Goal: Navigation & Orientation: Find specific page/section

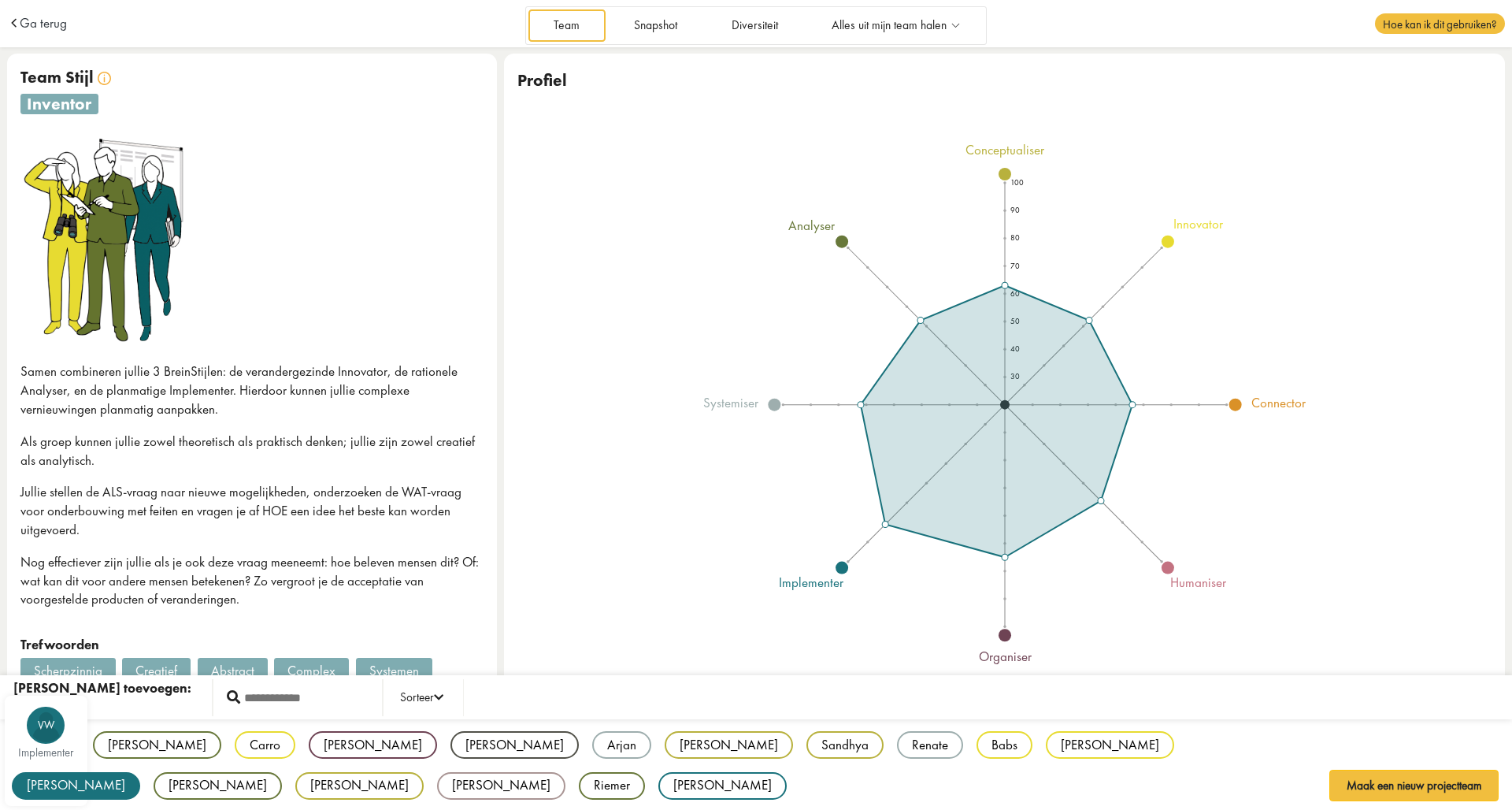
click at [140, 772] on div "[PERSON_NAME]" at bounding box center [76, 785] width 129 height 28
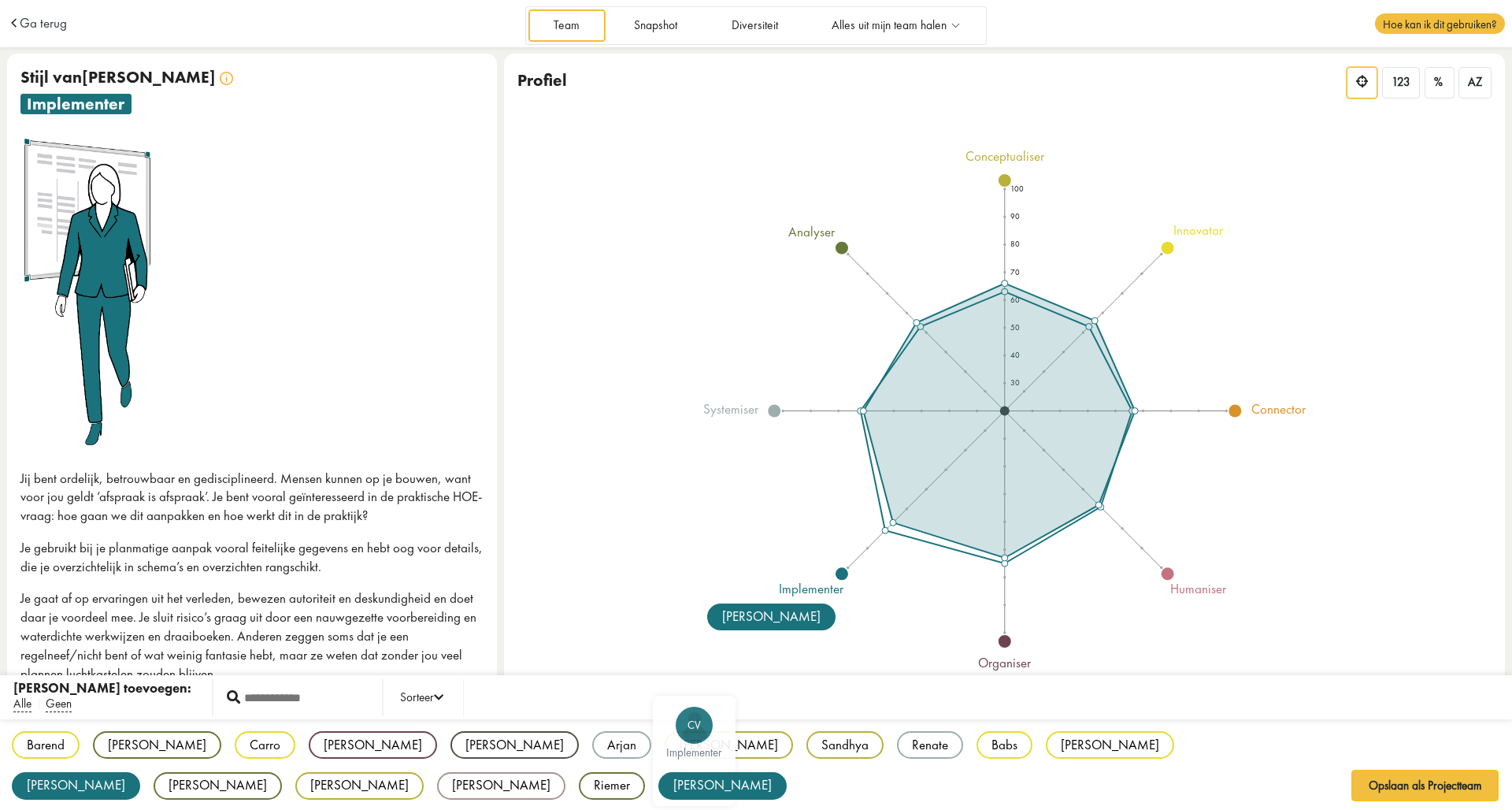
click at [658, 780] on div "[PERSON_NAME]" at bounding box center [722, 785] width 129 height 28
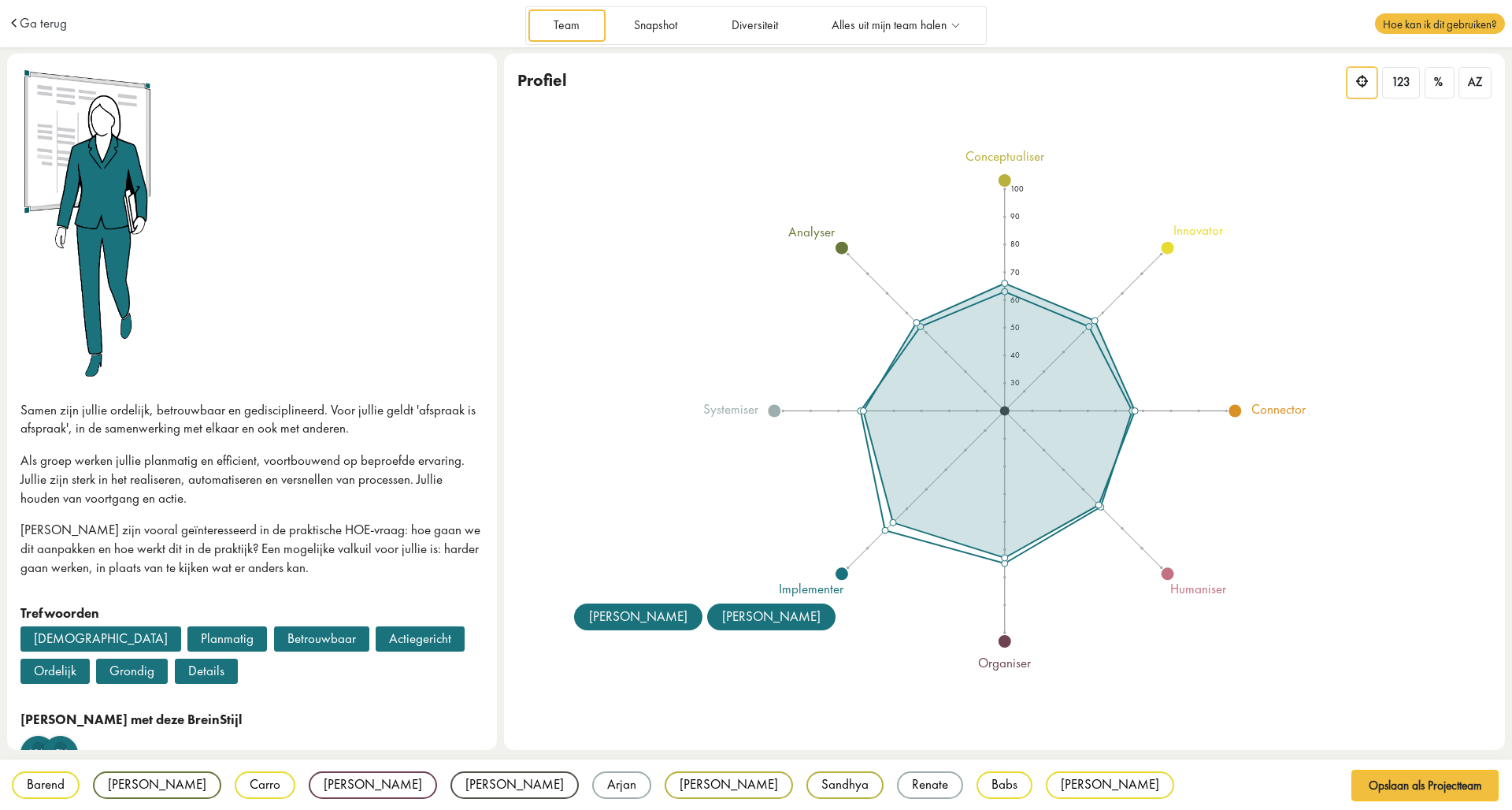
scroll to position [71, 0]
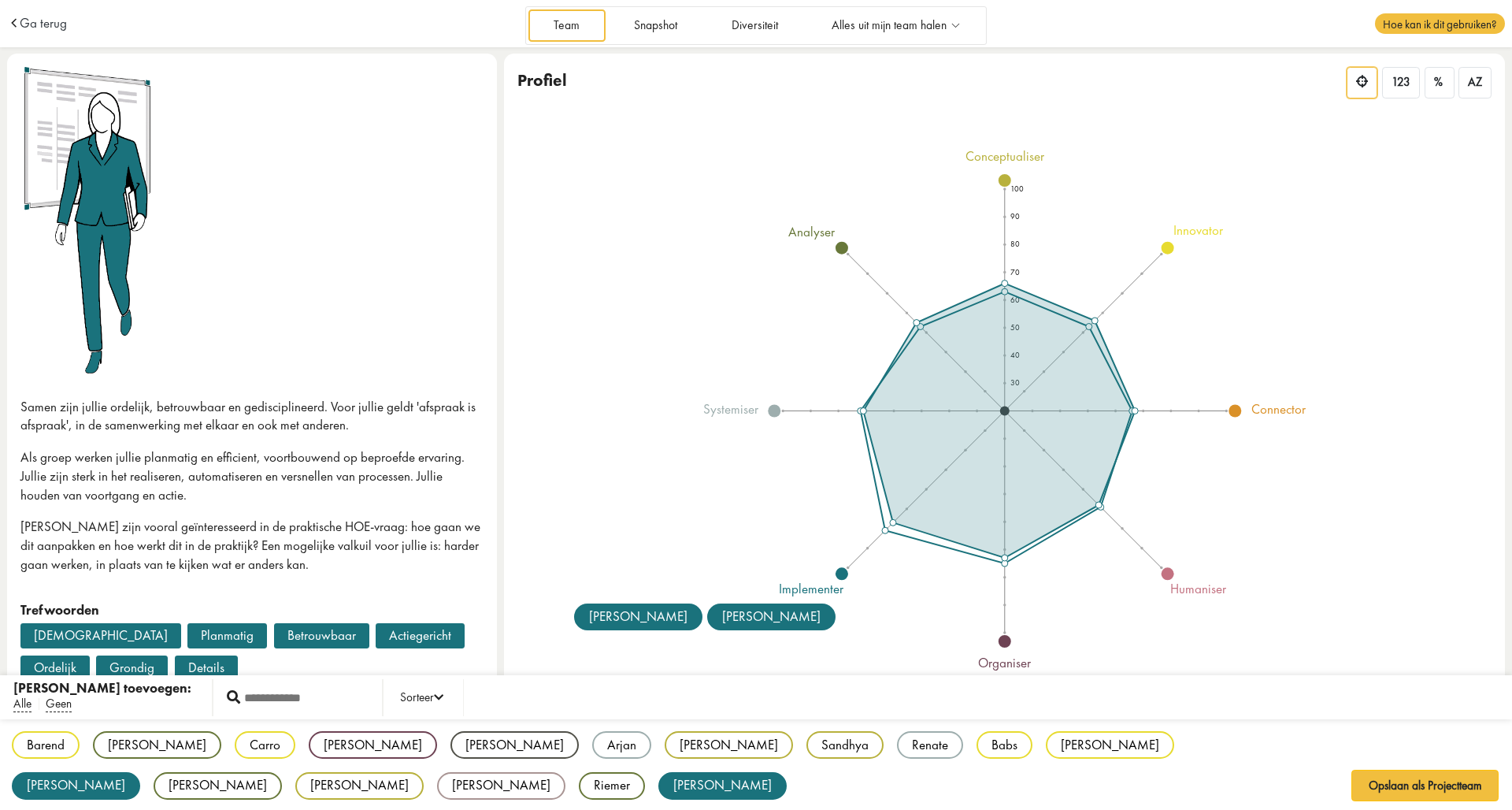
click at [275, 784] on div "Barend BB innovator [PERSON_NAME] VF analyser Carro CK innovator [PERSON_NAME] …" at bounding box center [756, 766] width 1512 height 93
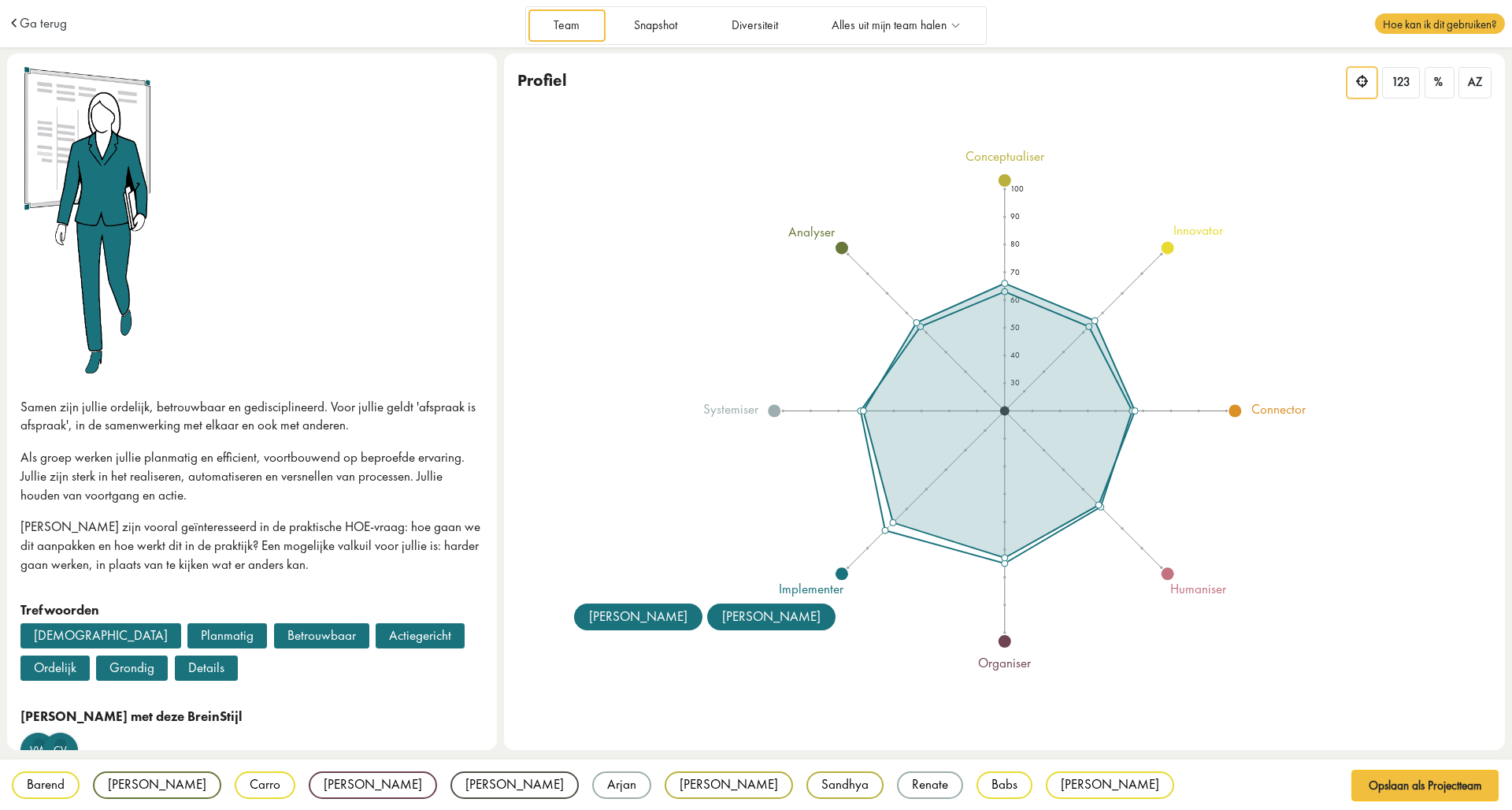
scroll to position [0, 0]
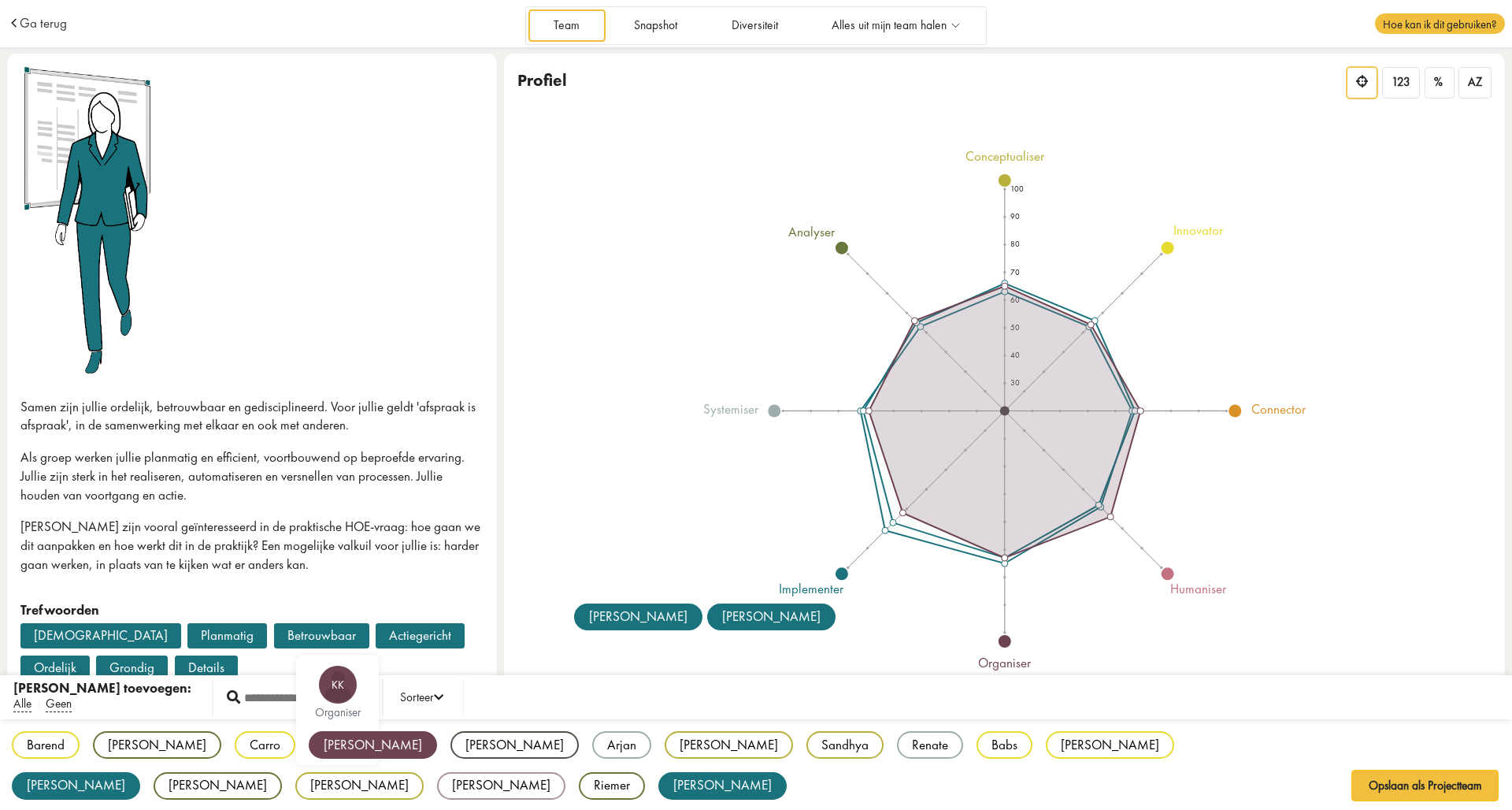
click at [288, 779] on div "Barend BB innovator [PERSON_NAME] VF analyser Carro CK innovator [PERSON_NAME] …" at bounding box center [756, 766] width 1512 height 93
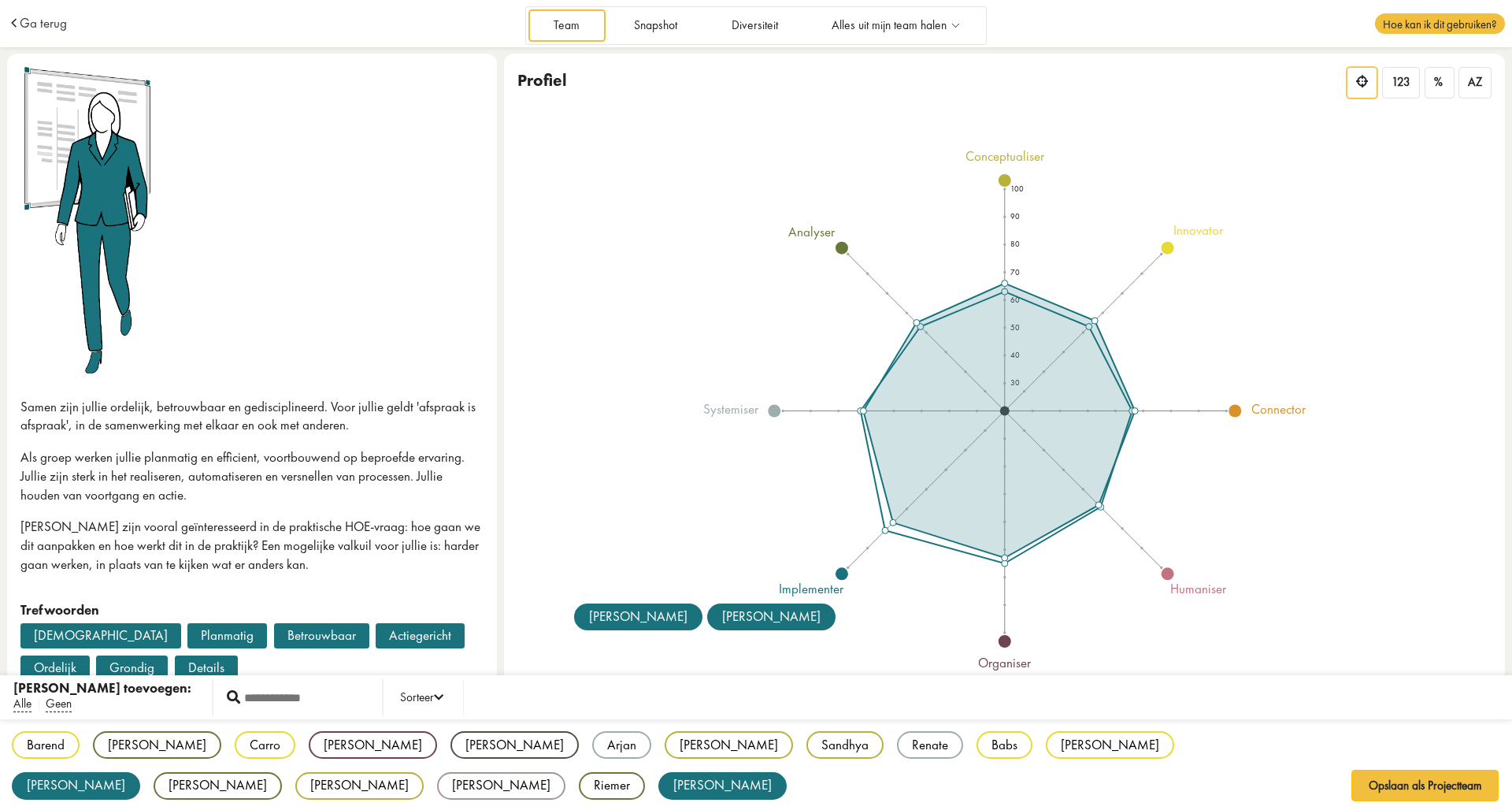
click at [288, 779] on div "Barend BB innovator [PERSON_NAME] VF analyser Carro CK innovator [PERSON_NAME] …" at bounding box center [756, 766] width 1512 height 93
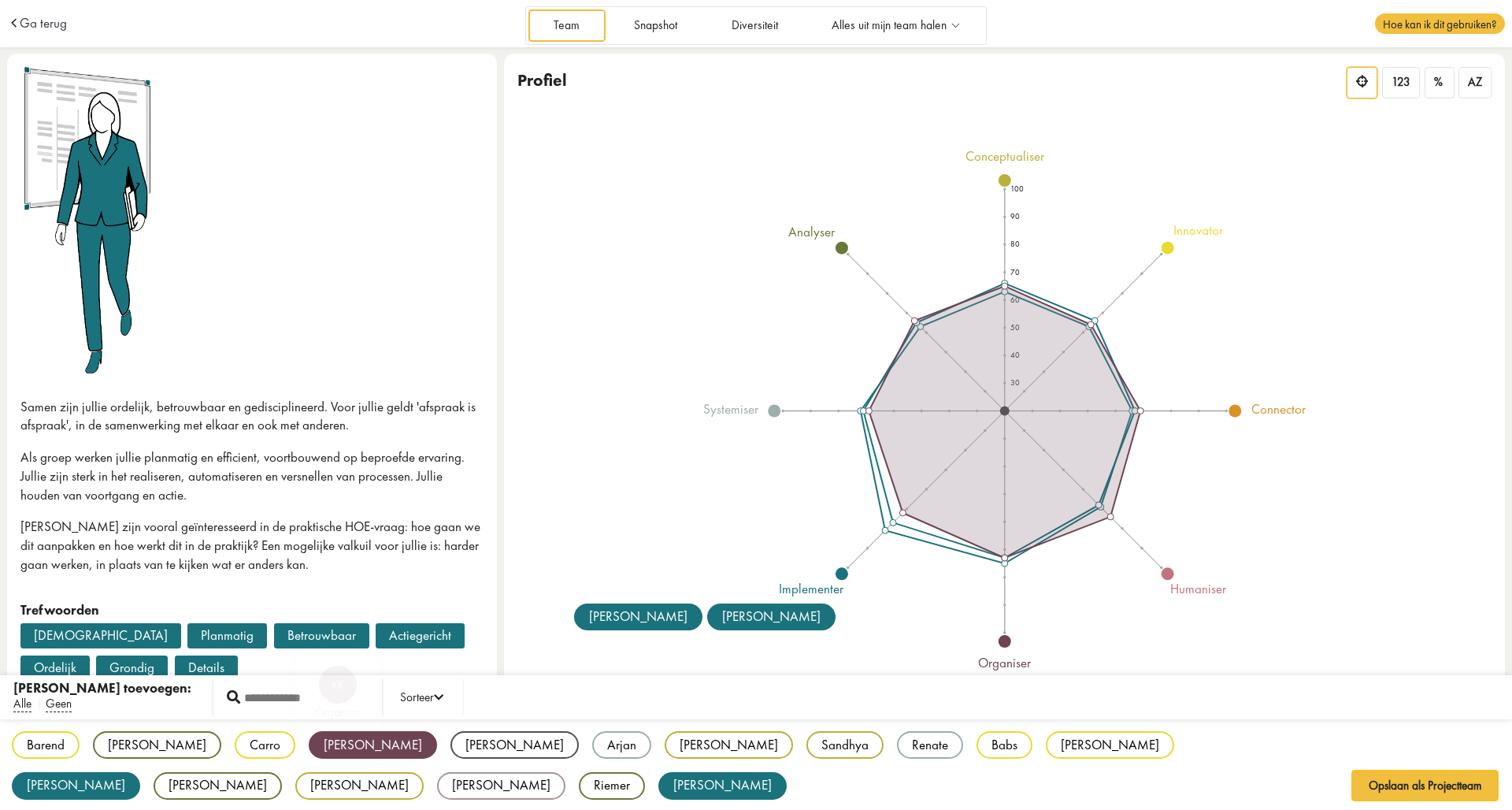
click at [309, 754] on div "[PERSON_NAME]" at bounding box center [373, 745] width 129 height 28
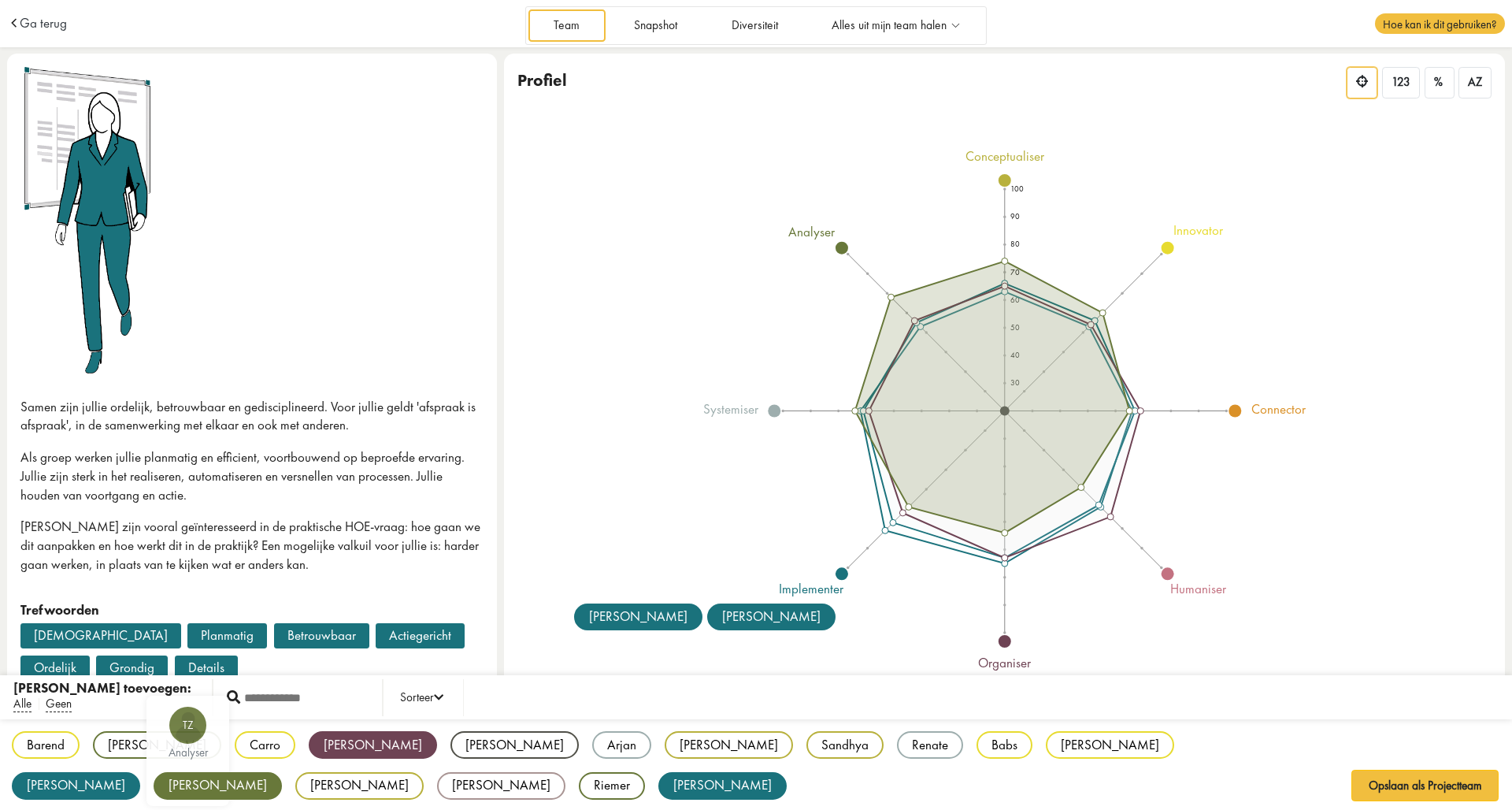
click at [282, 772] on div "[PERSON_NAME]" at bounding box center [217, 785] width 129 height 28
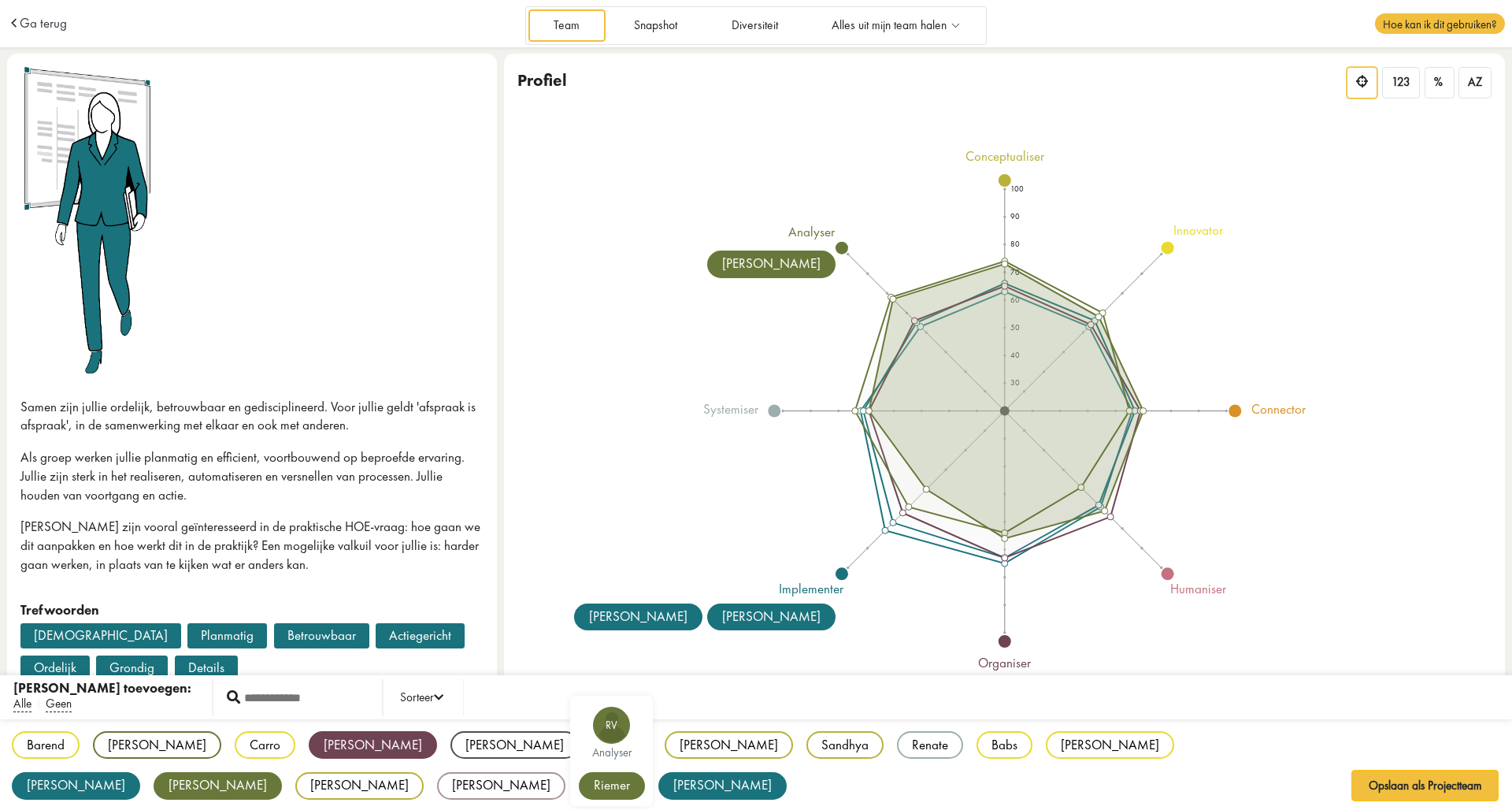
click at [644, 772] on div "Riemer" at bounding box center [611, 785] width 66 height 28
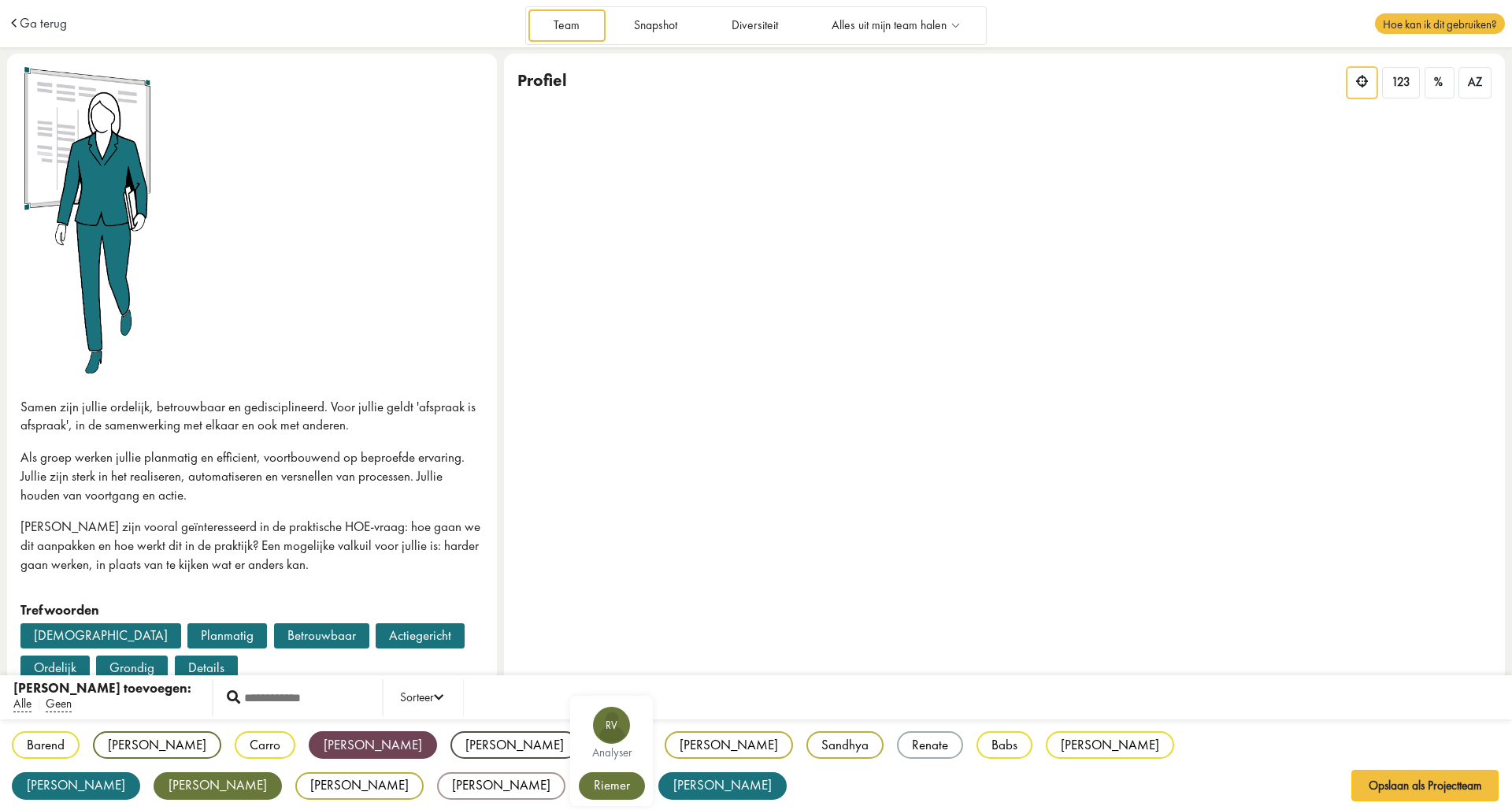
scroll to position [21, 0]
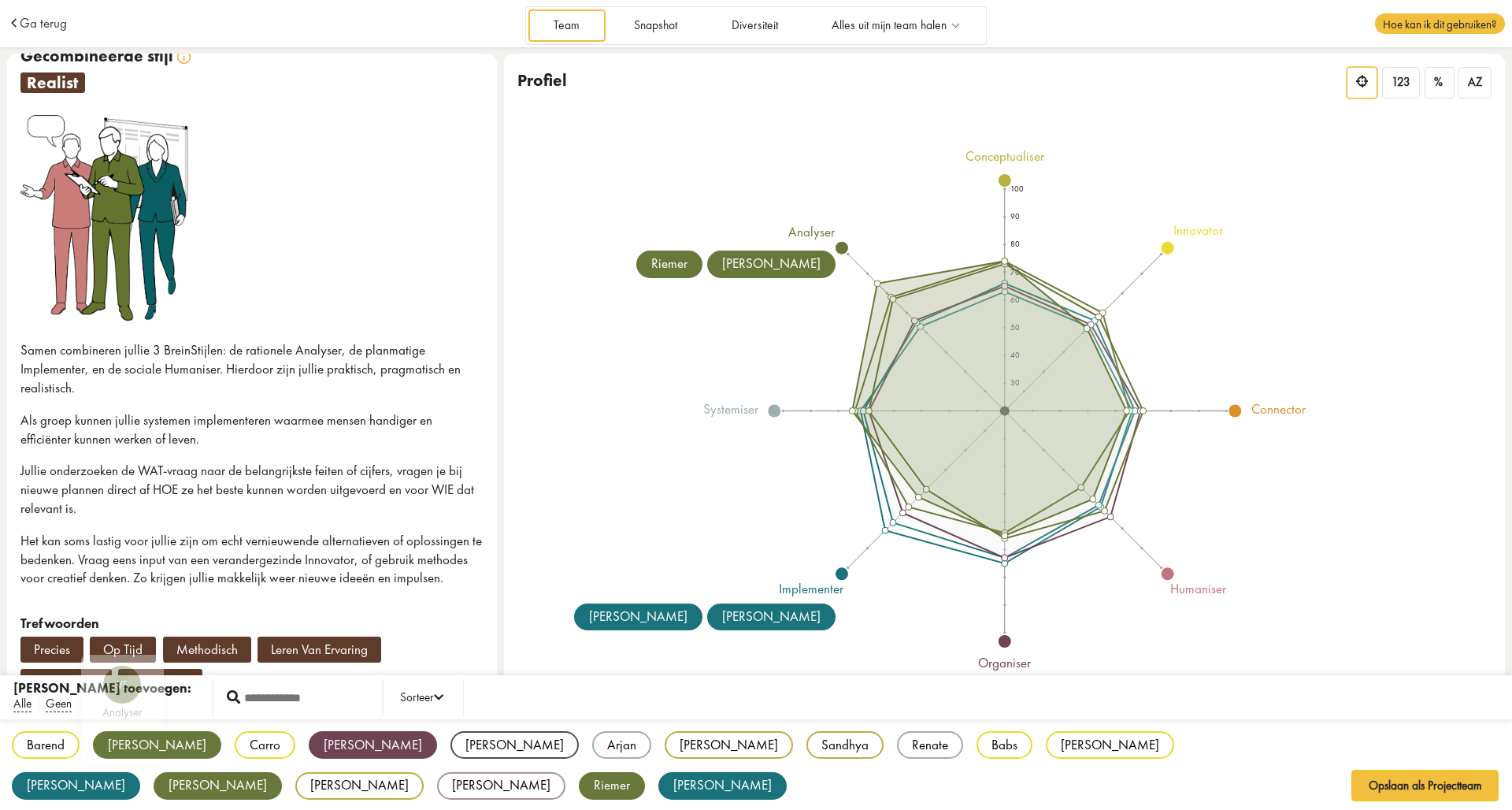
click at [121, 744] on div "[PERSON_NAME]" at bounding box center [157, 745] width 129 height 28
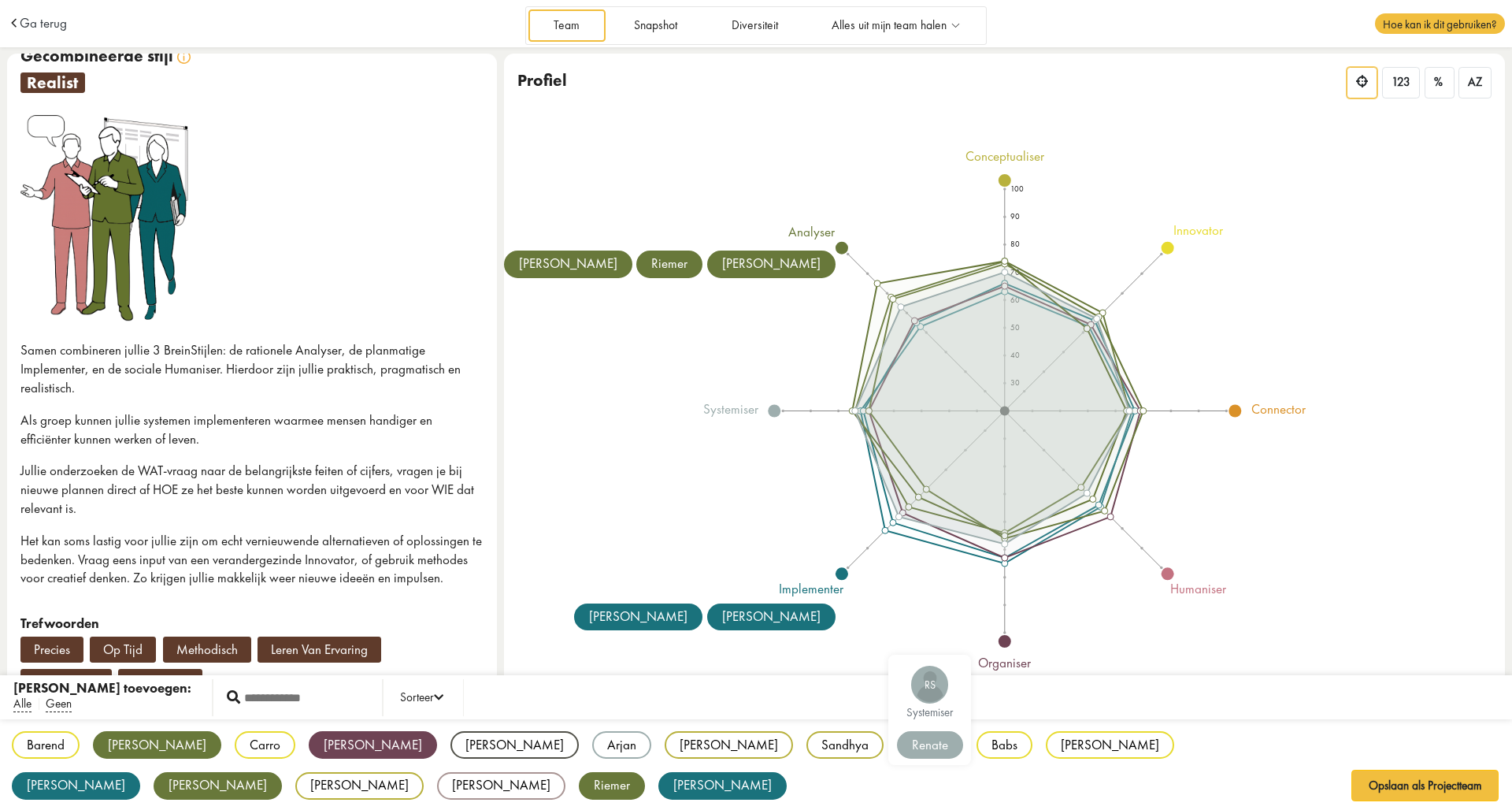
click at [897, 746] on div "Renate" at bounding box center [929, 745] width 66 height 28
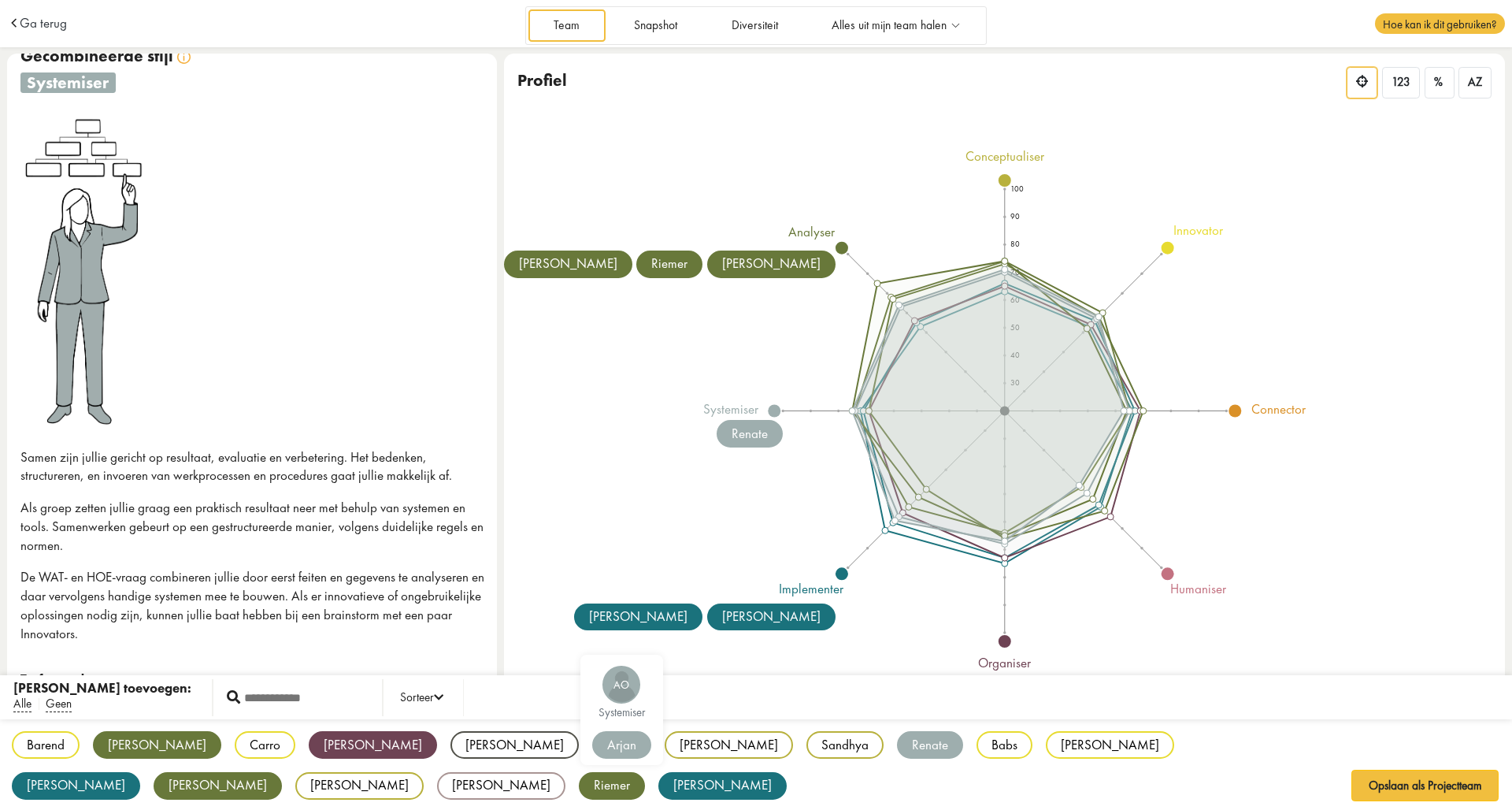
click at [592, 743] on div "Arjan" at bounding box center [621, 745] width 59 height 28
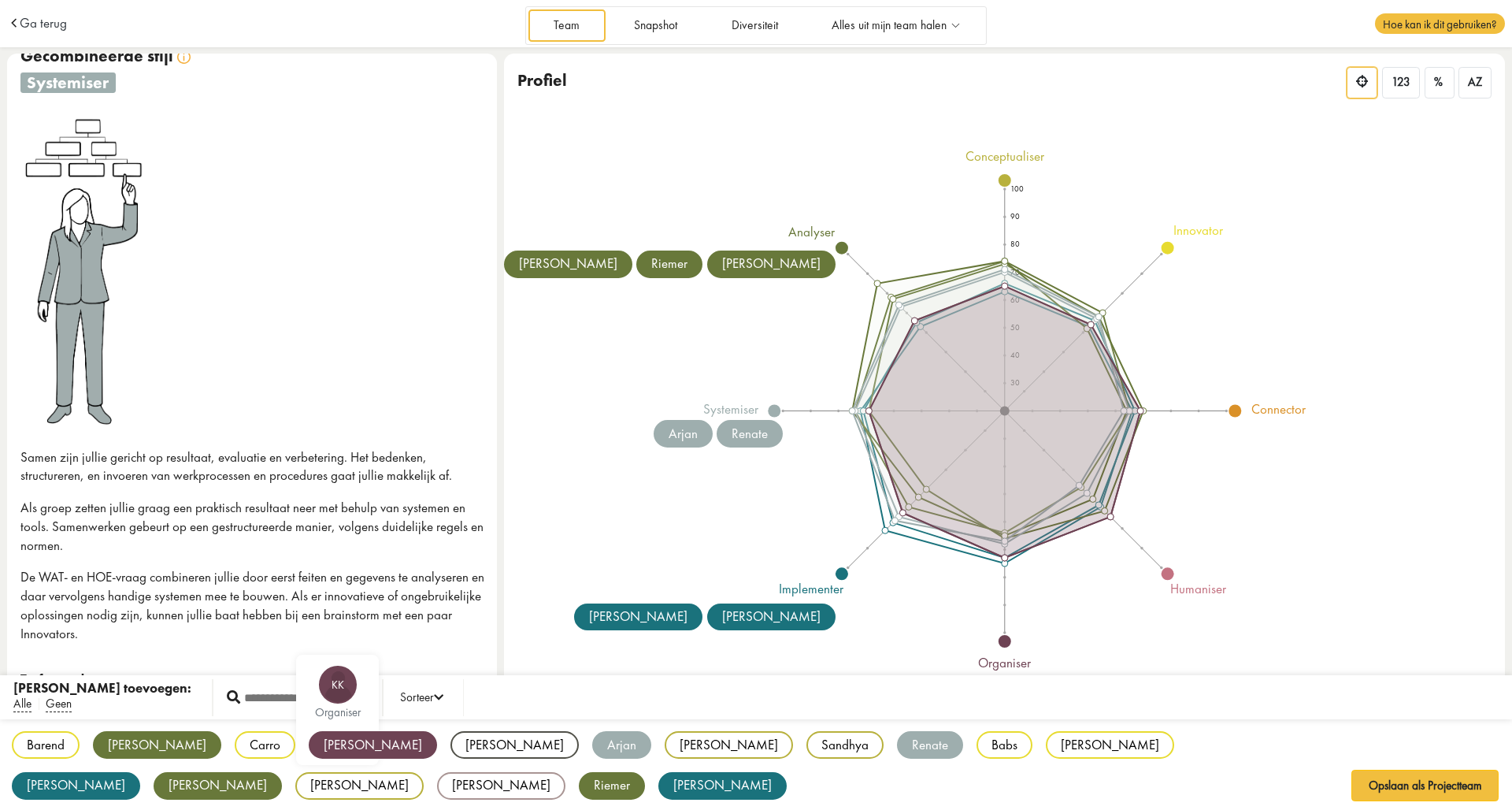
click at [309, 742] on div "[PERSON_NAME]" at bounding box center [373, 745] width 129 height 28
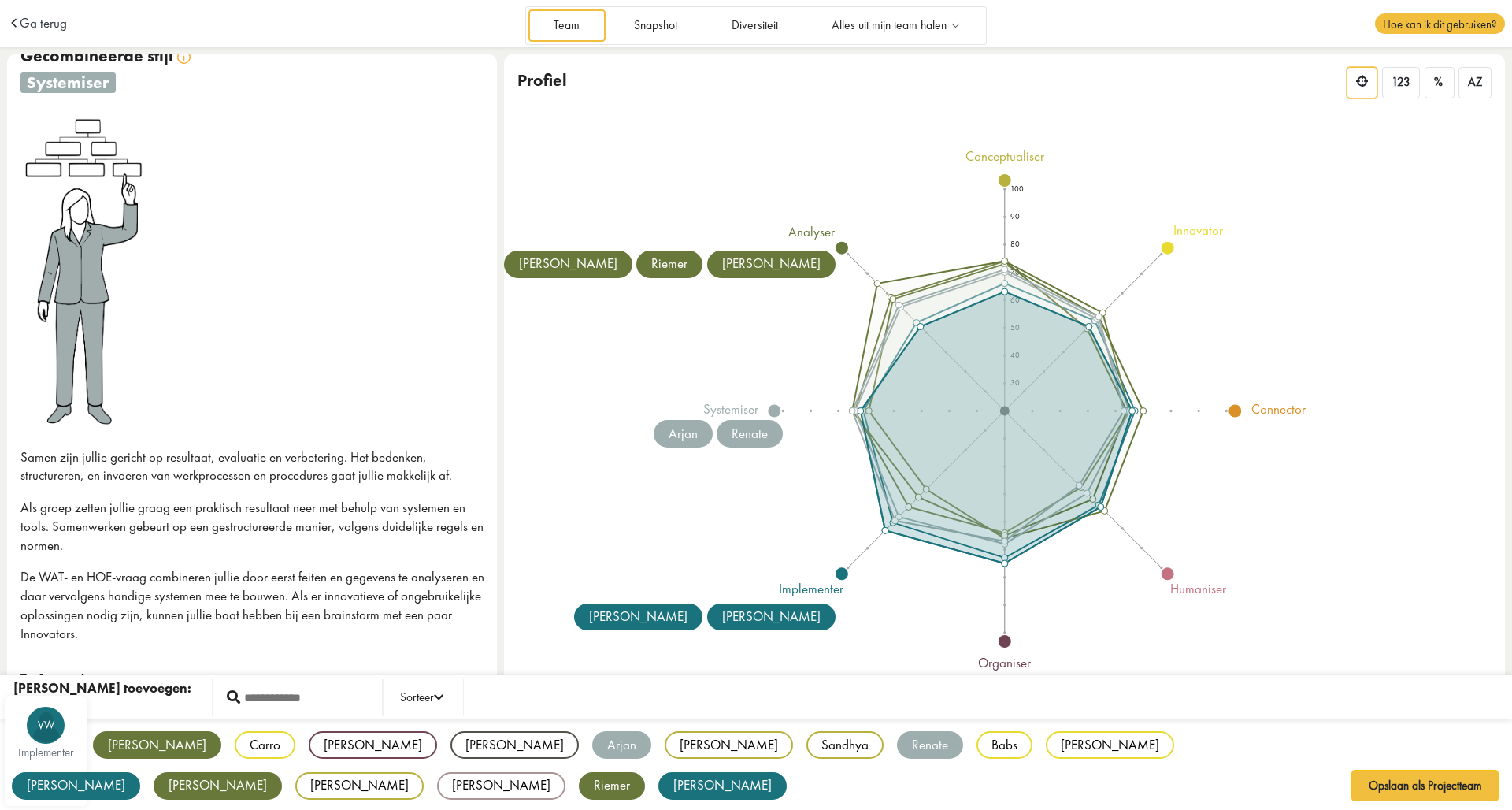
click at [140, 772] on div "[PERSON_NAME]" at bounding box center [76, 785] width 129 height 28
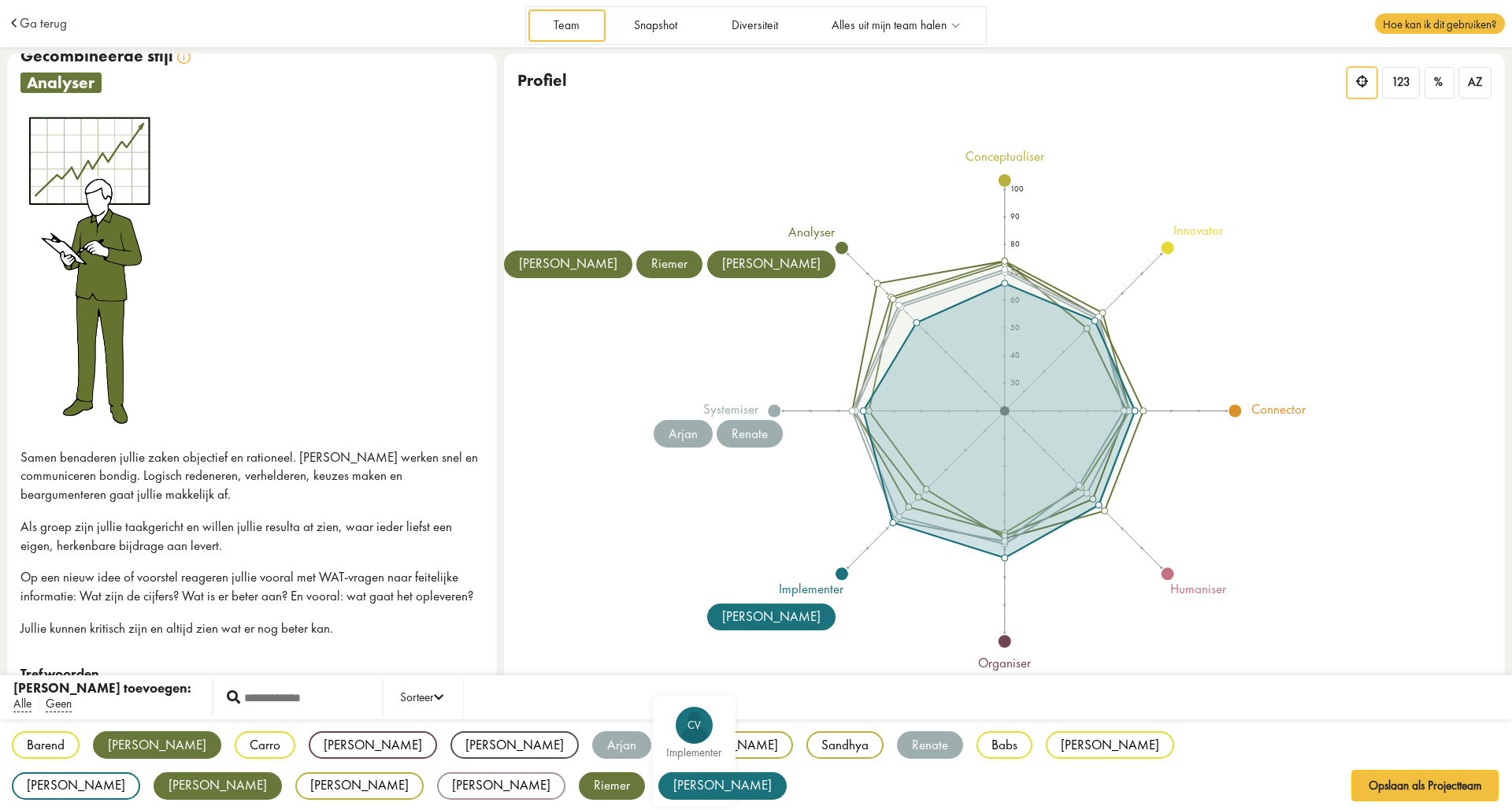
click at [658, 781] on div "[PERSON_NAME]" at bounding box center [722, 785] width 129 height 28
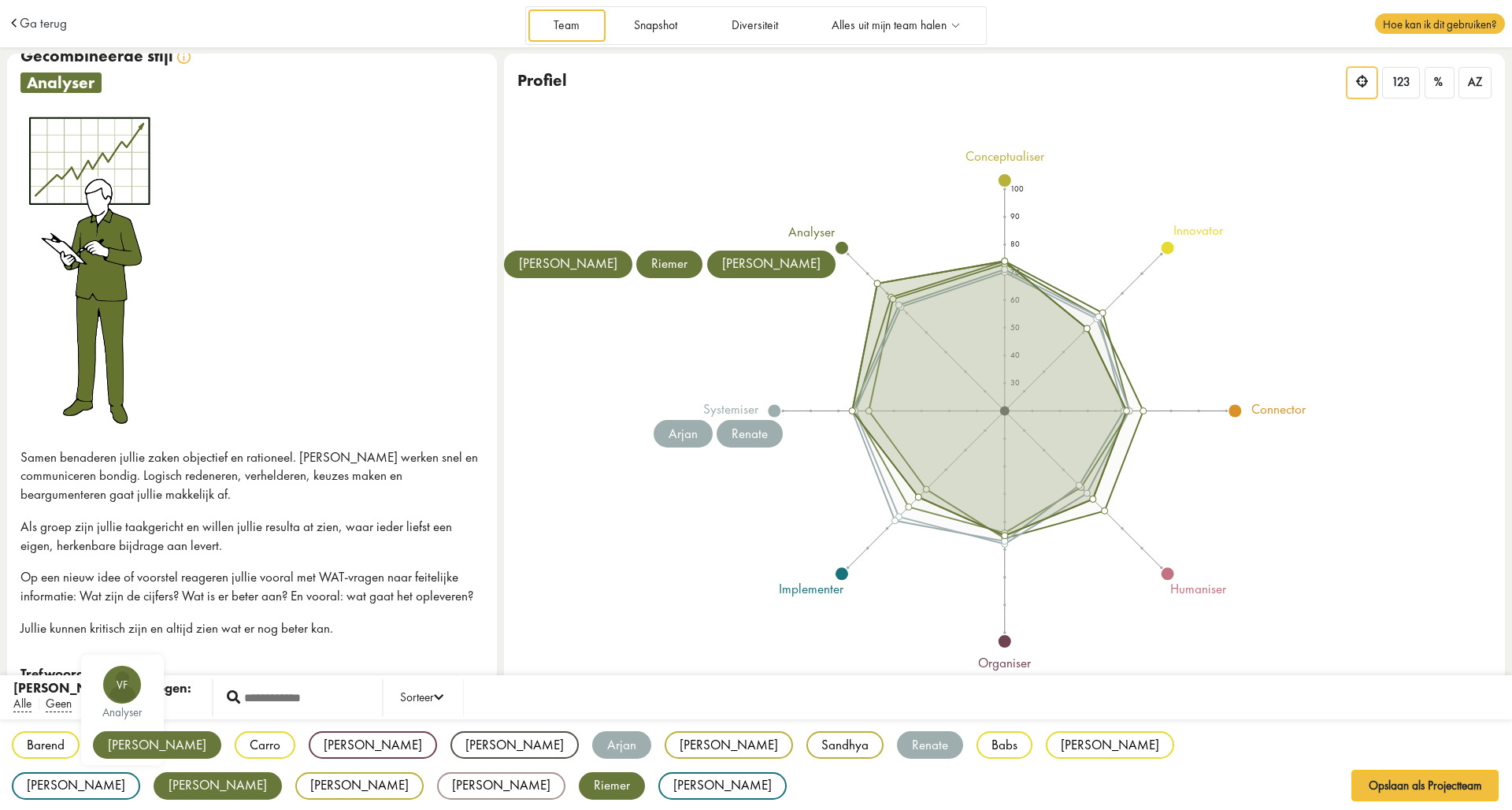
click at [126, 735] on div "[PERSON_NAME]" at bounding box center [157, 745] width 129 height 28
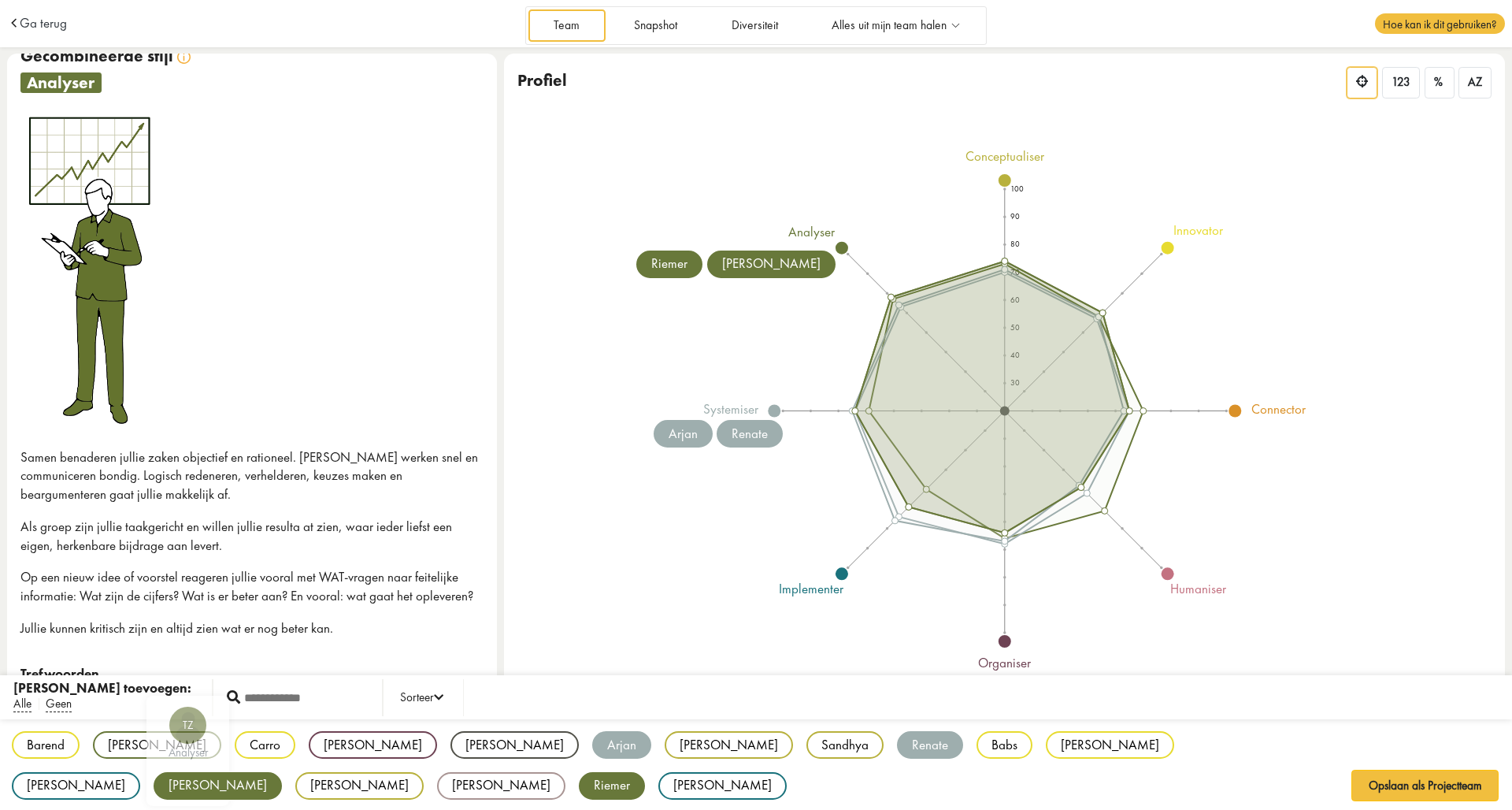
click at [282, 772] on div "[PERSON_NAME]" at bounding box center [217, 785] width 129 height 28
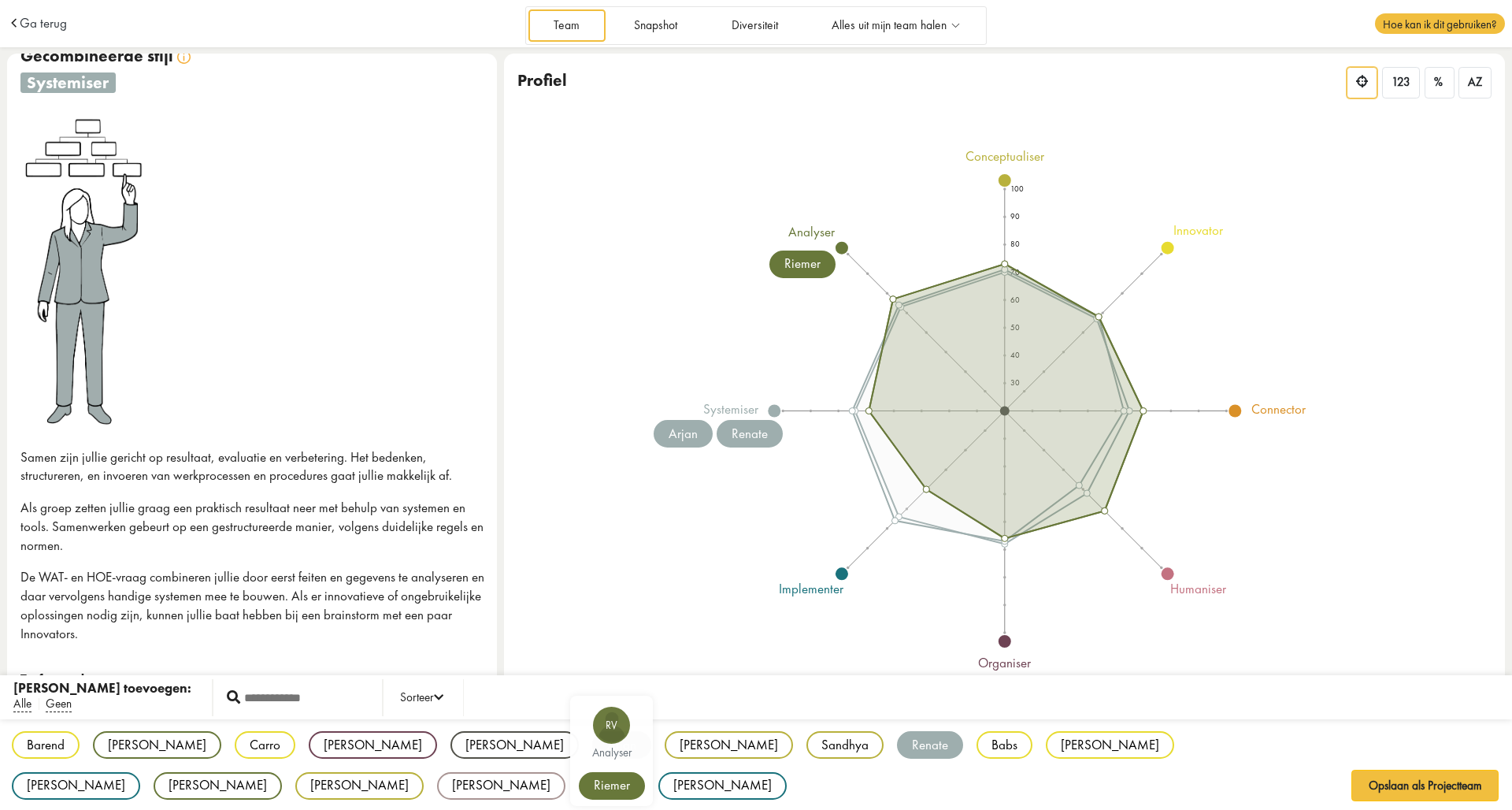
click at [644, 772] on div "Riemer" at bounding box center [611, 785] width 66 height 28
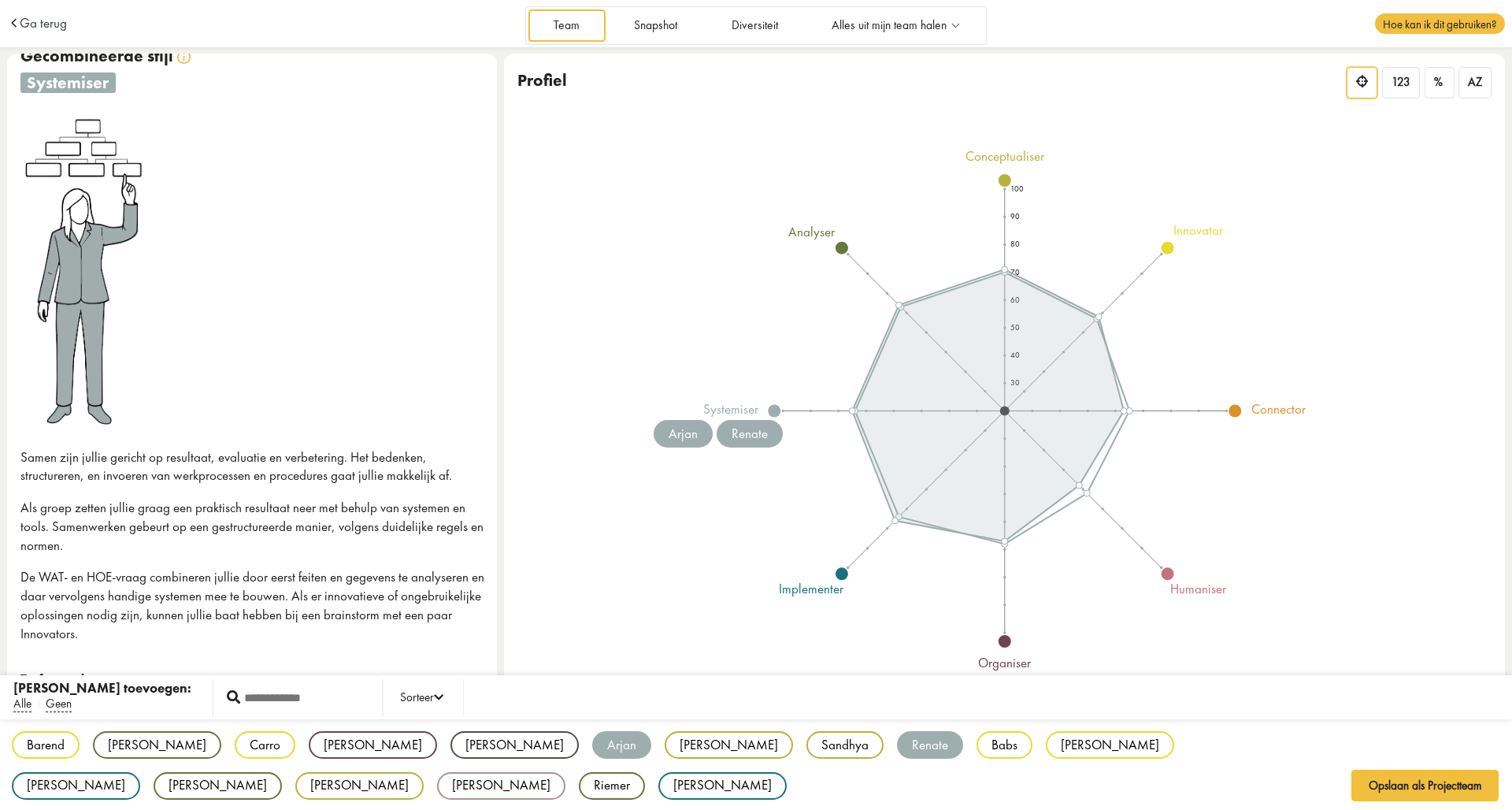
click at [800, 777] on div "Barend BB innovator [PERSON_NAME] VF analyser Carro CK innovator [PERSON_NAME] …" at bounding box center [756, 766] width 1512 height 93
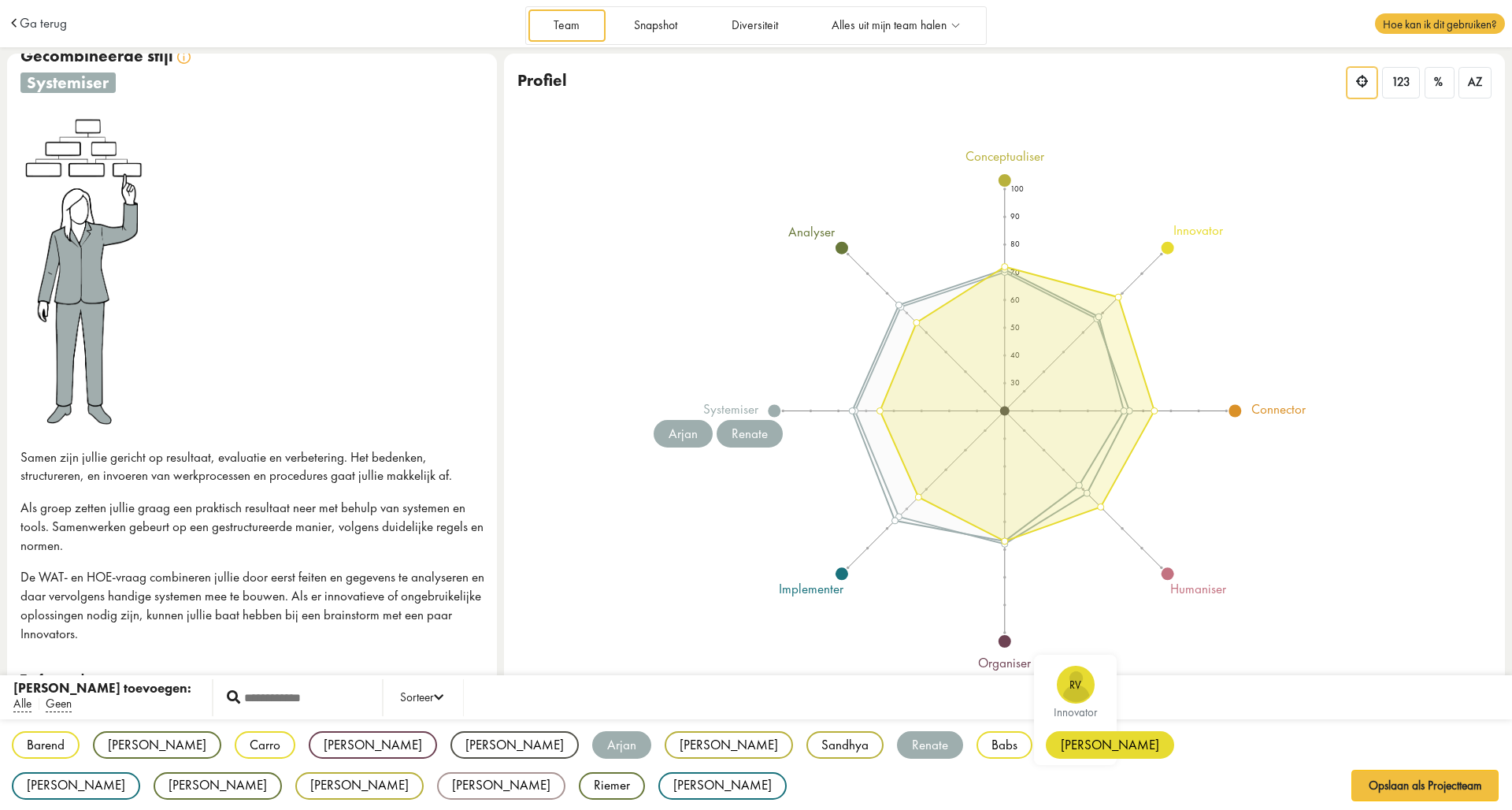
click at [1045, 750] on div "[PERSON_NAME]" at bounding box center [1110, 745] width 129 height 28
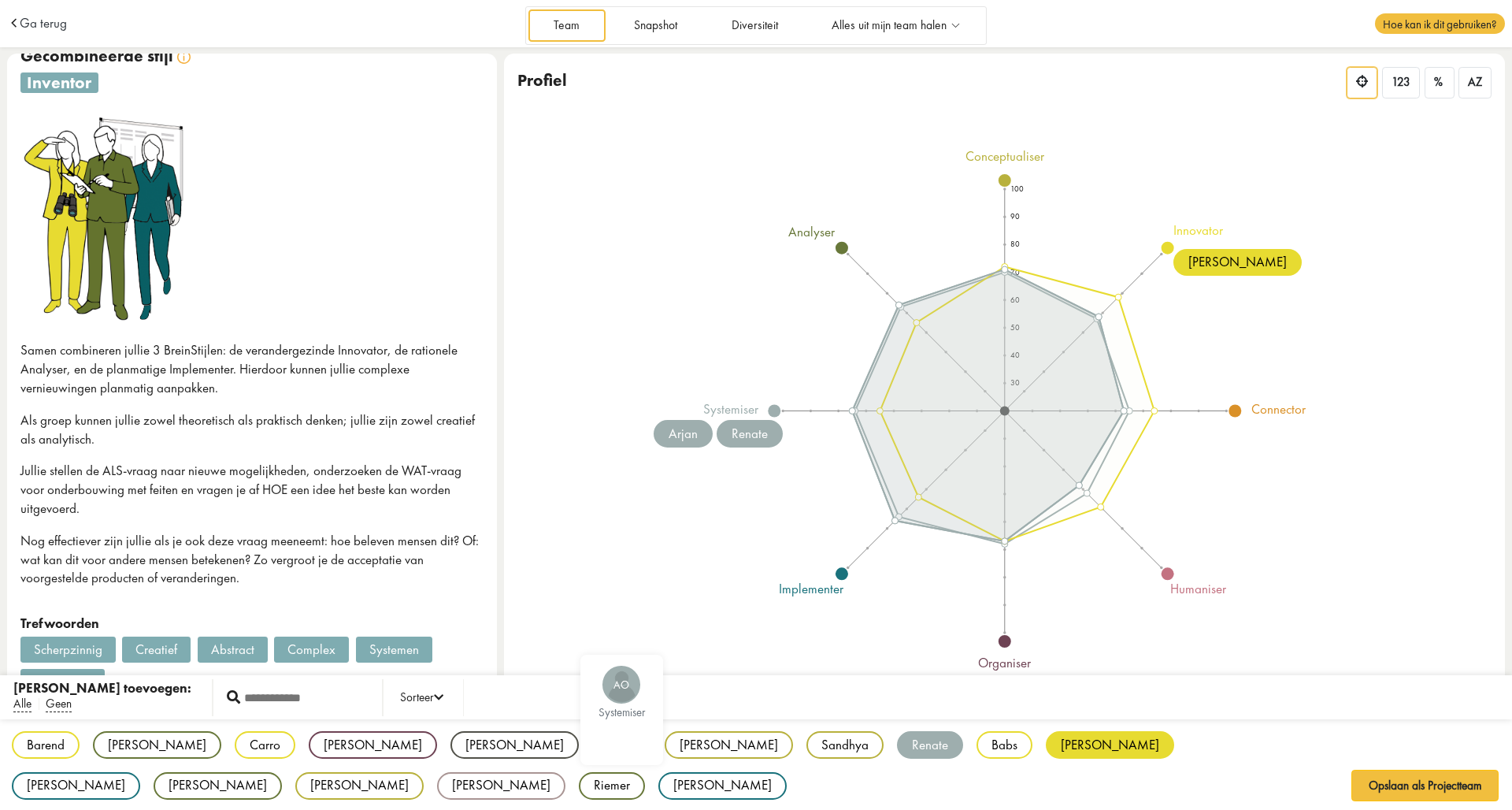
click at [424, 781] on div "Barend BB innovator [PERSON_NAME] VF analyser Carro CK innovator [PERSON_NAME] …" at bounding box center [756, 766] width 1512 height 93
click at [592, 748] on div "Arjan" at bounding box center [621, 745] width 59 height 28
click at [897, 741] on div "Renate" at bounding box center [929, 745] width 66 height 28
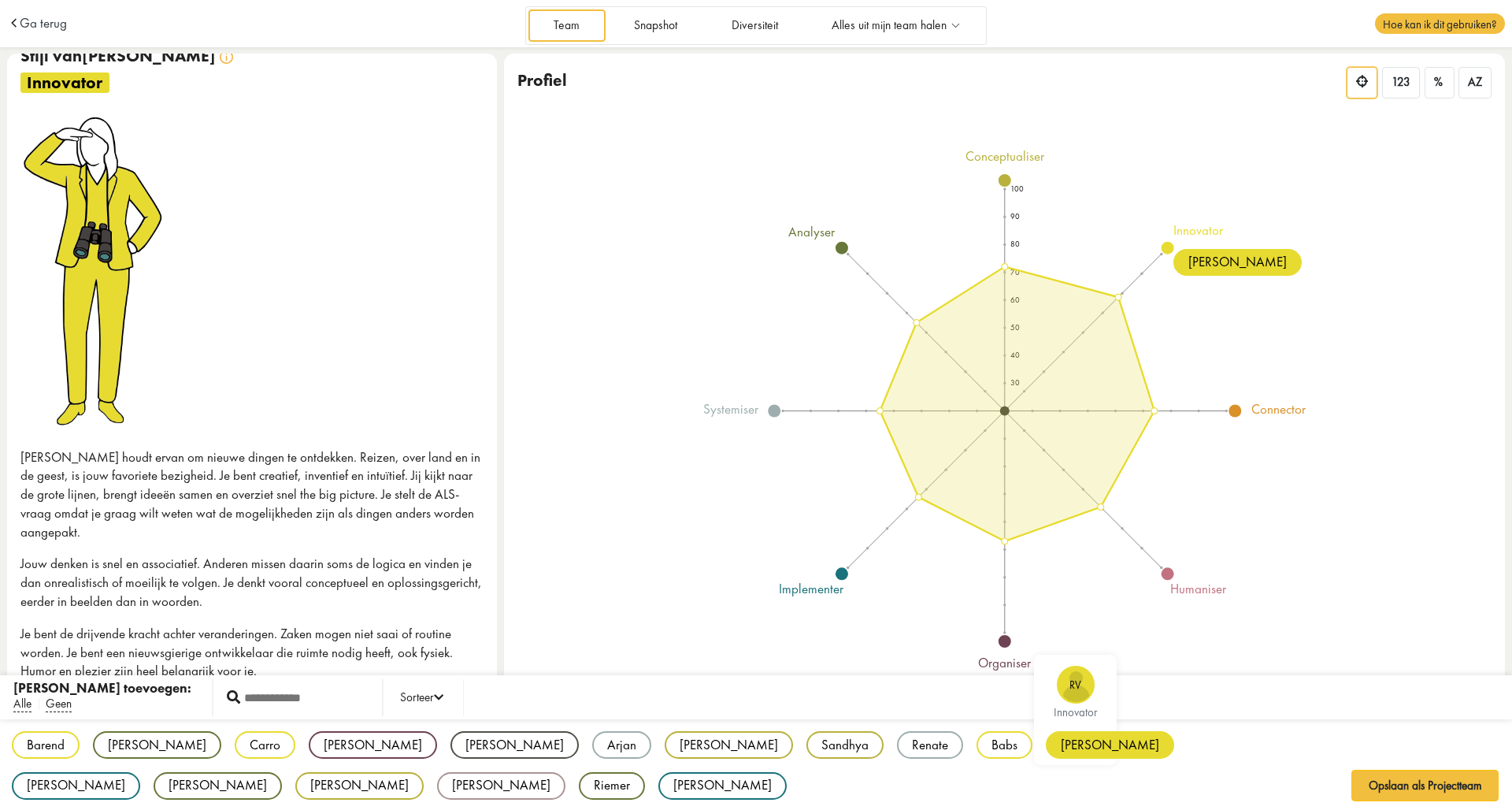
click at [1045, 746] on div "[PERSON_NAME]" at bounding box center [1110, 745] width 129 height 28
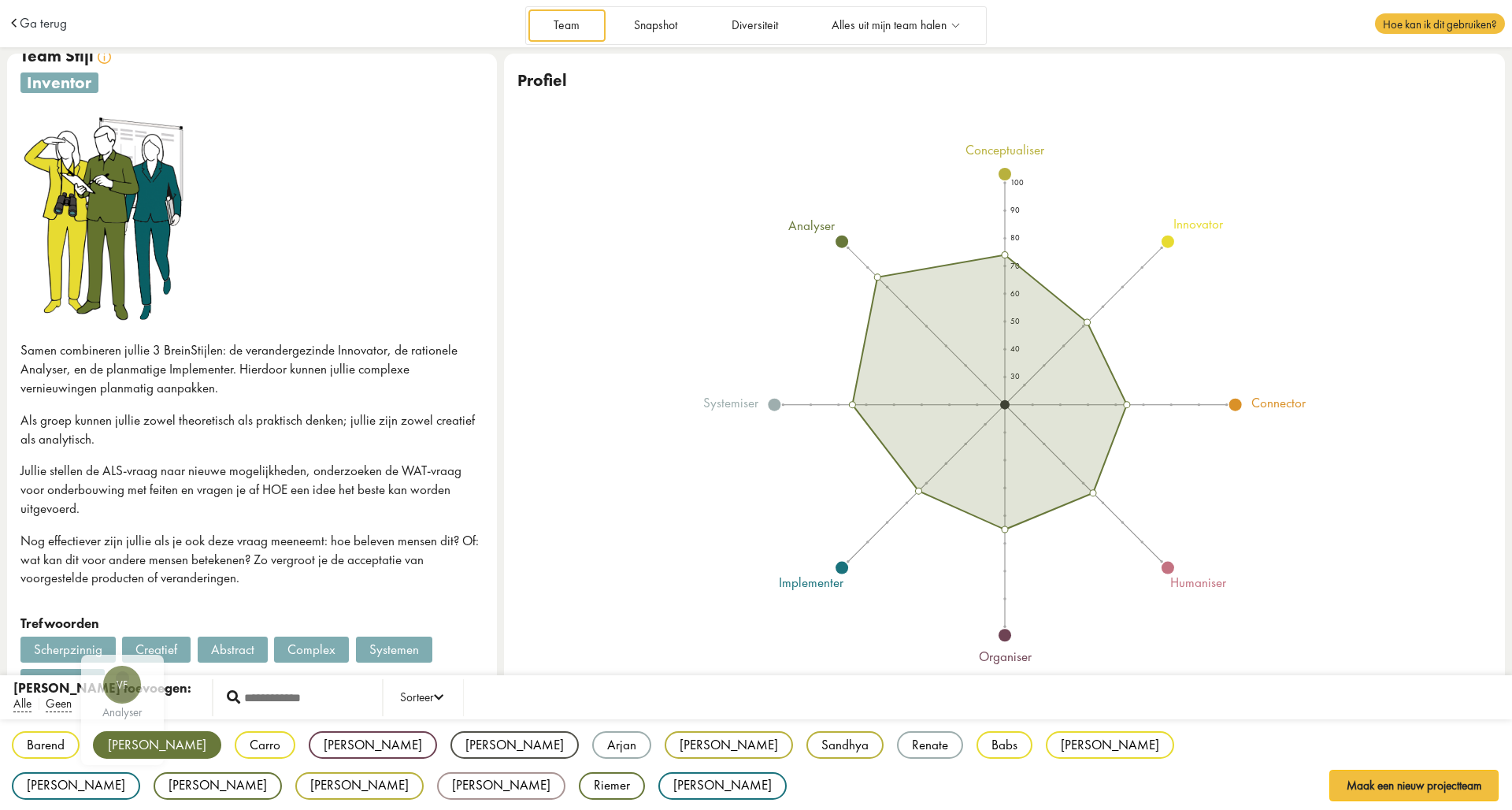
click at [139, 742] on div "[PERSON_NAME]" at bounding box center [157, 745] width 129 height 28
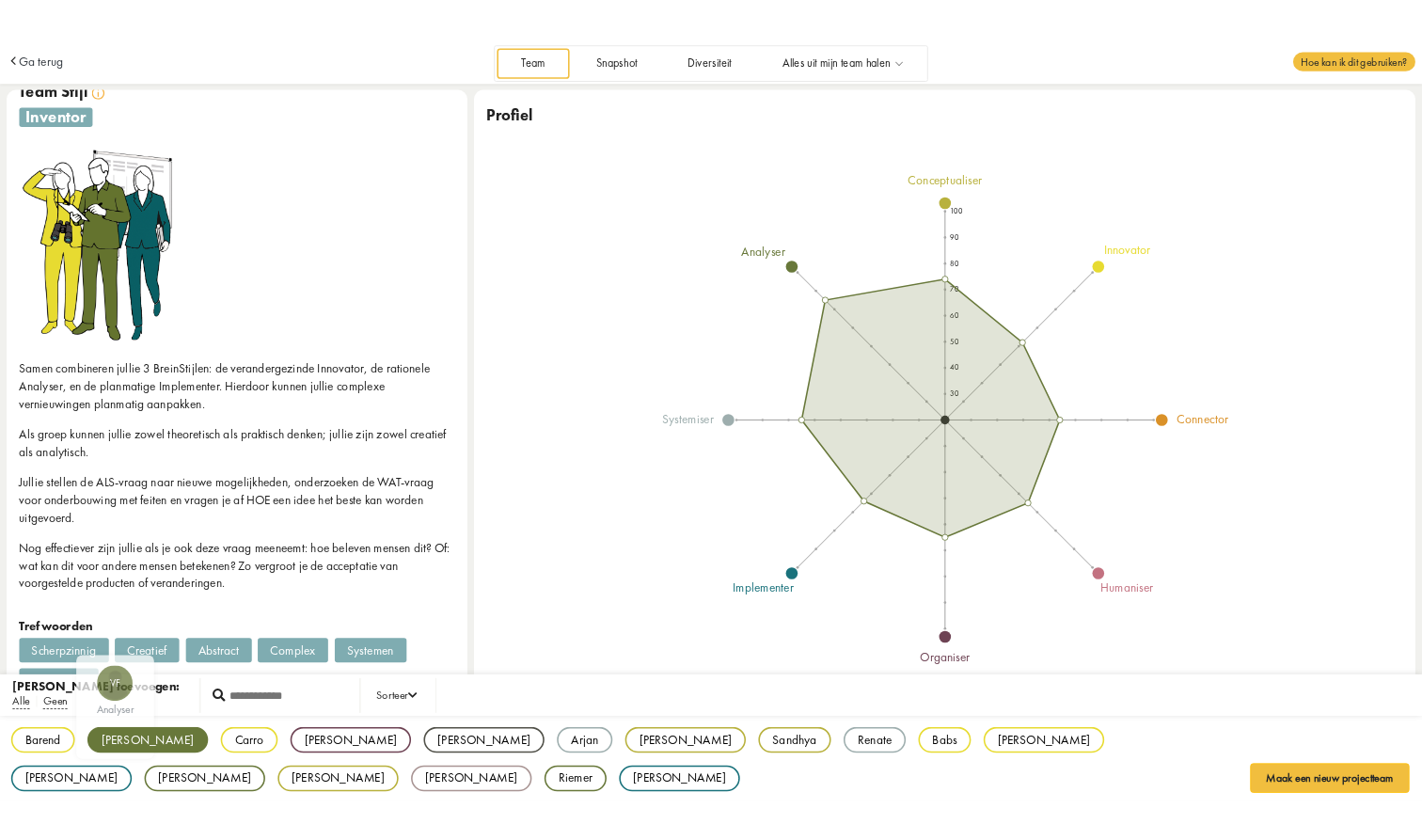
scroll to position [0, 0]
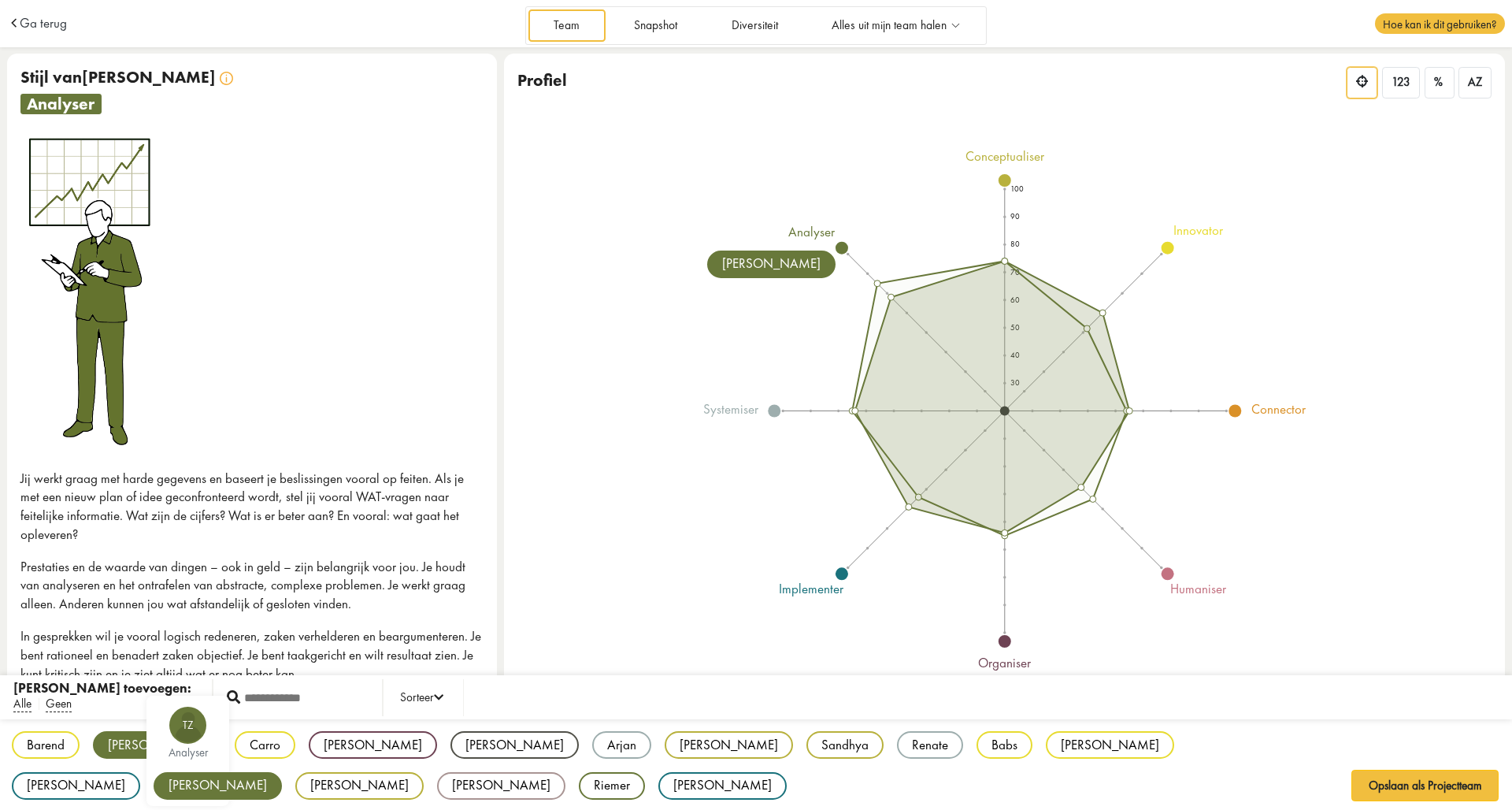
click at [282, 772] on div "[PERSON_NAME]" at bounding box center [217, 785] width 129 height 28
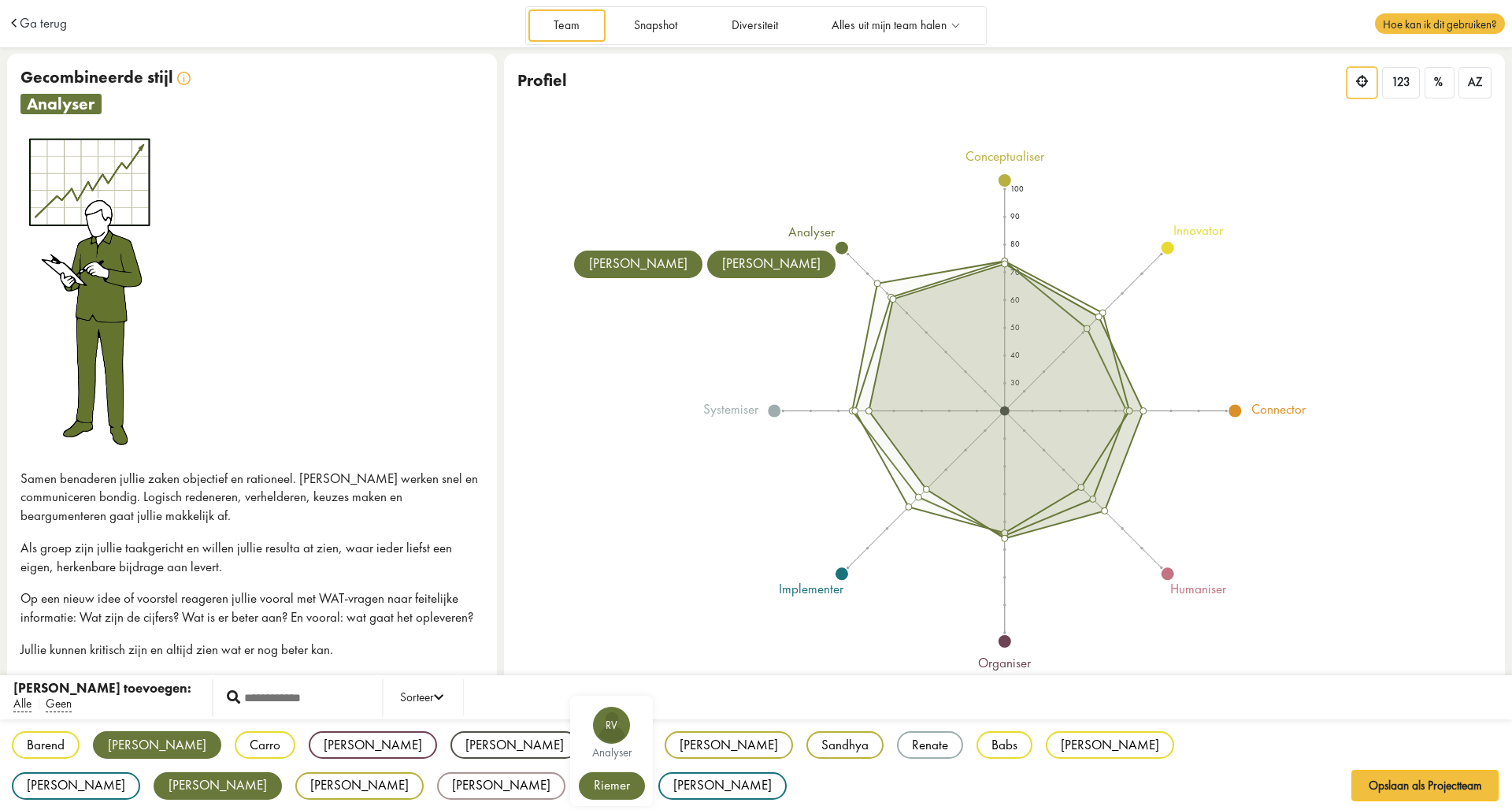
click at [644, 772] on div "Riemer" at bounding box center [611, 785] width 66 height 28
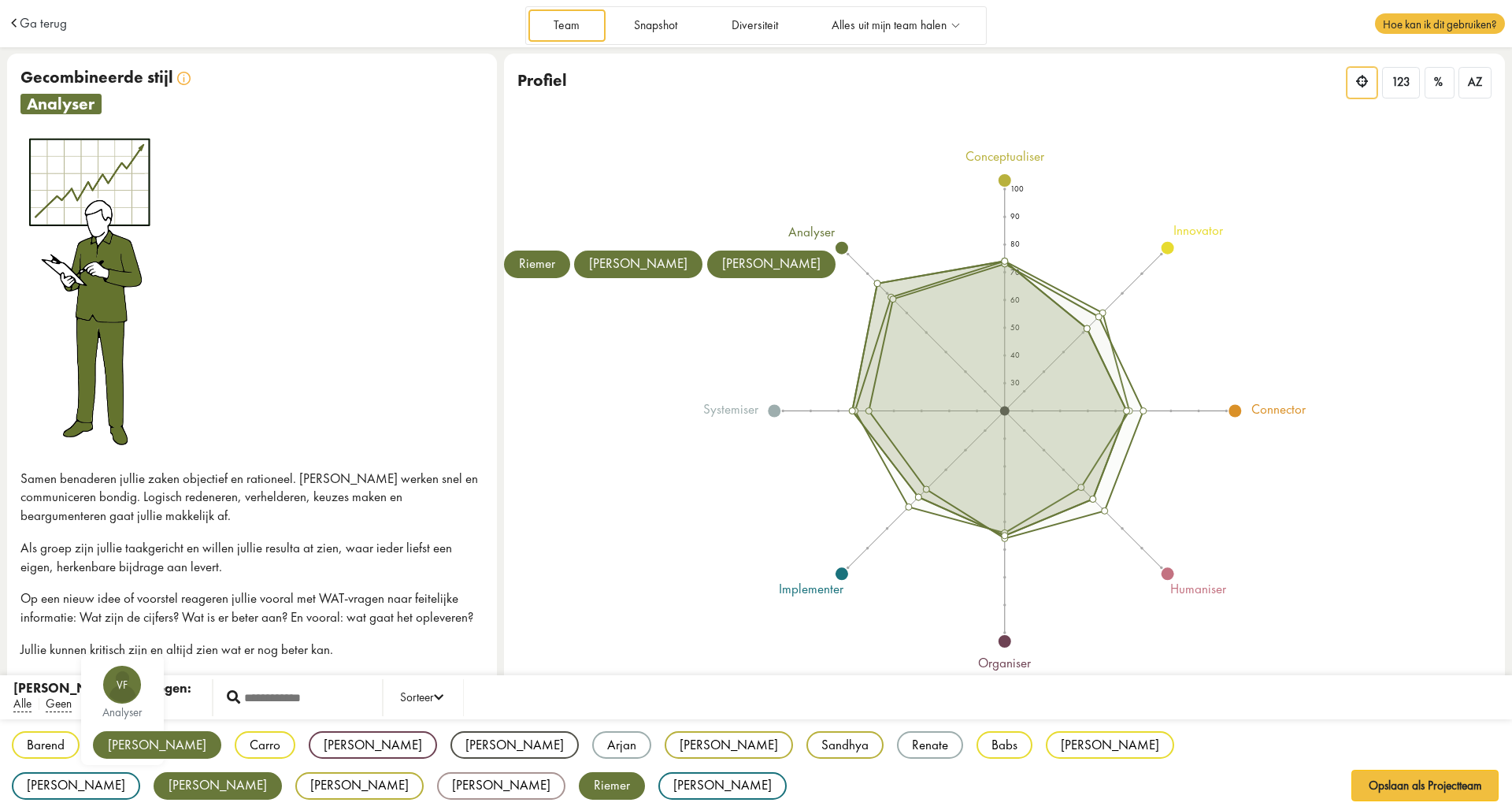
click at [120, 741] on div "[PERSON_NAME]" at bounding box center [157, 745] width 129 height 28
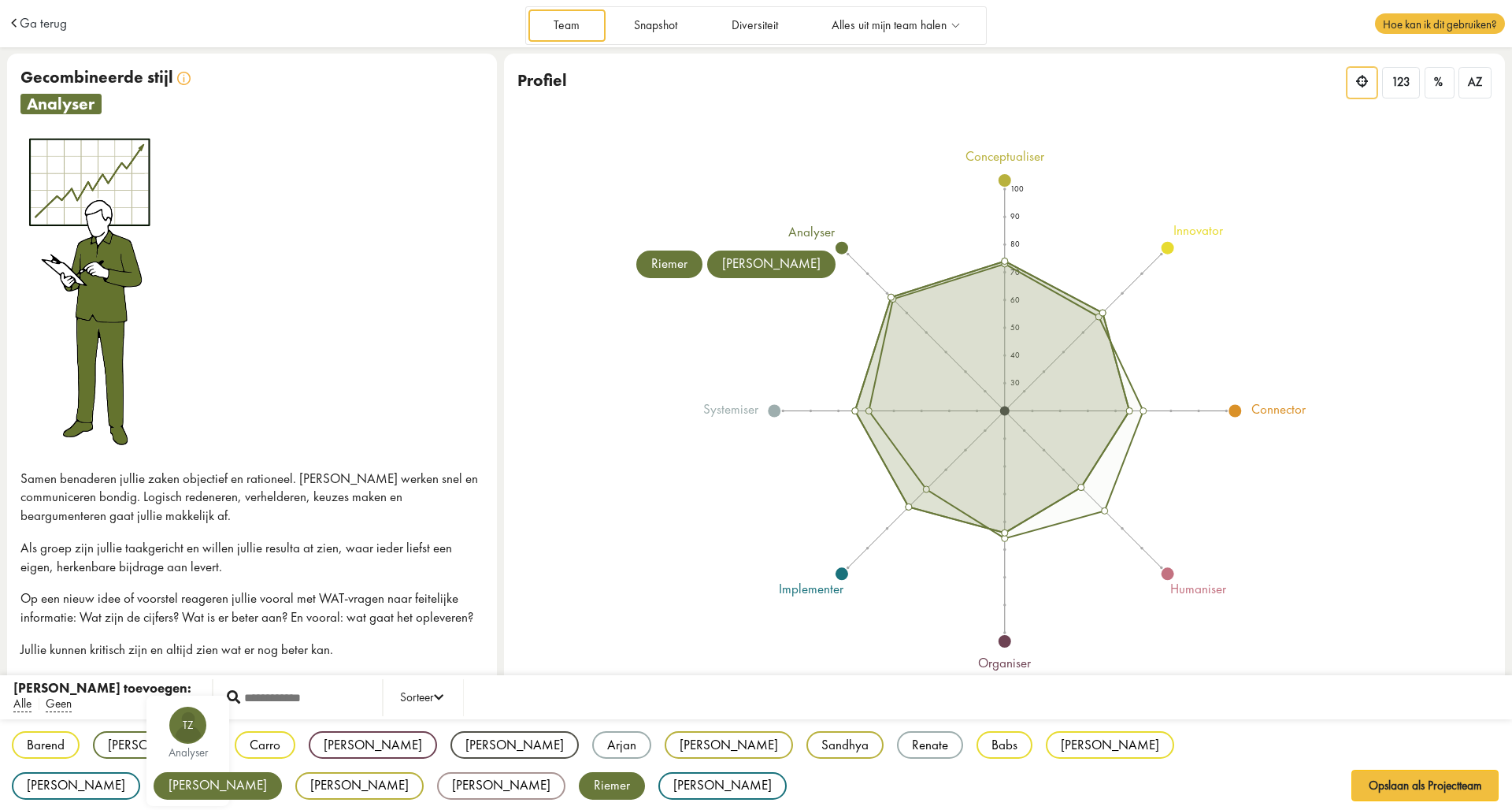
click at [282, 772] on div "[PERSON_NAME]" at bounding box center [217, 785] width 129 height 28
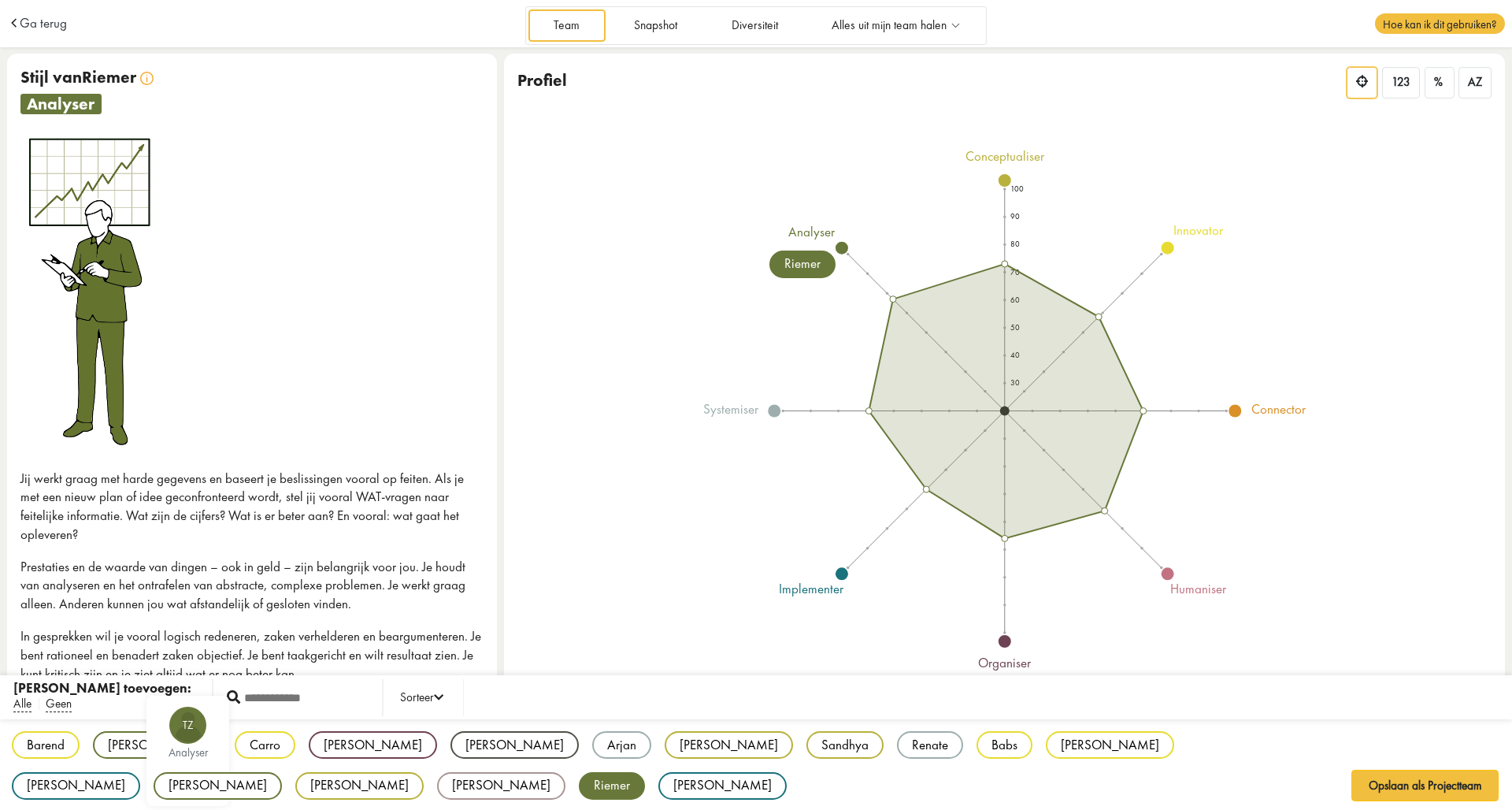
click at [282, 772] on div "[PERSON_NAME]" at bounding box center [217, 785] width 129 height 28
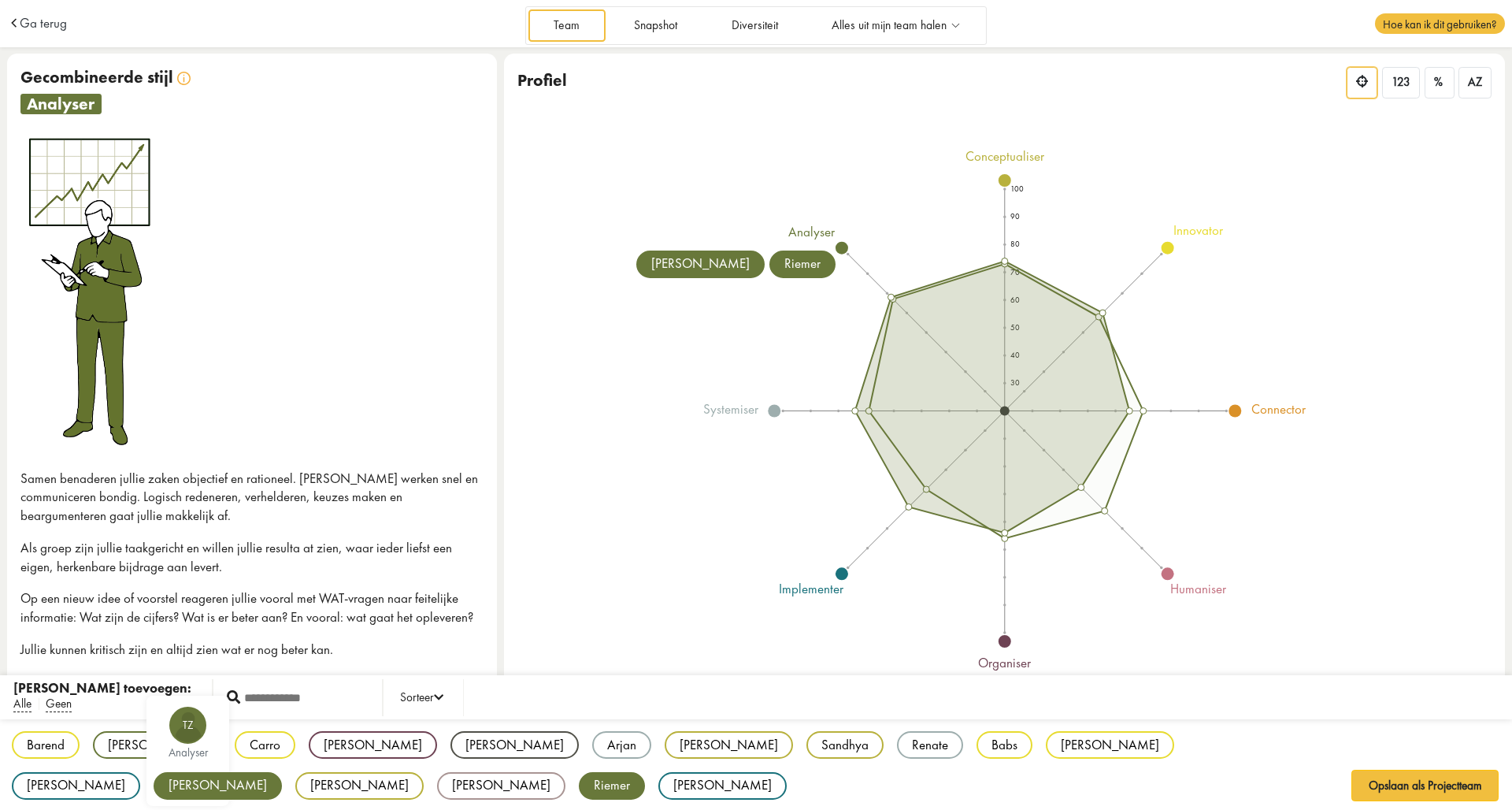
click at [282, 772] on div "[PERSON_NAME]" at bounding box center [217, 785] width 129 height 28
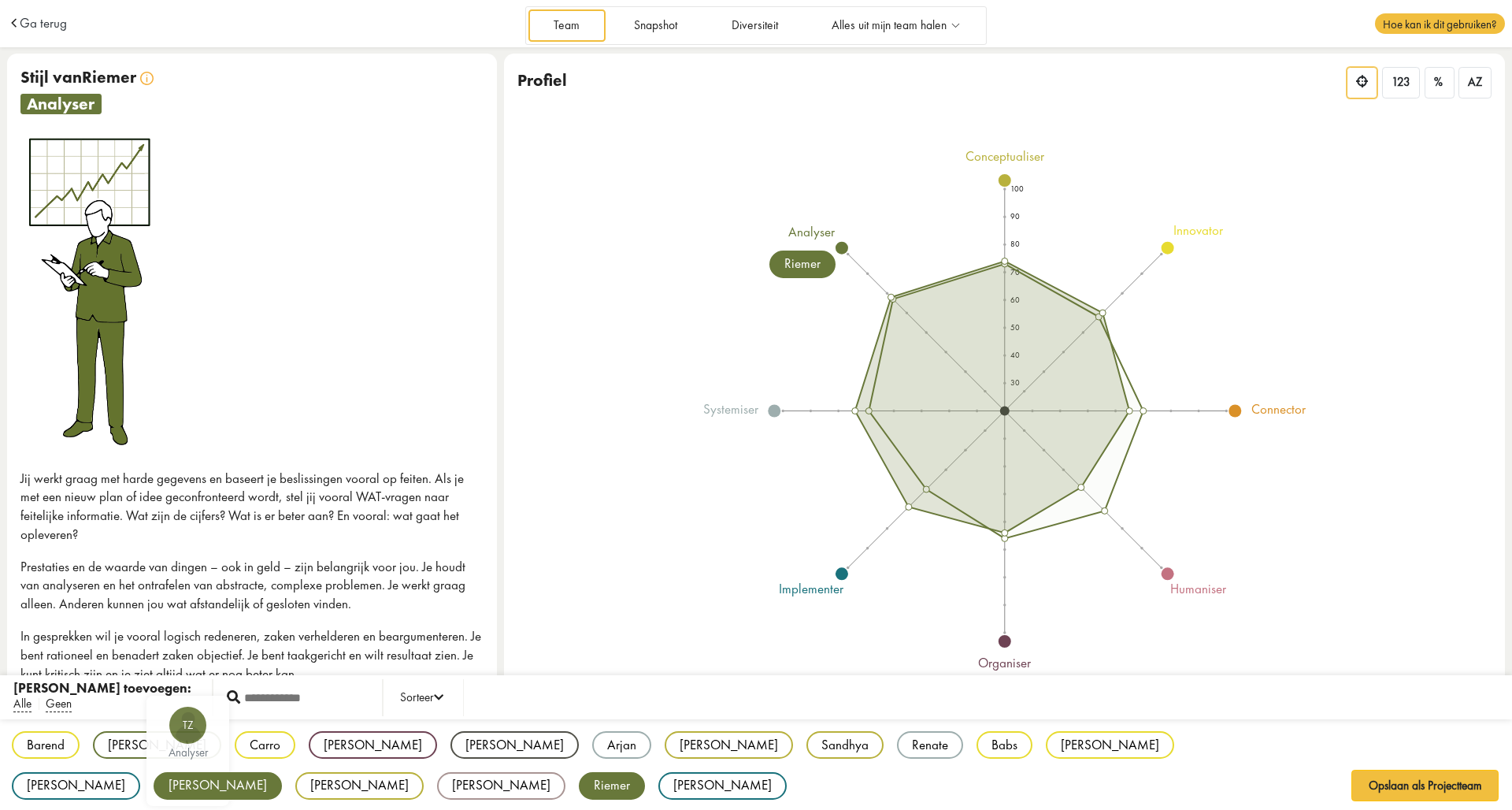
click at [955, 781] on div "Barend BB innovator [PERSON_NAME] VF analyser Carro CK innovator [PERSON_NAME] …" at bounding box center [756, 766] width 1512 height 93
click at [282, 772] on div "[PERSON_NAME]" at bounding box center [217, 785] width 129 height 28
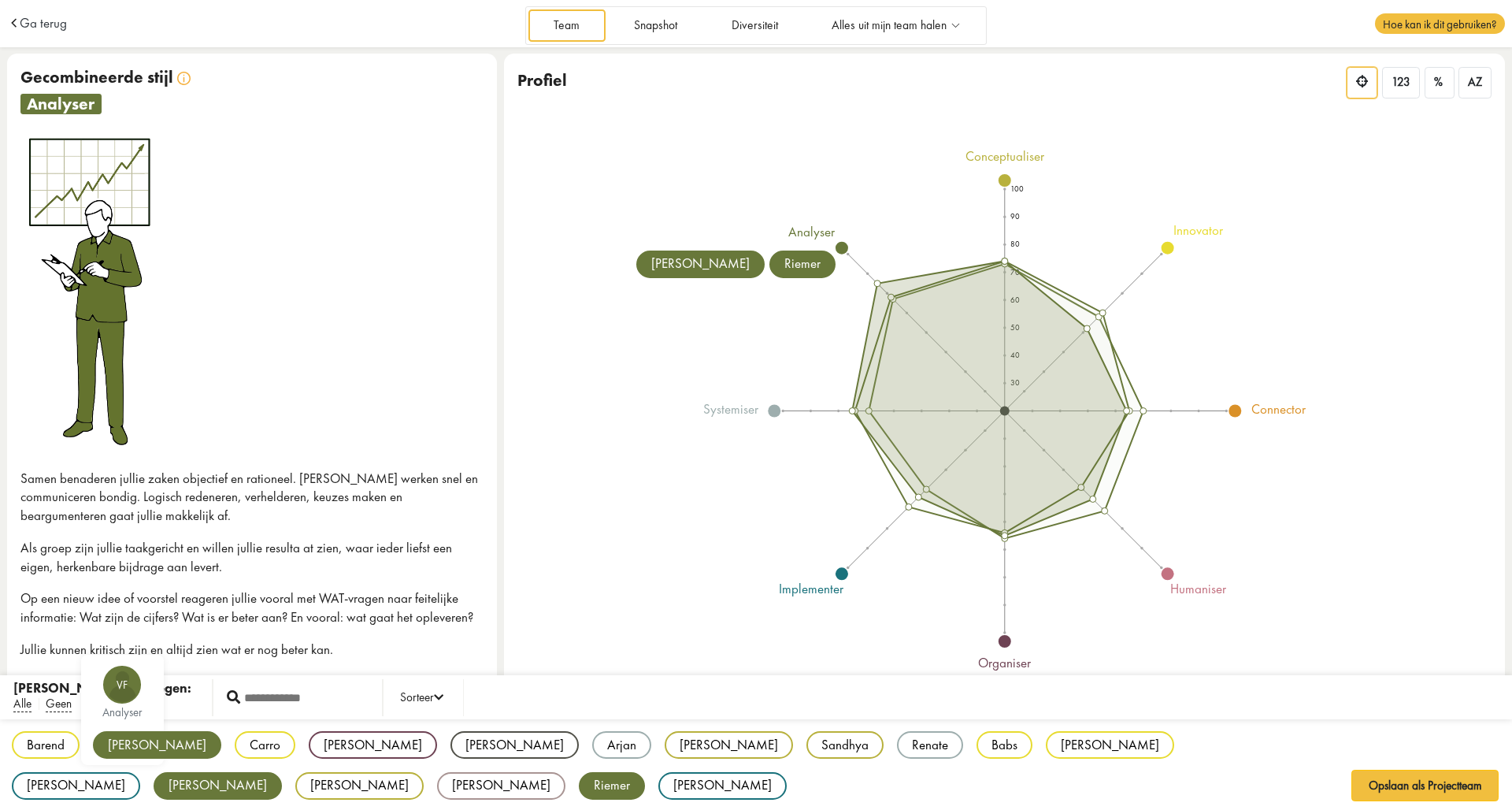
click at [129, 740] on div "[PERSON_NAME]" at bounding box center [157, 745] width 129 height 28
click at [125, 743] on div "[PERSON_NAME]" at bounding box center [157, 745] width 129 height 28
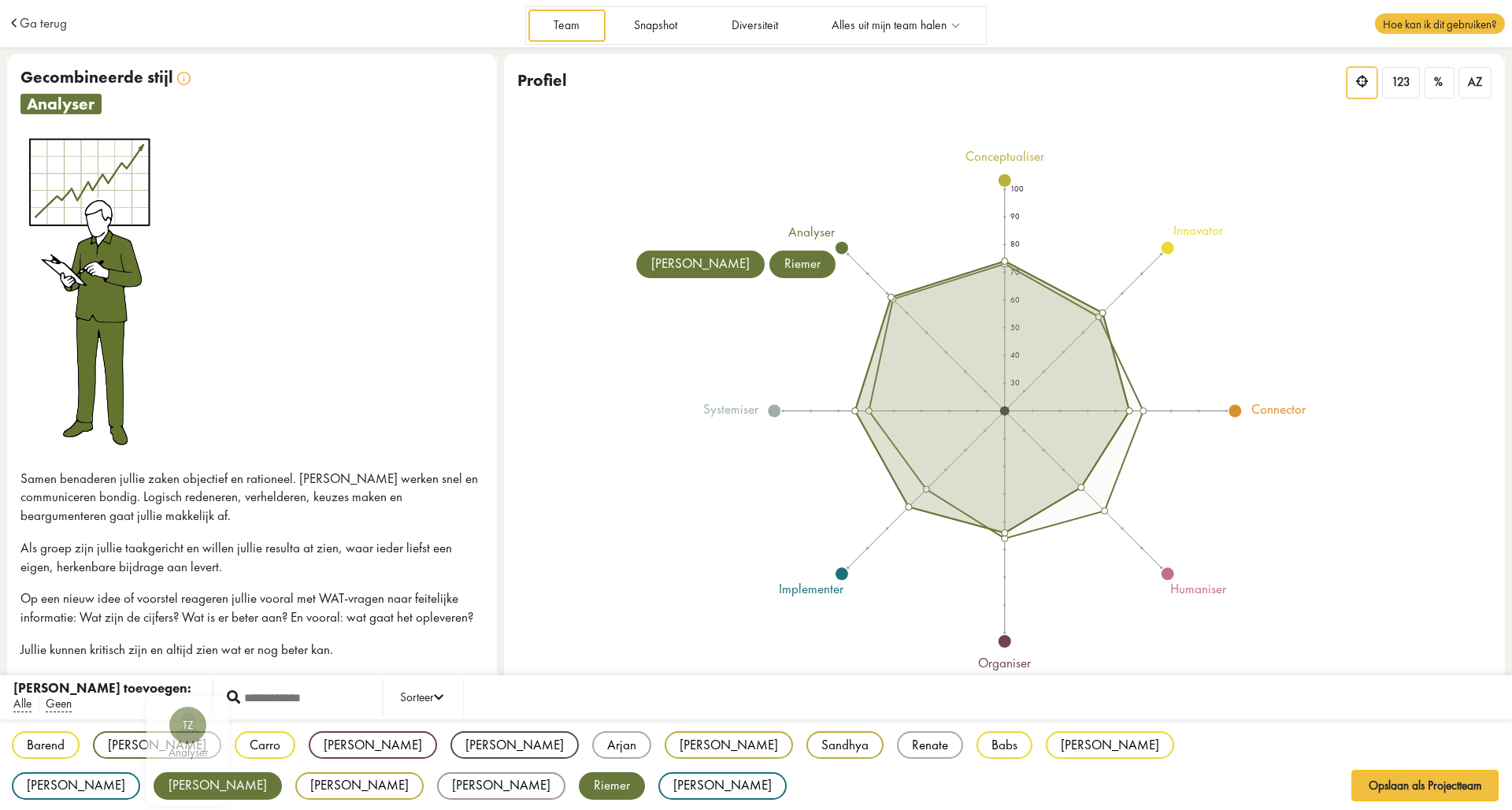
click at [282, 772] on div "[PERSON_NAME]" at bounding box center [217, 785] width 129 height 28
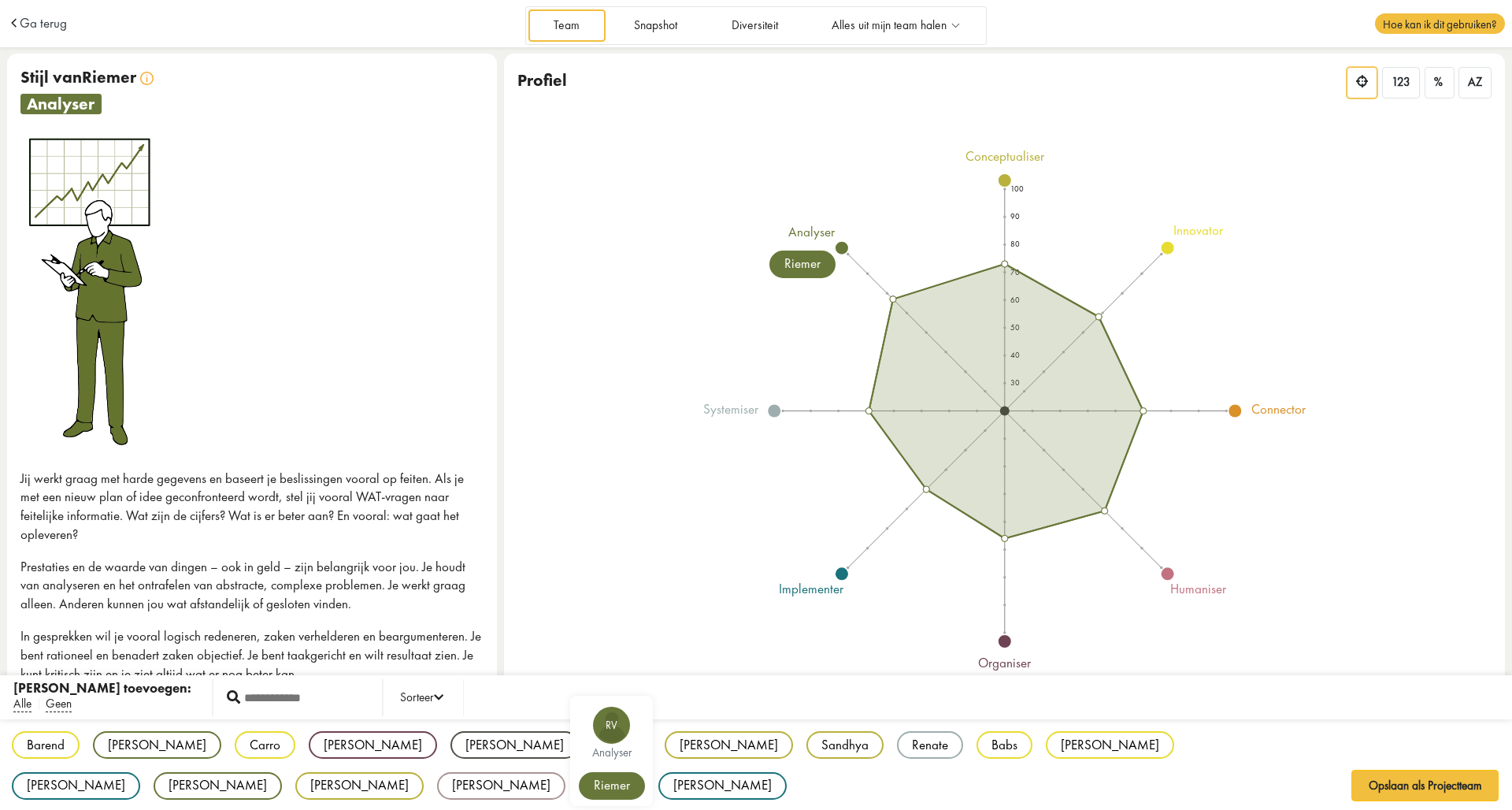
click at [644, 772] on div "Riemer" at bounding box center [611, 785] width 66 height 28
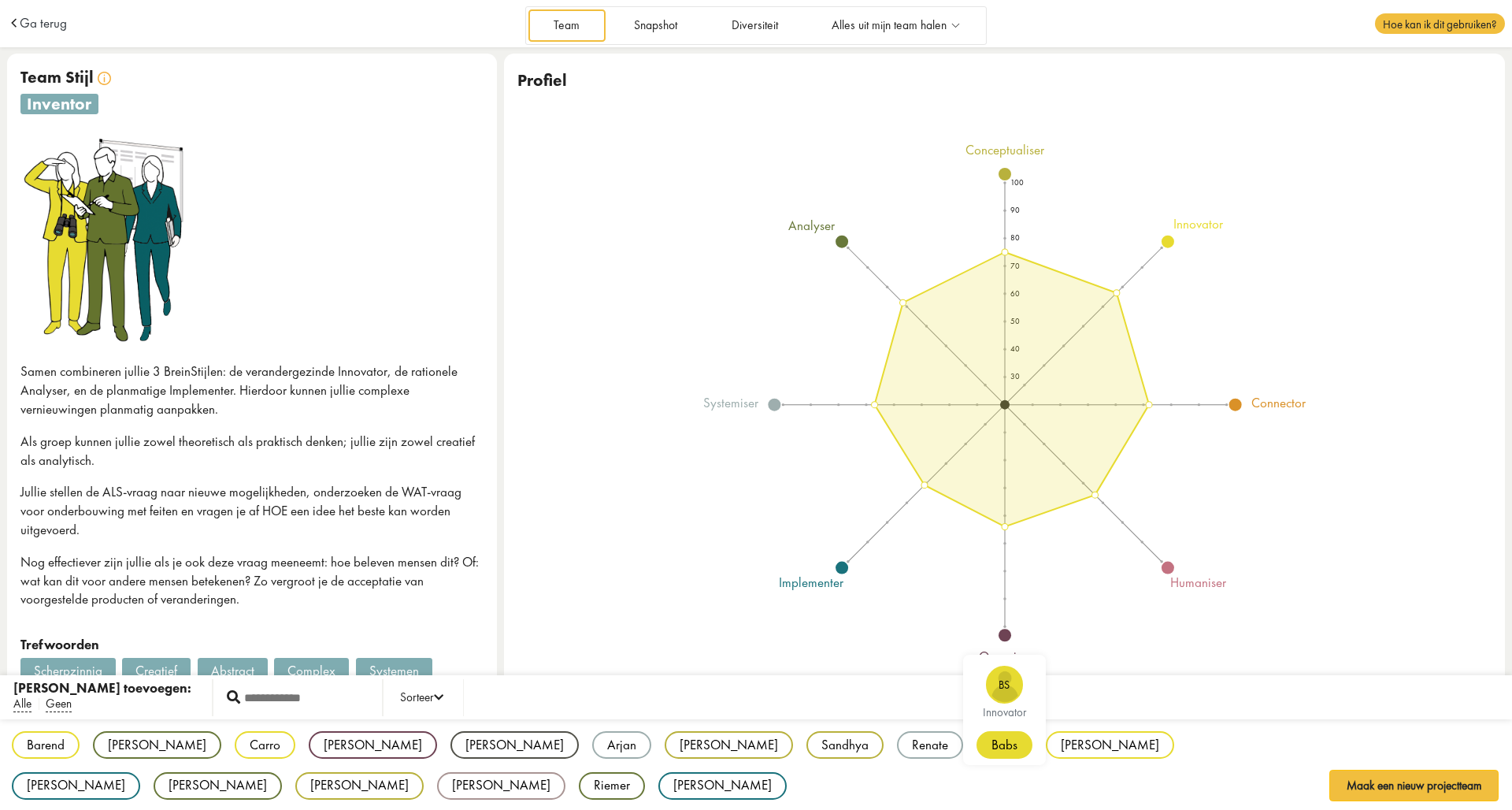
click at [976, 740] on div "Babs" at bounding box center [1004, 745] width 56 height 28
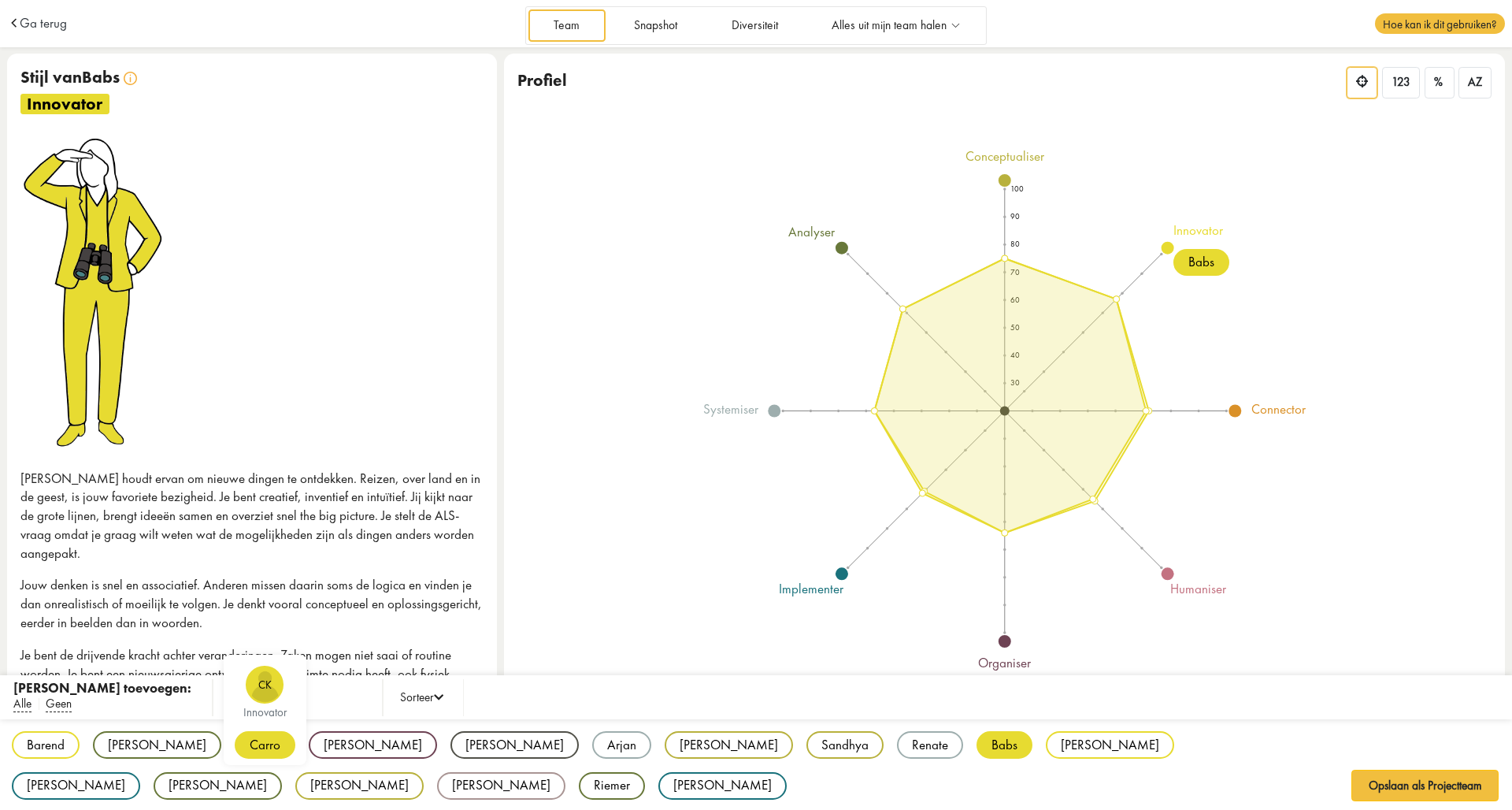
click at [235, 745] on div "Carro" at bounding box center [265, 745] width 60 height 28
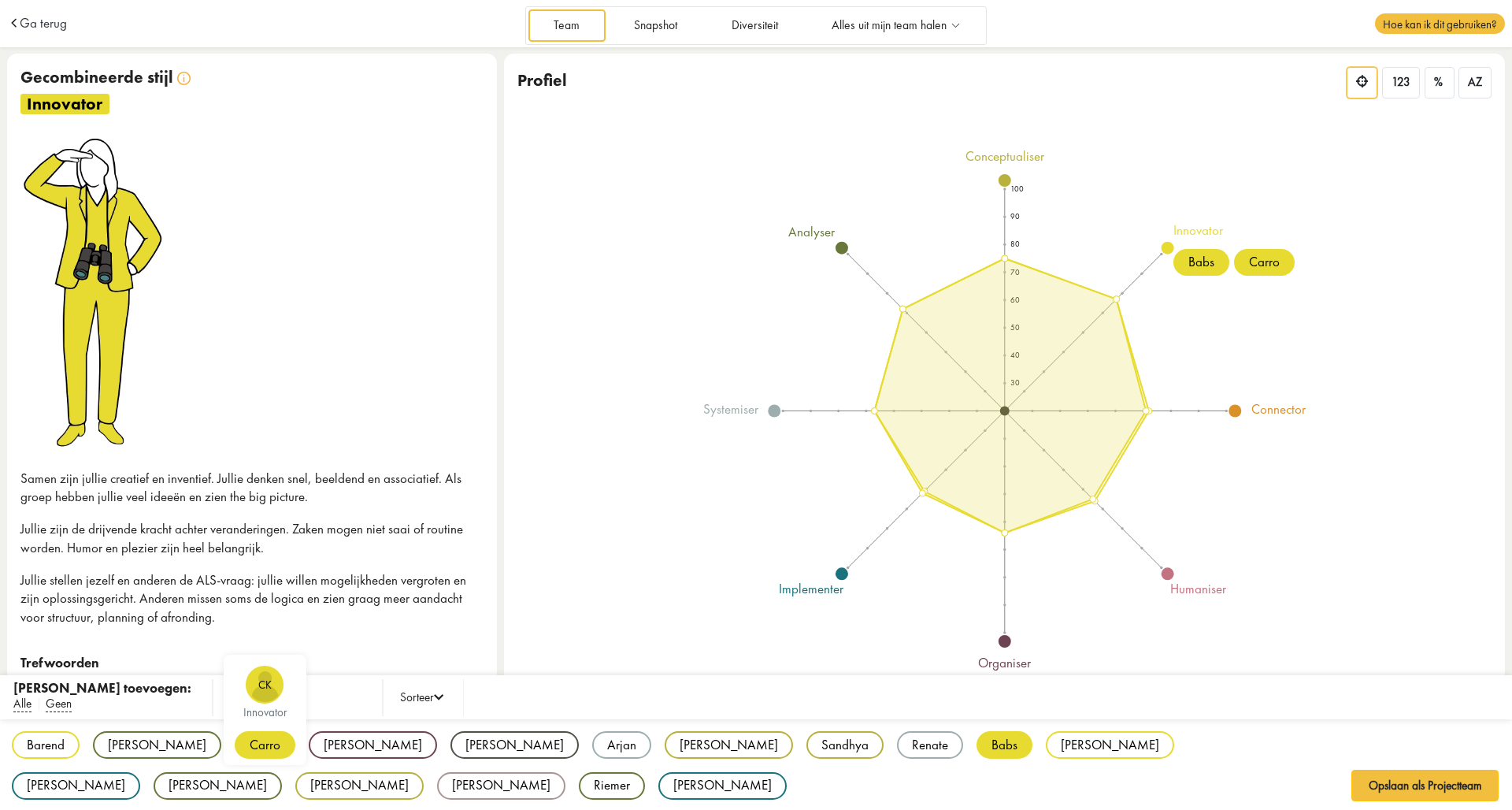
click at [235, 745] on div "Carro" at bounding box center [265, 745] width 60 height 28
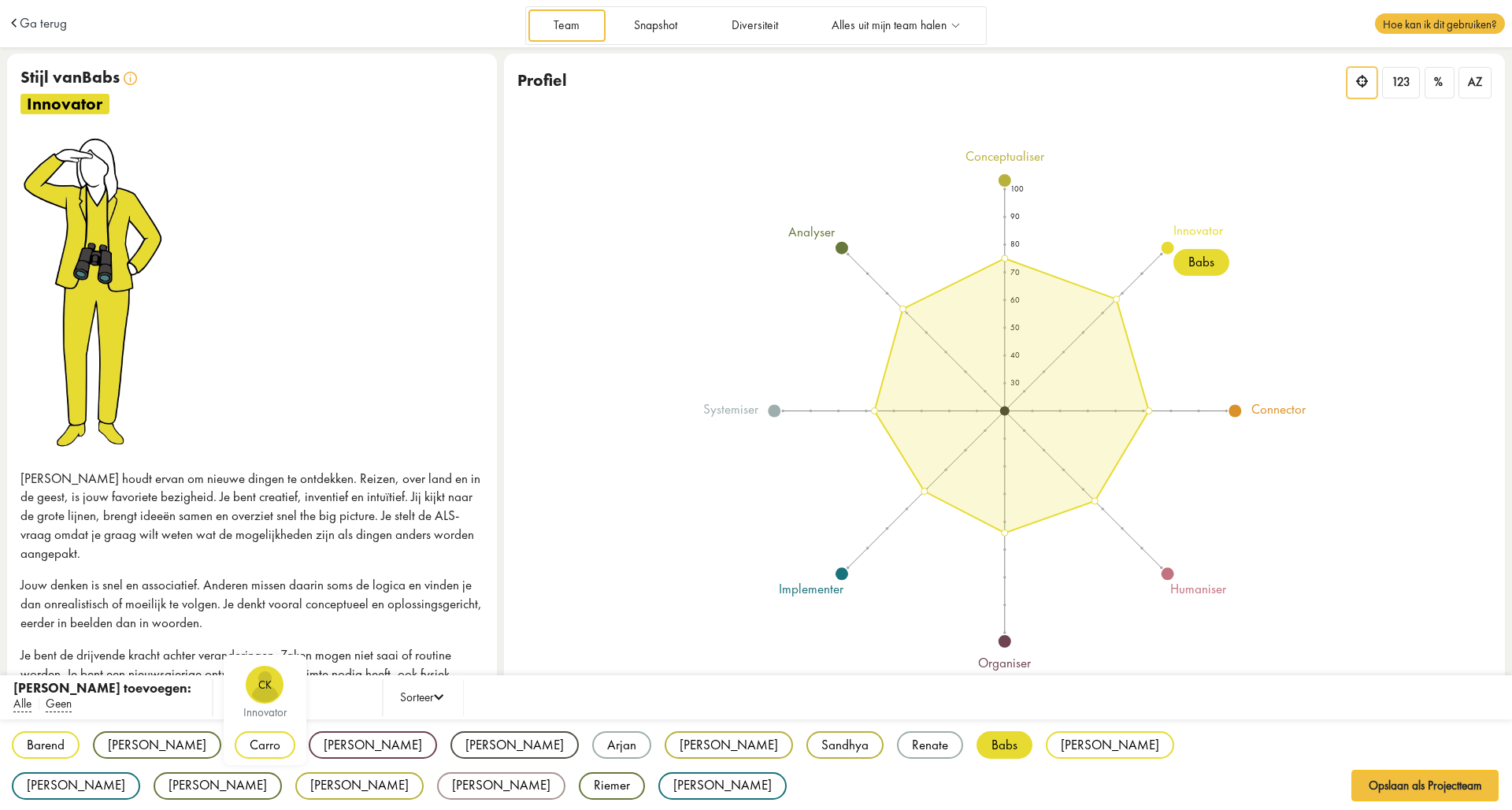
click at [235, 745] on div "Carro" at bounding box center [265, 745] width 60 height 28
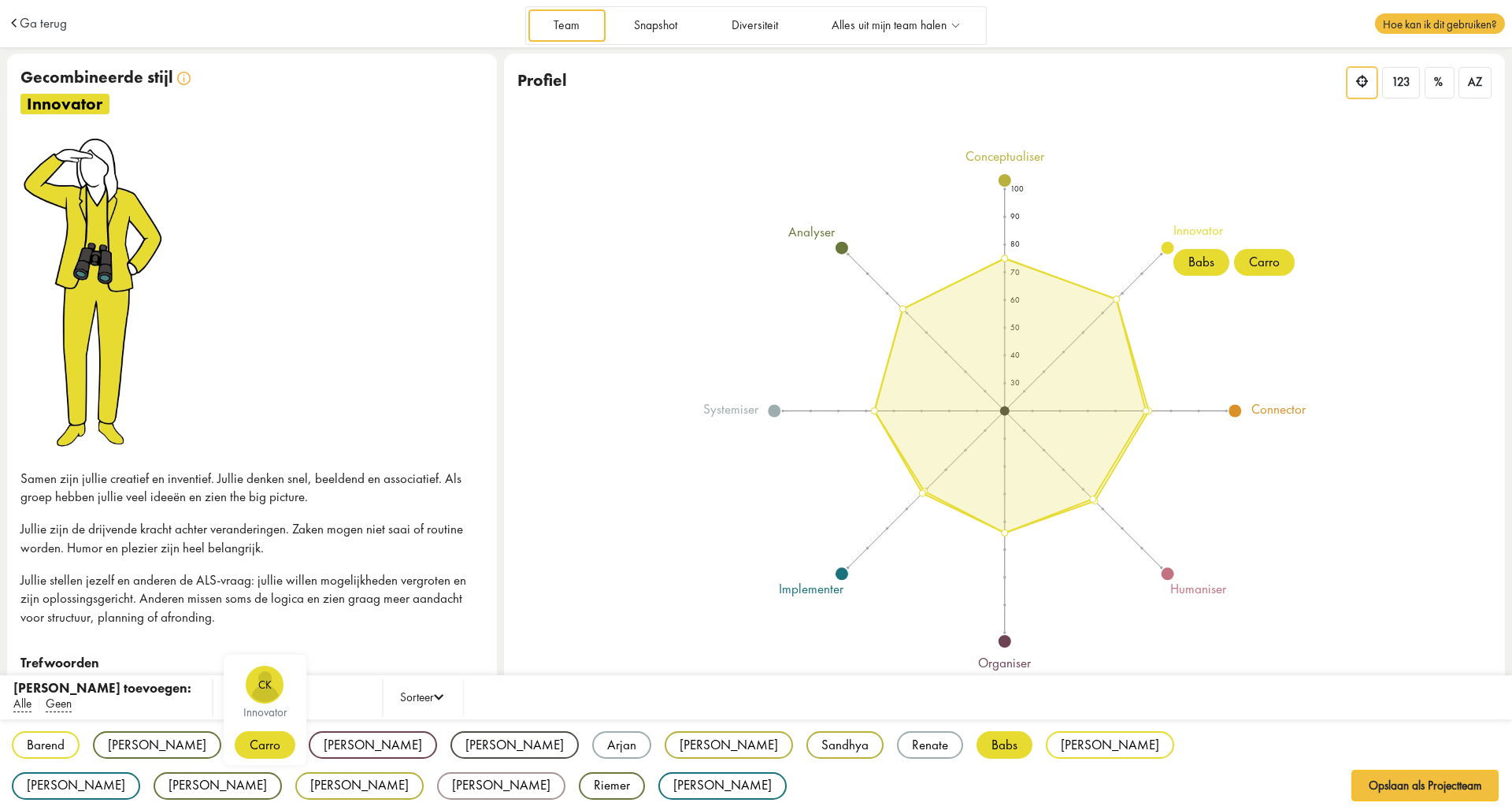
click at [235, 746] on div "Carro" at bounding box center [265, 745] width 60 height 28
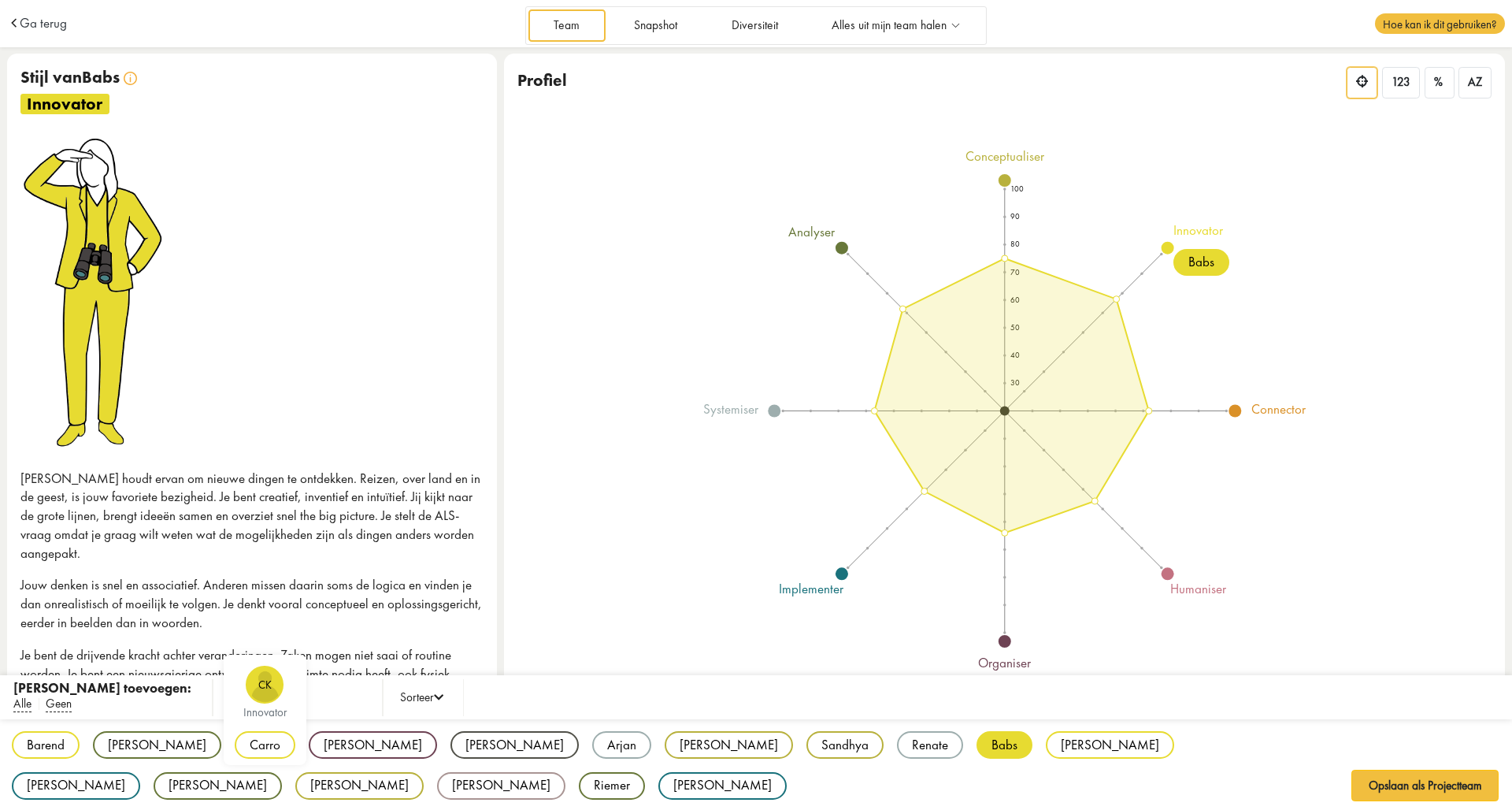
click at [235, 745] on div "Carro" at bounding box center [265, 745] width 60 height 28
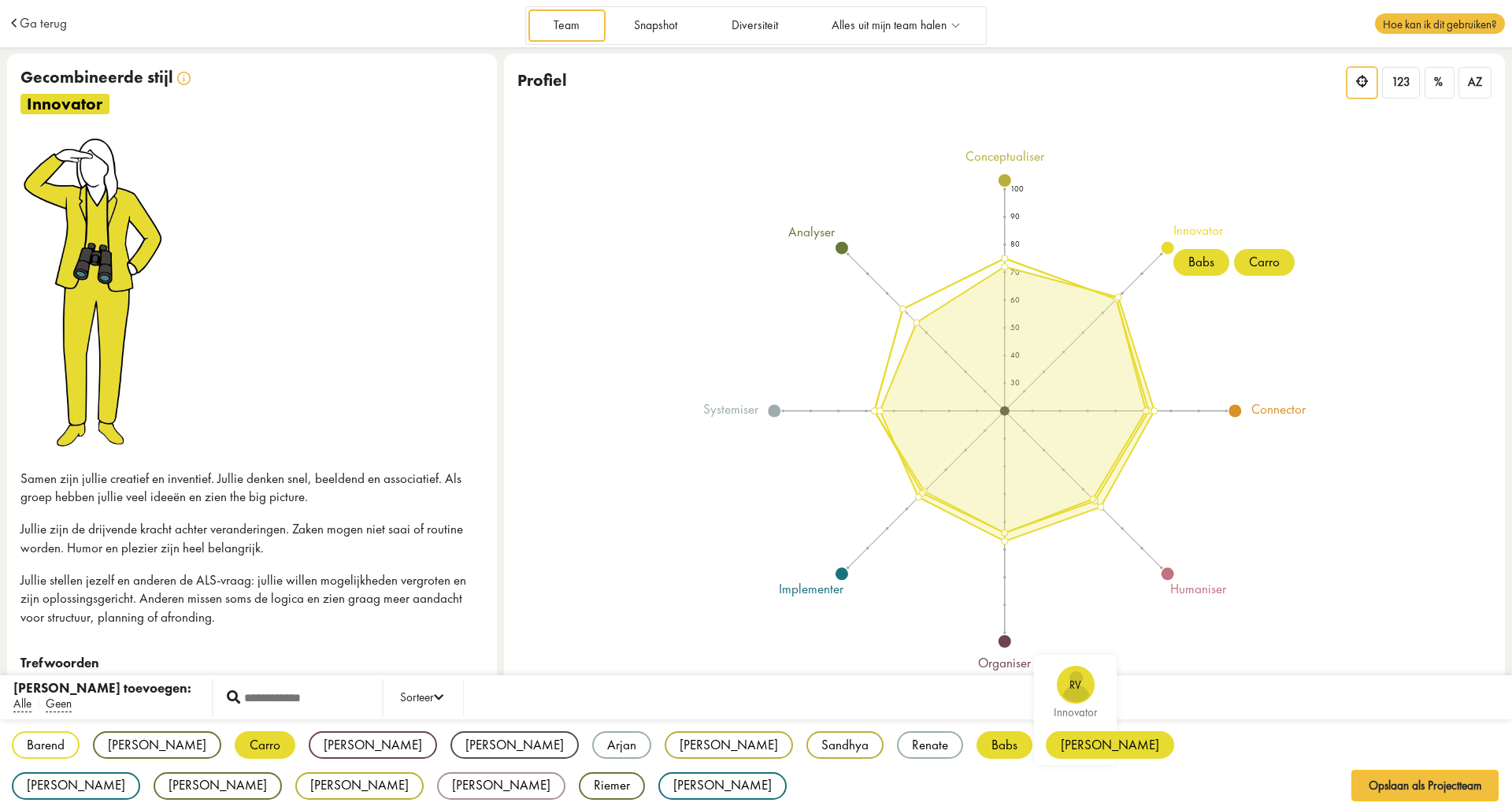
click at [1045, 753] on div "[PERSON_NAME]" at bounding box center [1110, 745] width 129 height 28
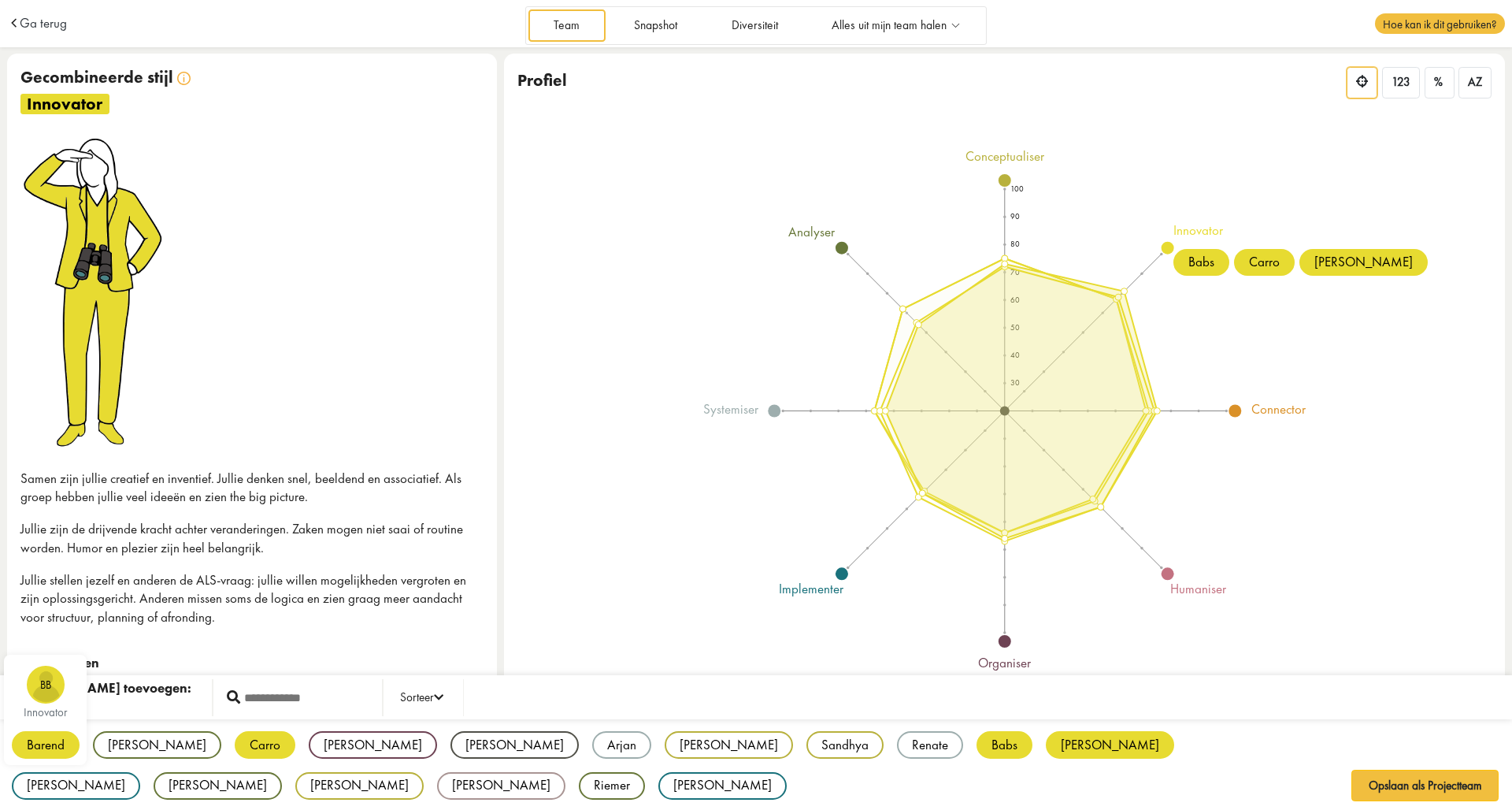
click at [46, 746] on div "Barend" at bounding box center [45, 745] width 67 height 28
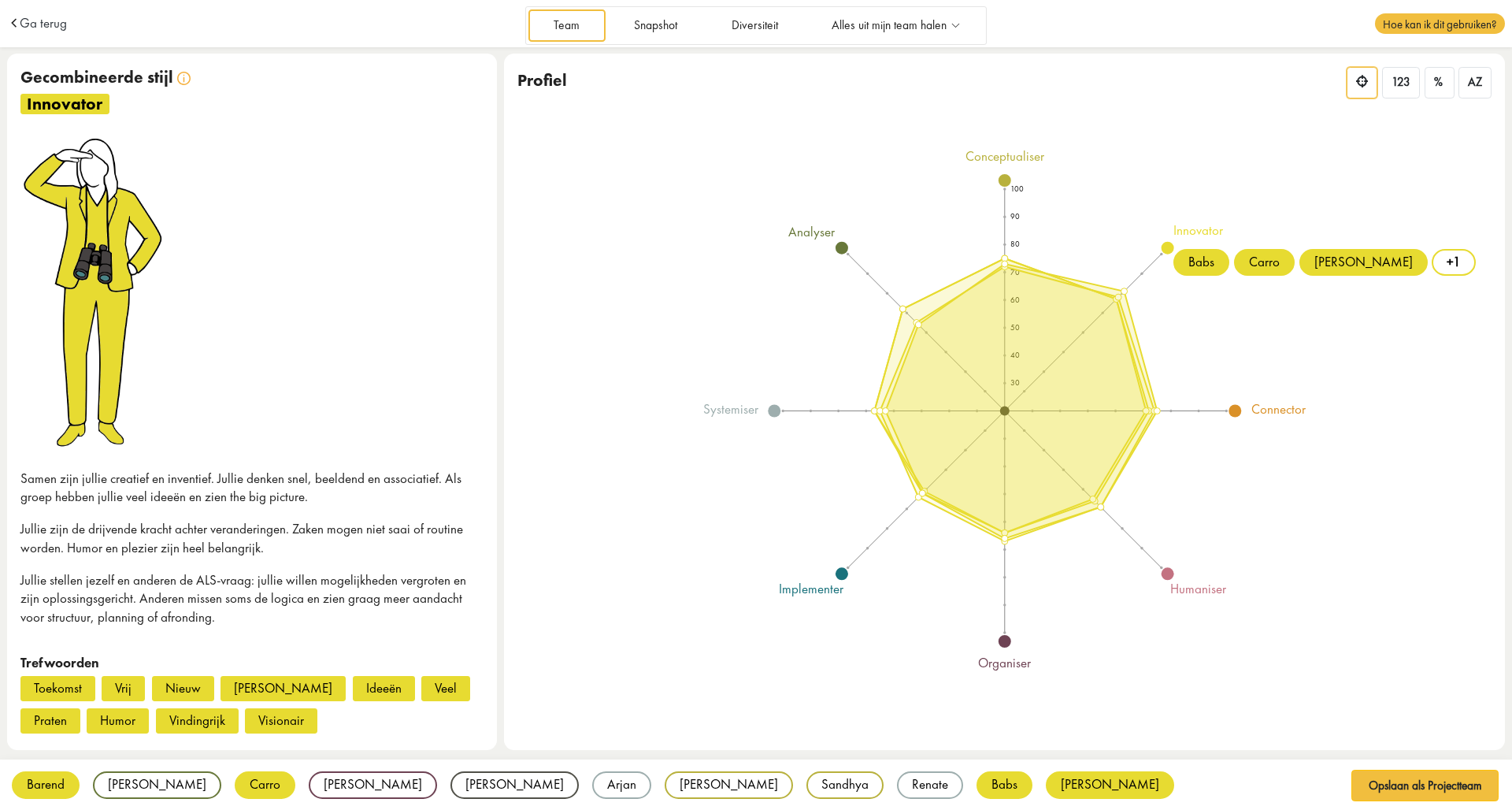
click at [1157, 371] on icon "100 90 80 70 60 50 40 30 conceptualiser innovator connector humaniser organiser…" at bounding box center [1004, 411] width 888 height 523
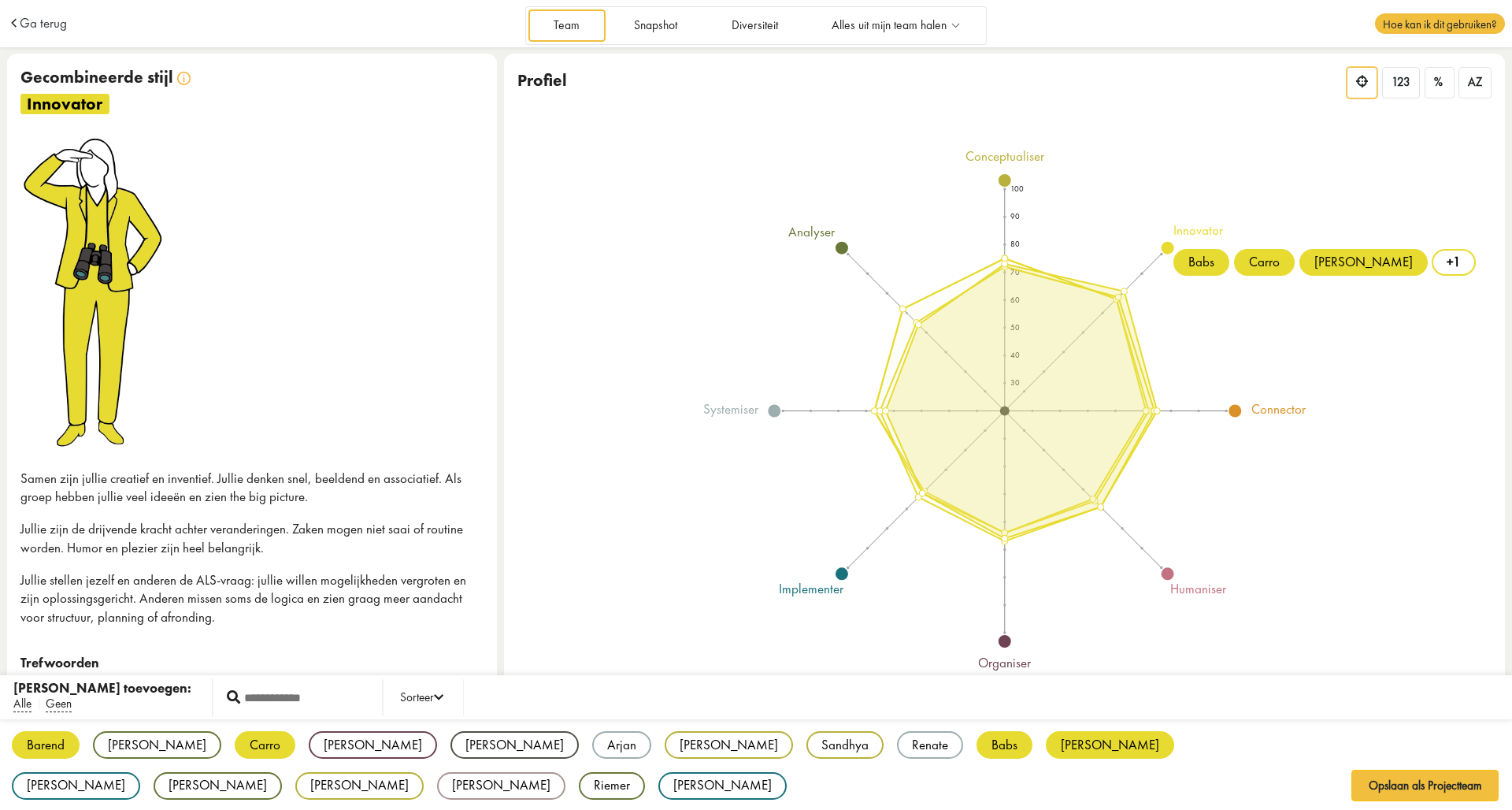
click at [800, 782] on div "Barend BB innovator [PERSON_NAME] VF analyser Carro CK innovator [PERSON_NAME] …" at bounding box center [756, 766] width 1512 height 93
click at [1045, 748] on div "[PERSON_NAME]" at bounding box center [1110, 745] width 129 height 28
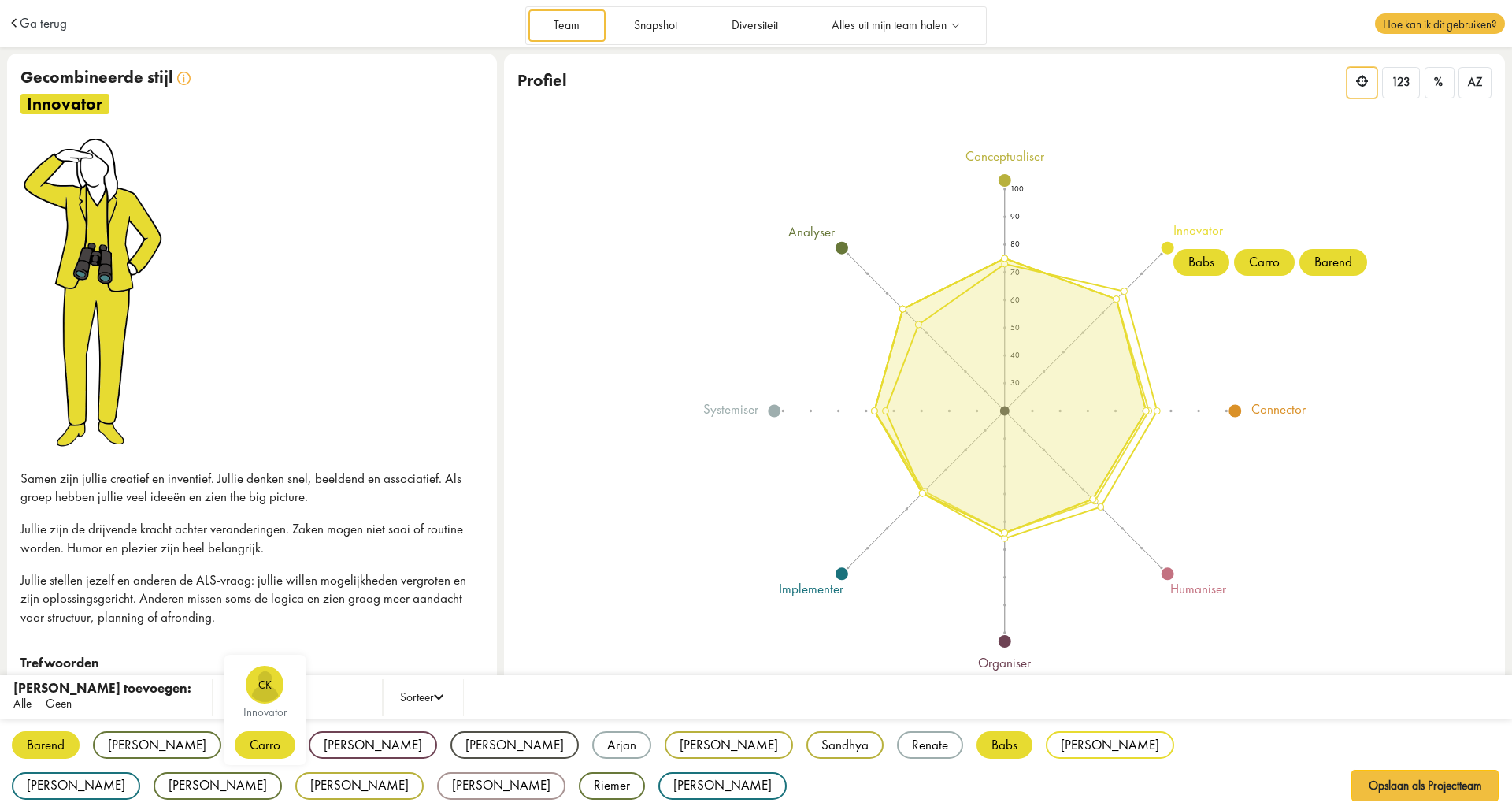
click at [235, 742] on div "Carro" at bounding box center [265, 745] width 60 height 28
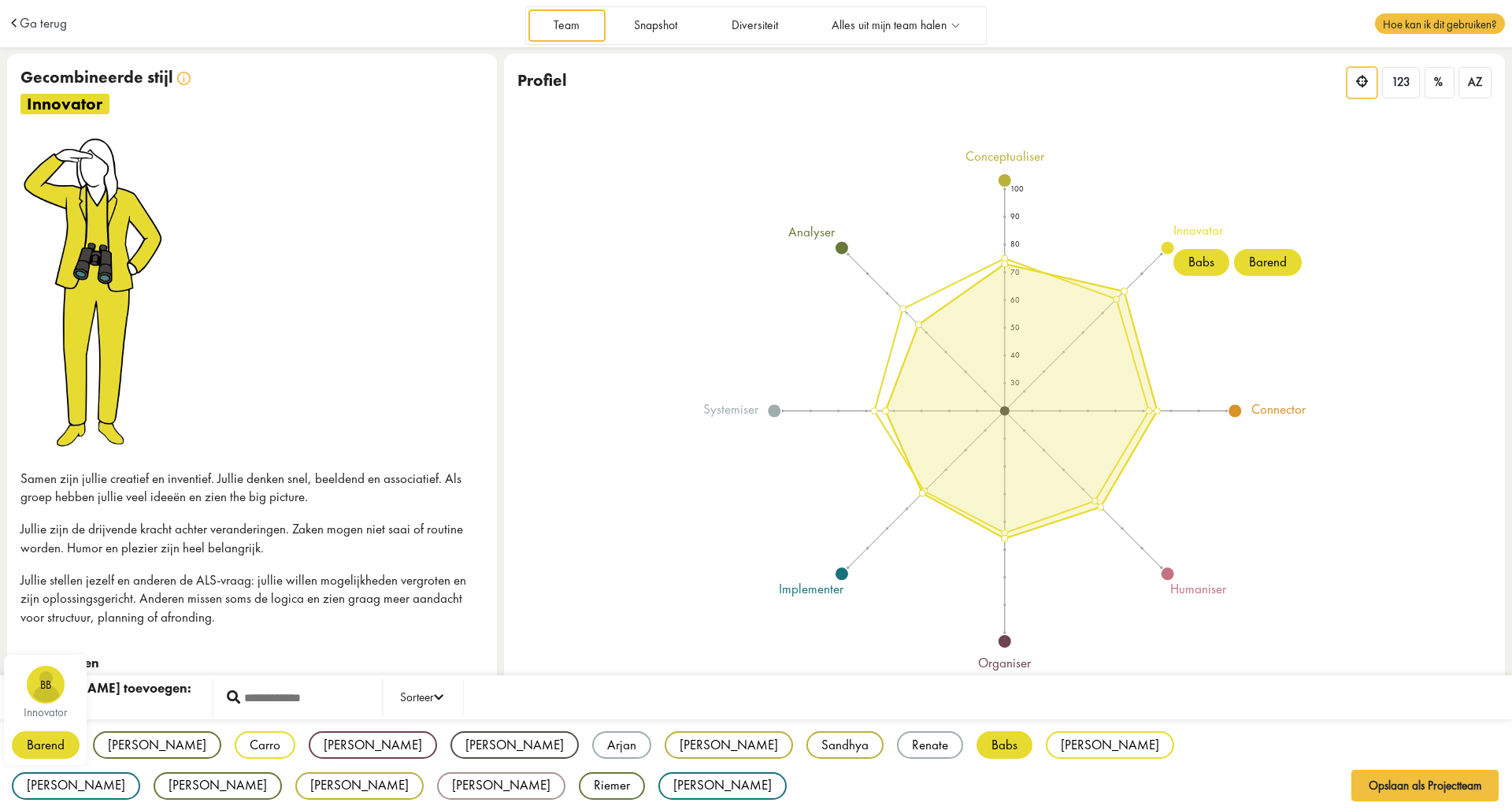
click at [55, 740] on div "Barend" at bounding box center [45, 745] width 67 height 28
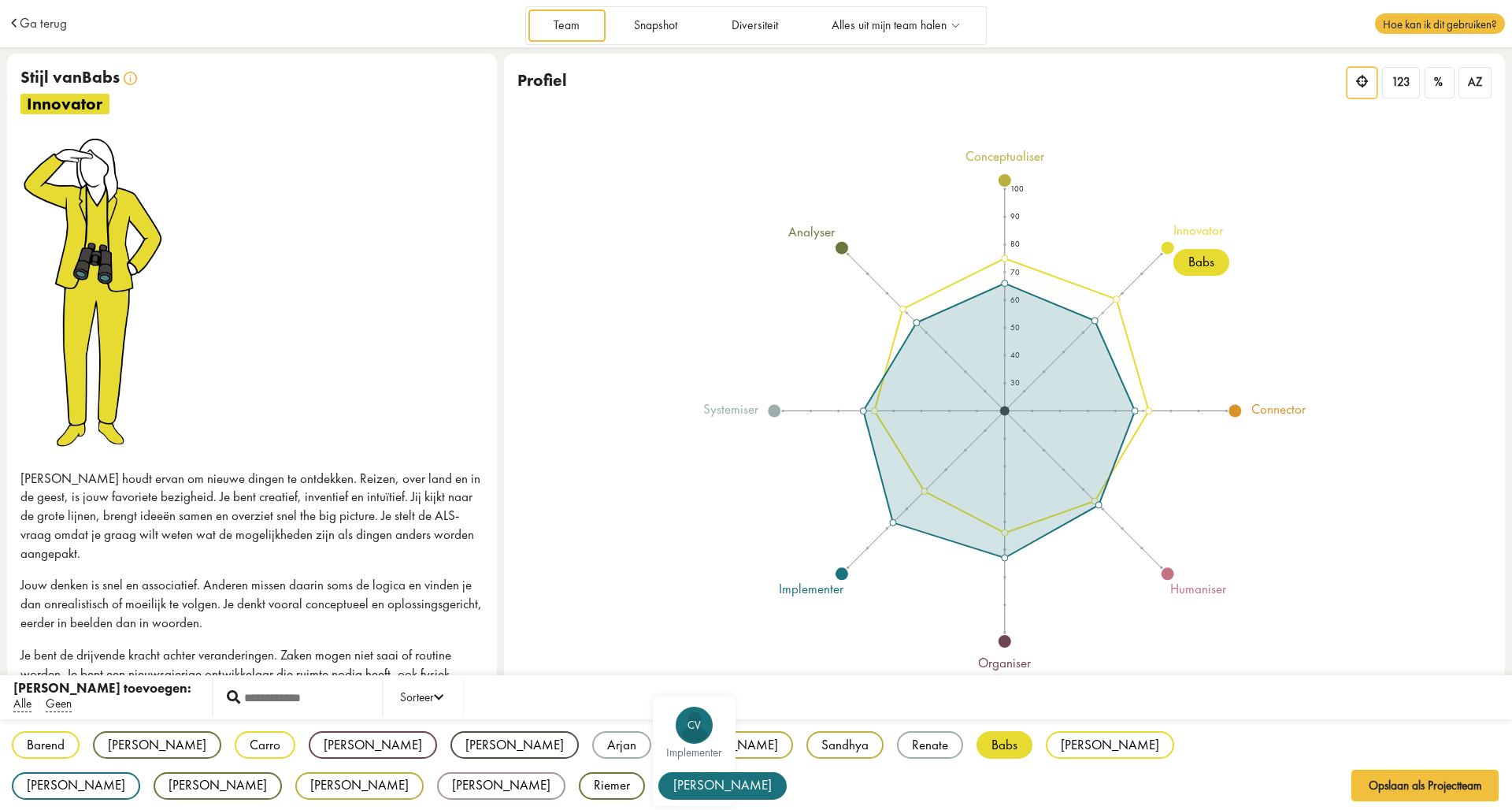
click at [658, 782] on div "[PERSON_NAME]" at bounding box center [722, 785] width 129 height 28
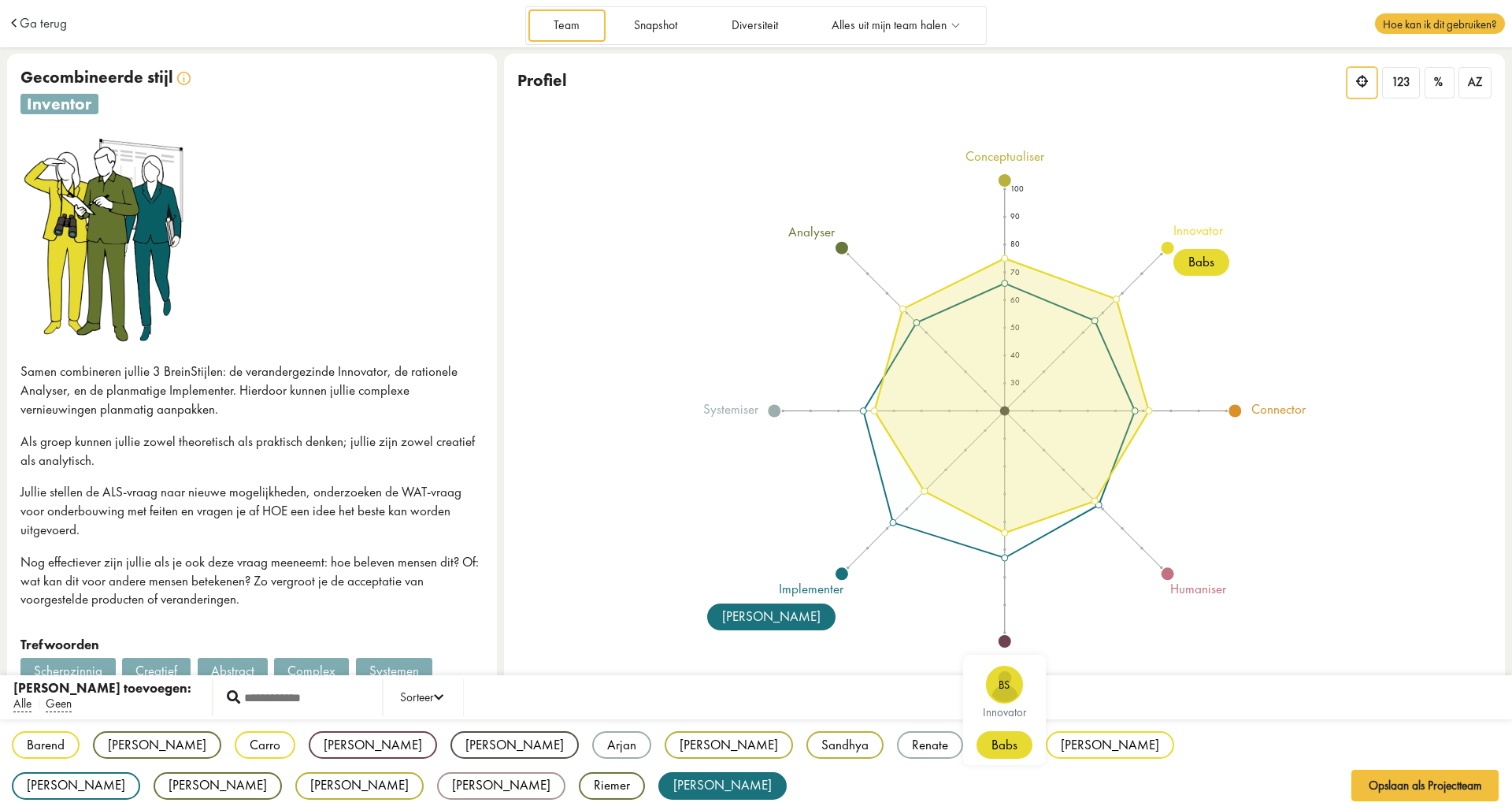
click at [976, 747] on div "Babs" at bounding box center [1004, 745] width 56 height 28
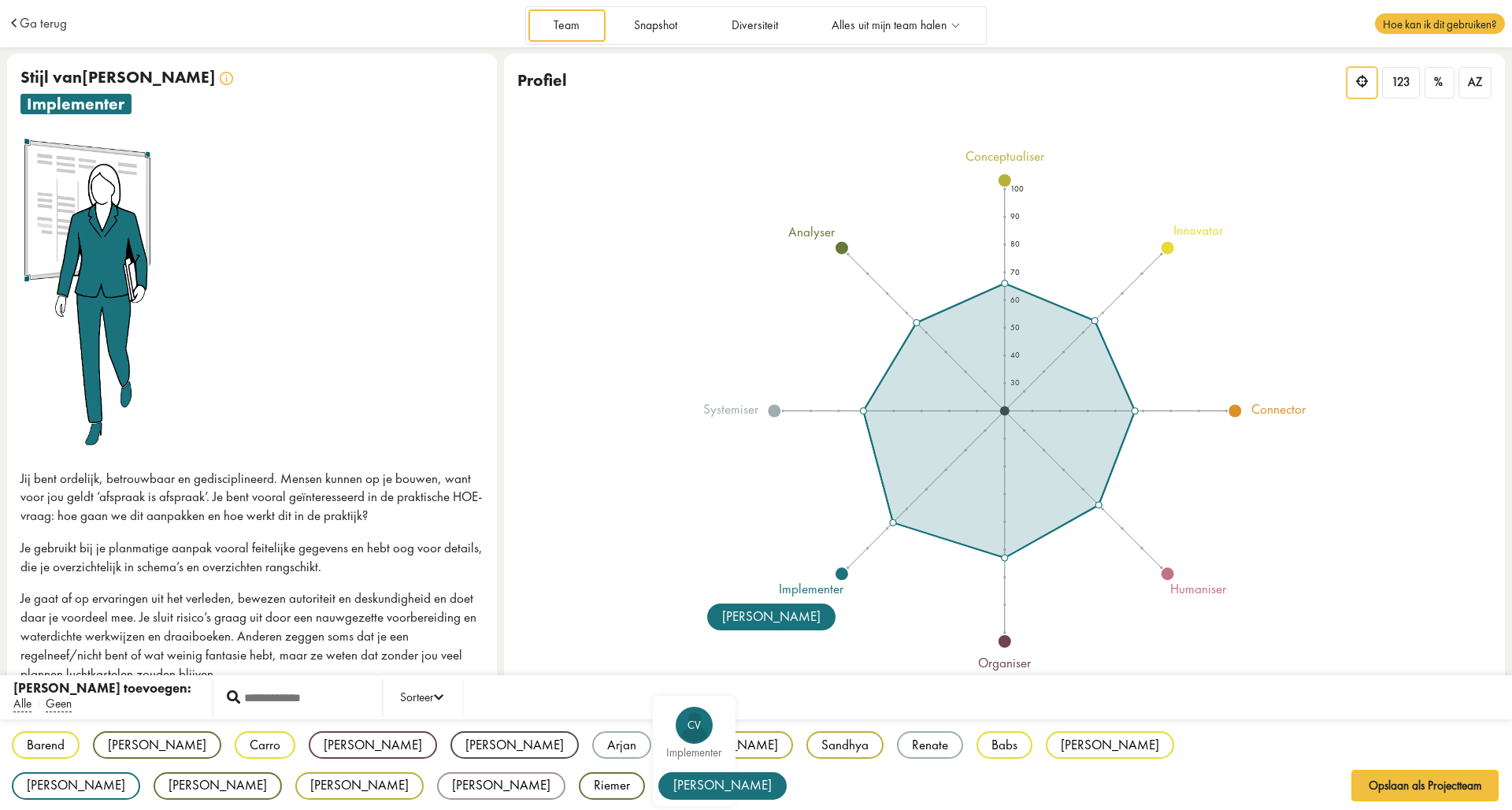
click at [658, 780] on div "[PERSON_NAME]" at bounding box center [722, 785] width 129 height 28
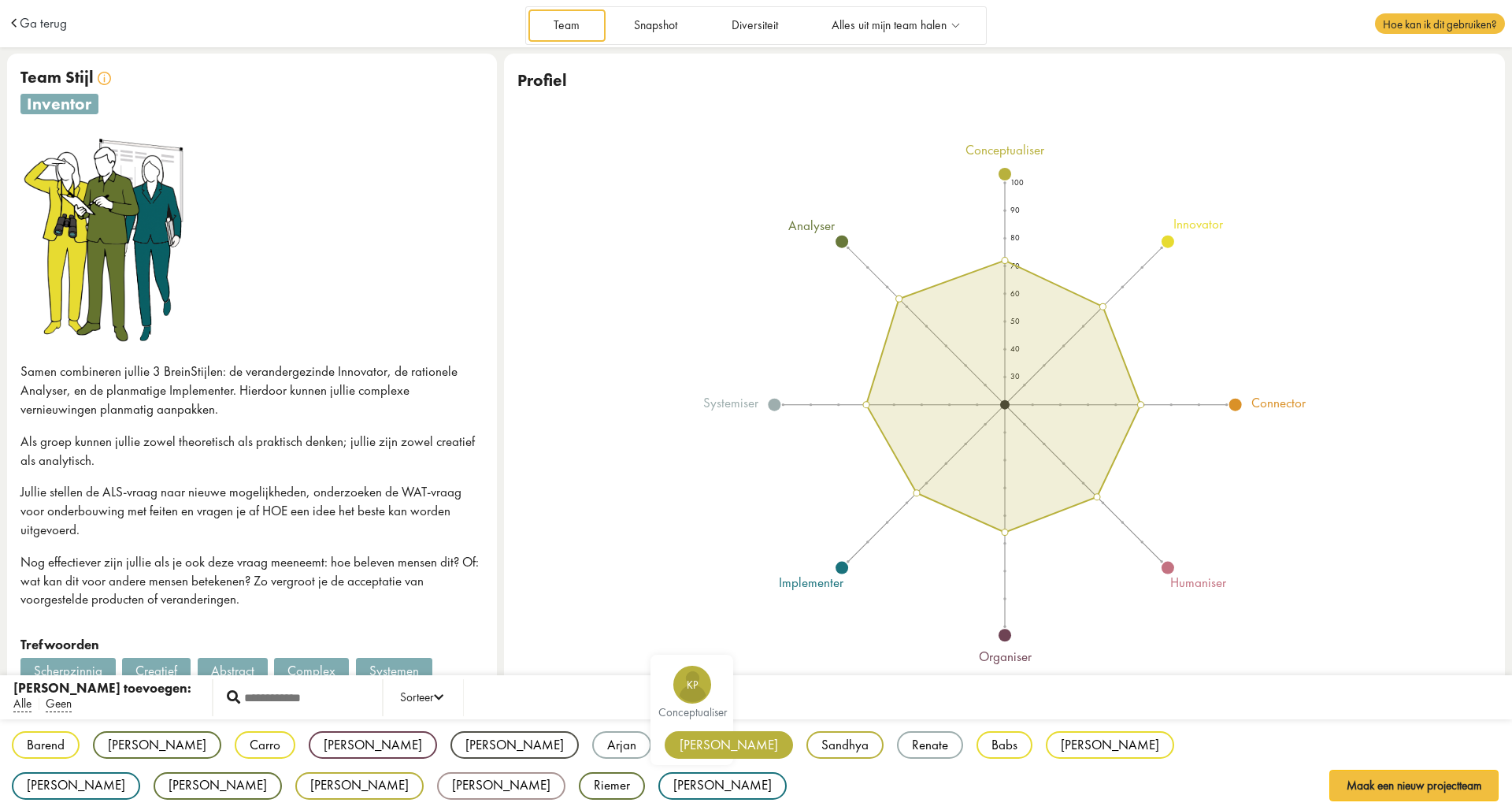
click at [664, 748] on div "[PERSON_NAME]" at bounding box center [729, 745] width 129 height 28
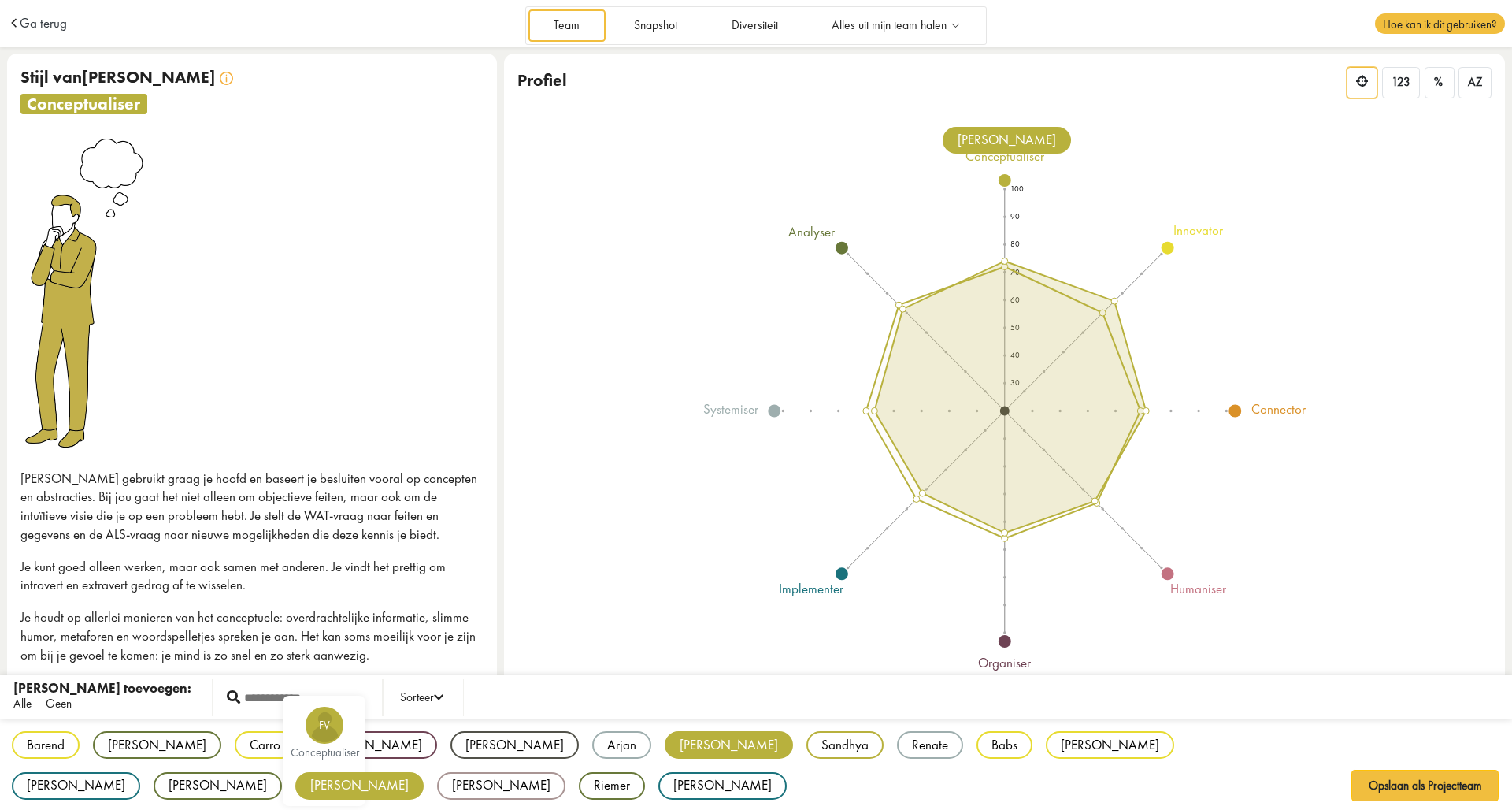
click at [424, 772] on div "[PERSON_NAME]" at bounding box center [360, 785] width 129 height 28
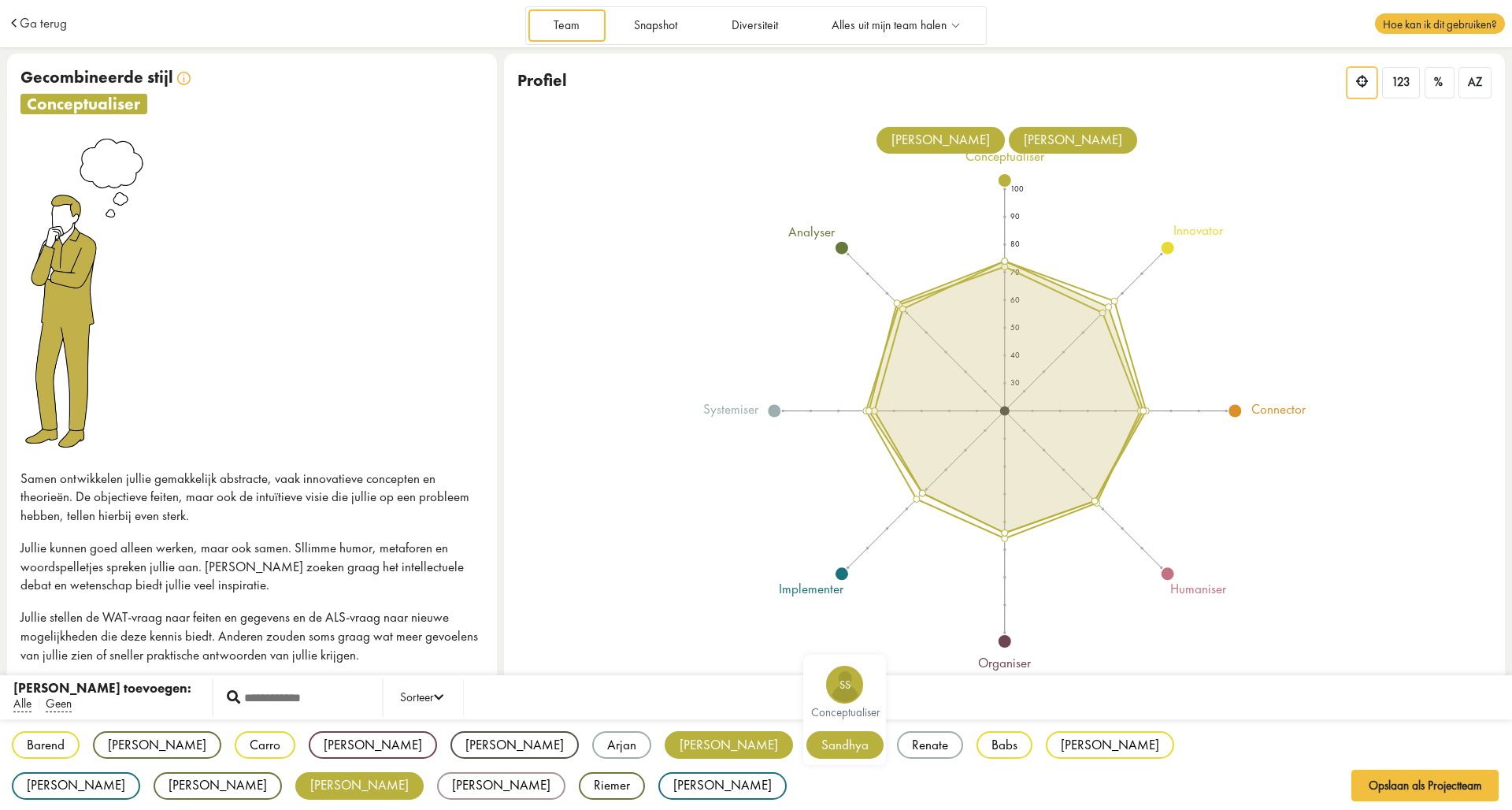
click at [806, 744] on div "Sandhya" at bounding box center [844, 745] width 77 height 28
click at [567, 786] on div "Barend BB innovator [PERSON_NAME] VF analyser Carro CK innovator [PERSON_NAME] …" at bounding box center [756, 766] width 1512 height 93
click at [806, 737] on div "Sandhya" at bounding box center [844, 745] width 77 height 28
click at [1024, 781] on div "Barend BB innovator [PERSON_NAME] VF analyser Carro CK innovator [PERSON_NAME] …" at bounding box center [756, 766] width 1512 height 93
click at [424, 772] on div "[PERSON_NAME]" at bounding box center [360, 785] width 129 height 28
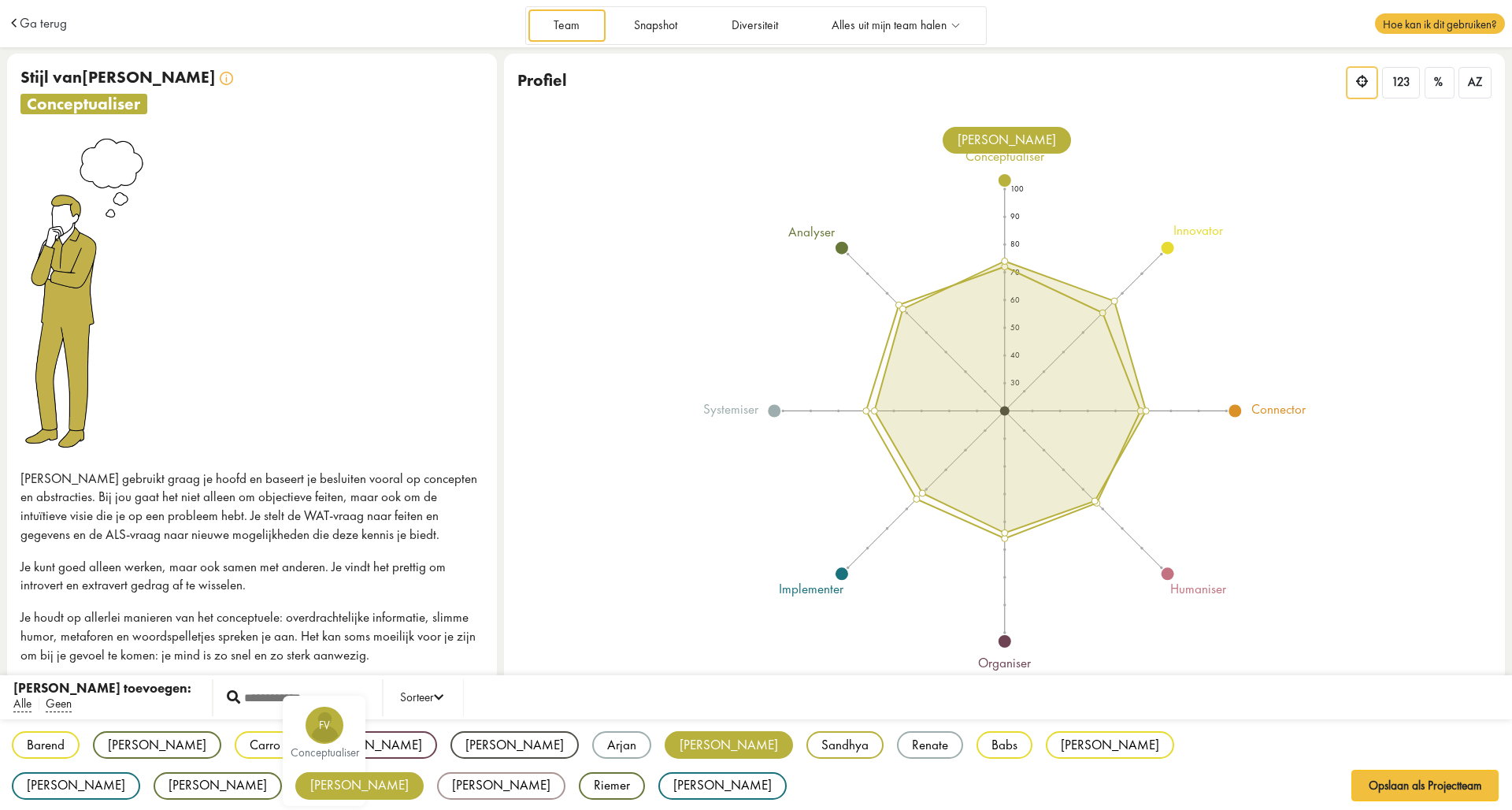
click at [424, 772] on div "[PERSON_NAME]" at bounding box center [360, 785] width 129 height 28
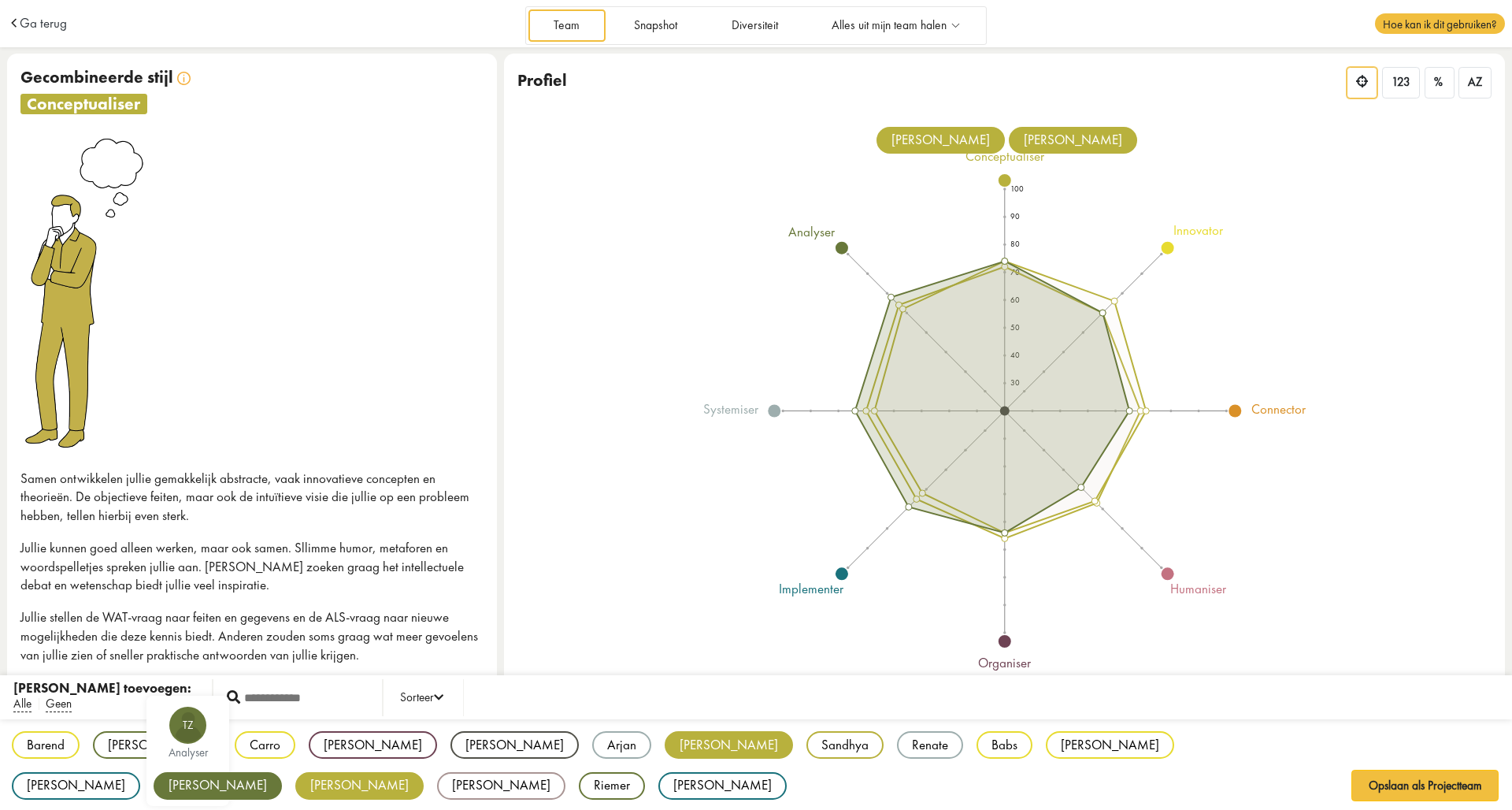
click at [282, 772] on div "[PERSON_NAME]" at bounding box center [217, 785] width 129 height 28
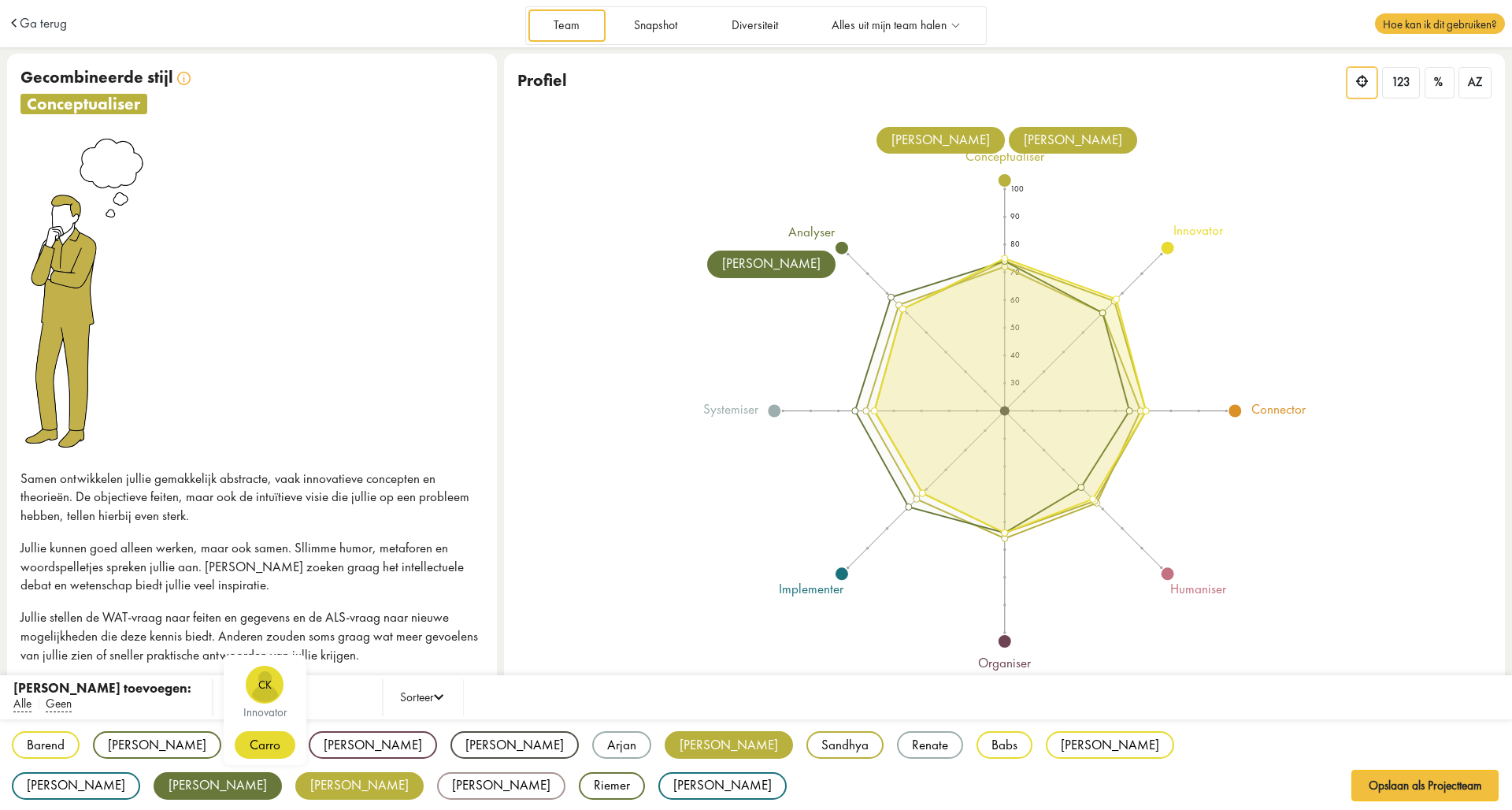
click at [235, 738] on div "Carro" at bounding box center [265, 745] width 60 height 28
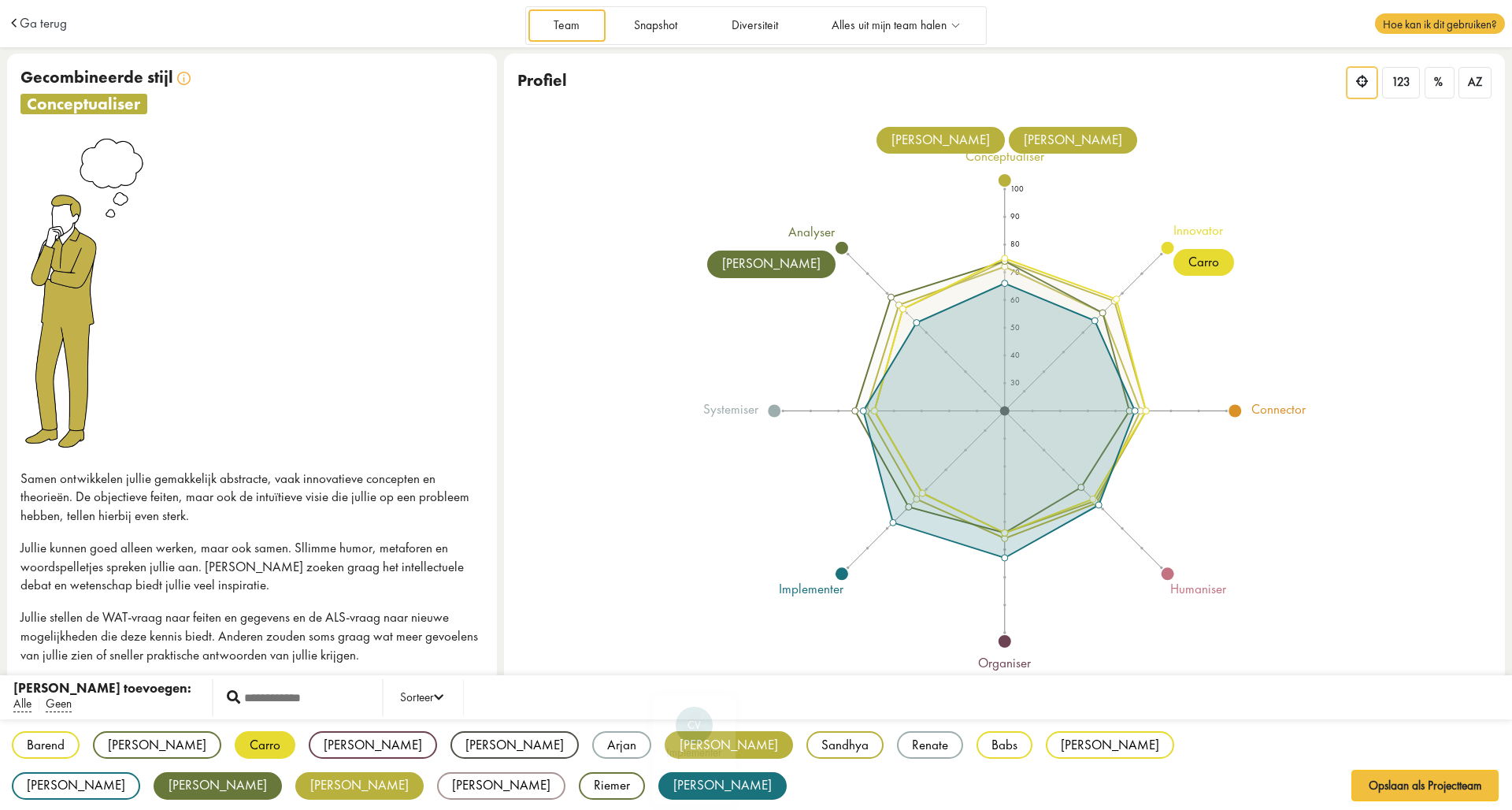
click at [658, 786] on div "[PERSON_NAME]" at bounding box center [722, 785] width 129 height 28
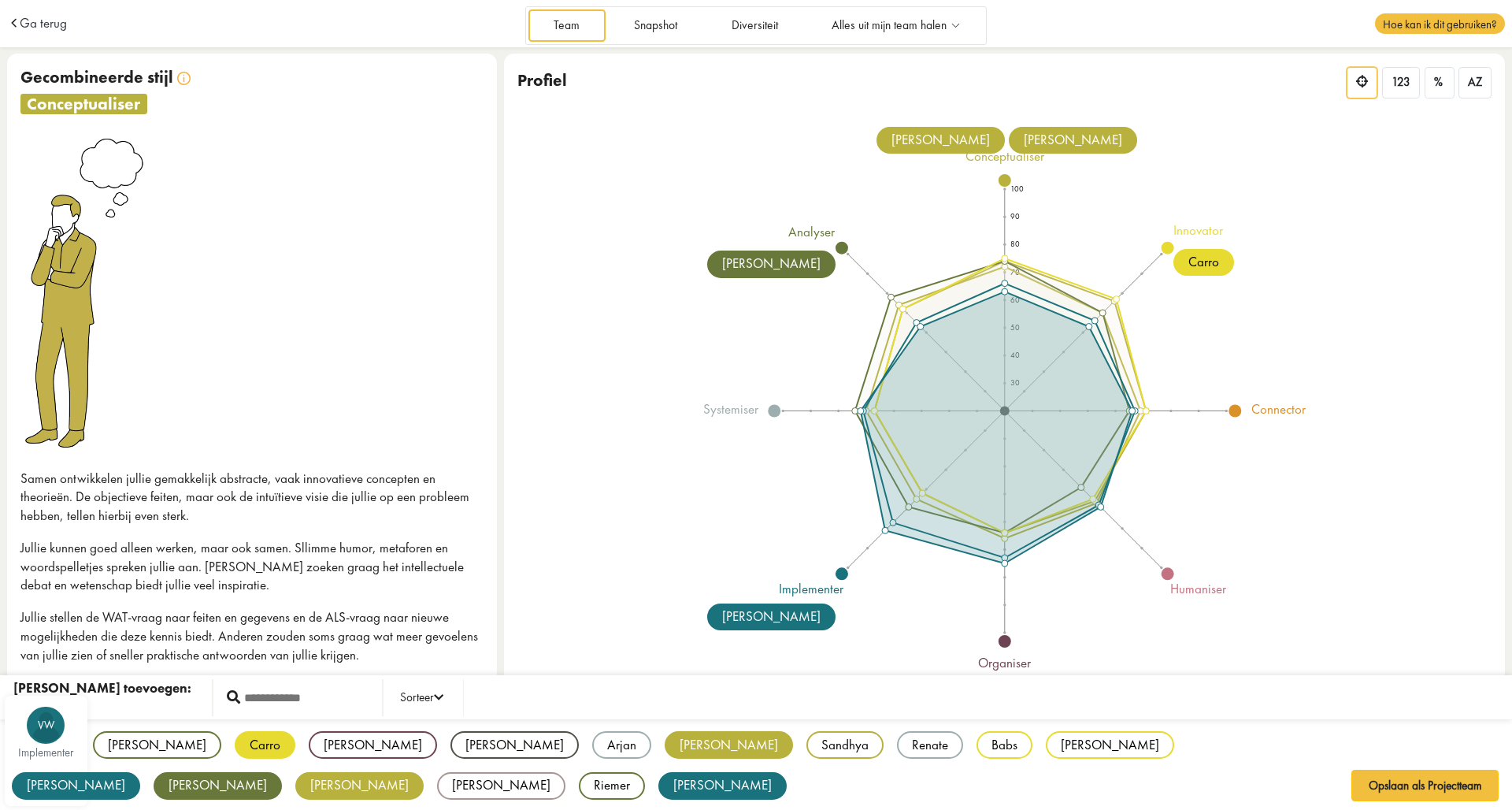
click at [140, 772] on div "[PERSON_NAME]" at bounding box center [76, 785] width 129 height 28
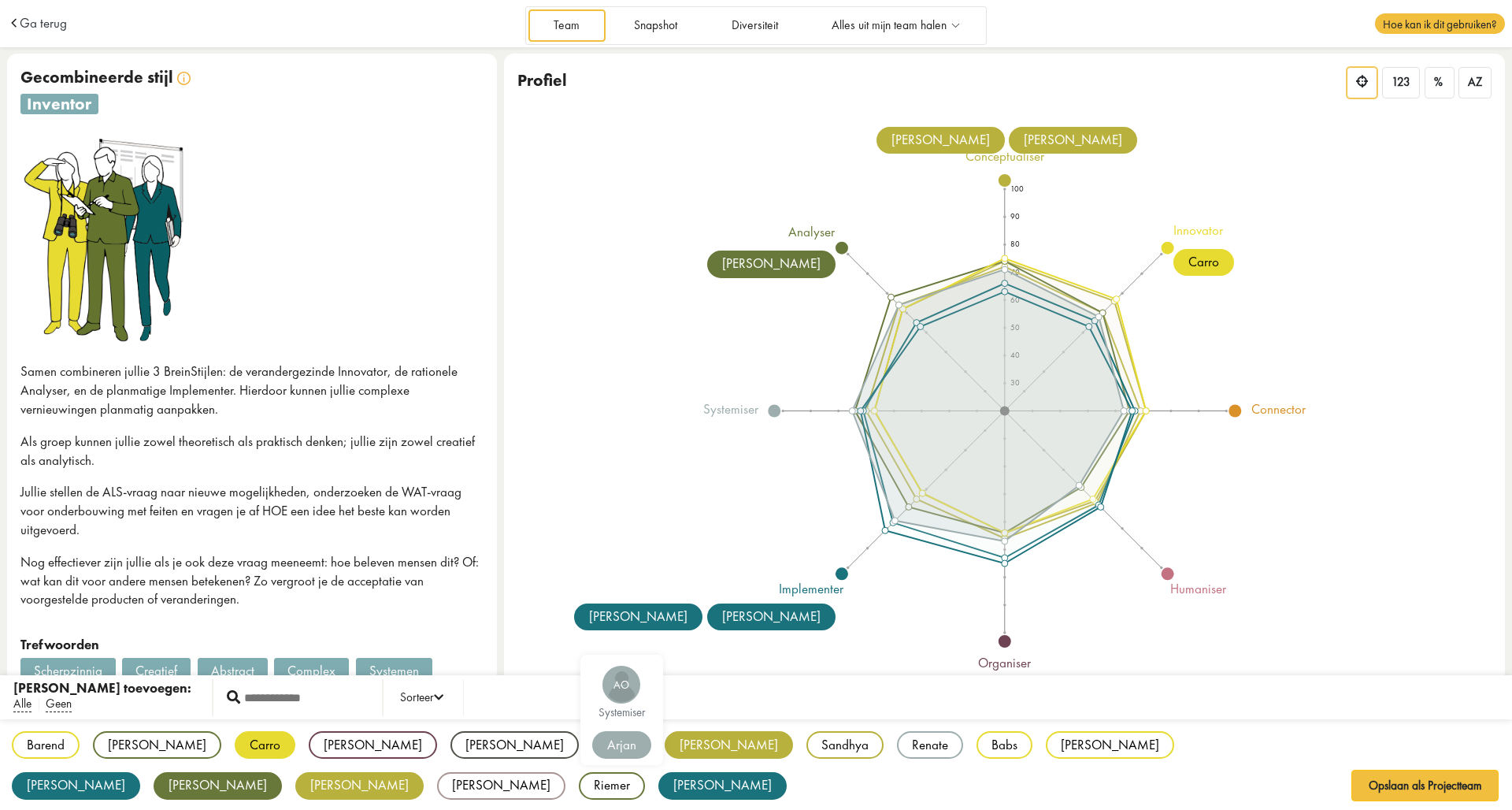
click at [592, 752] on div "Arjan" at bounding box center [621, 745] width 59 height 28
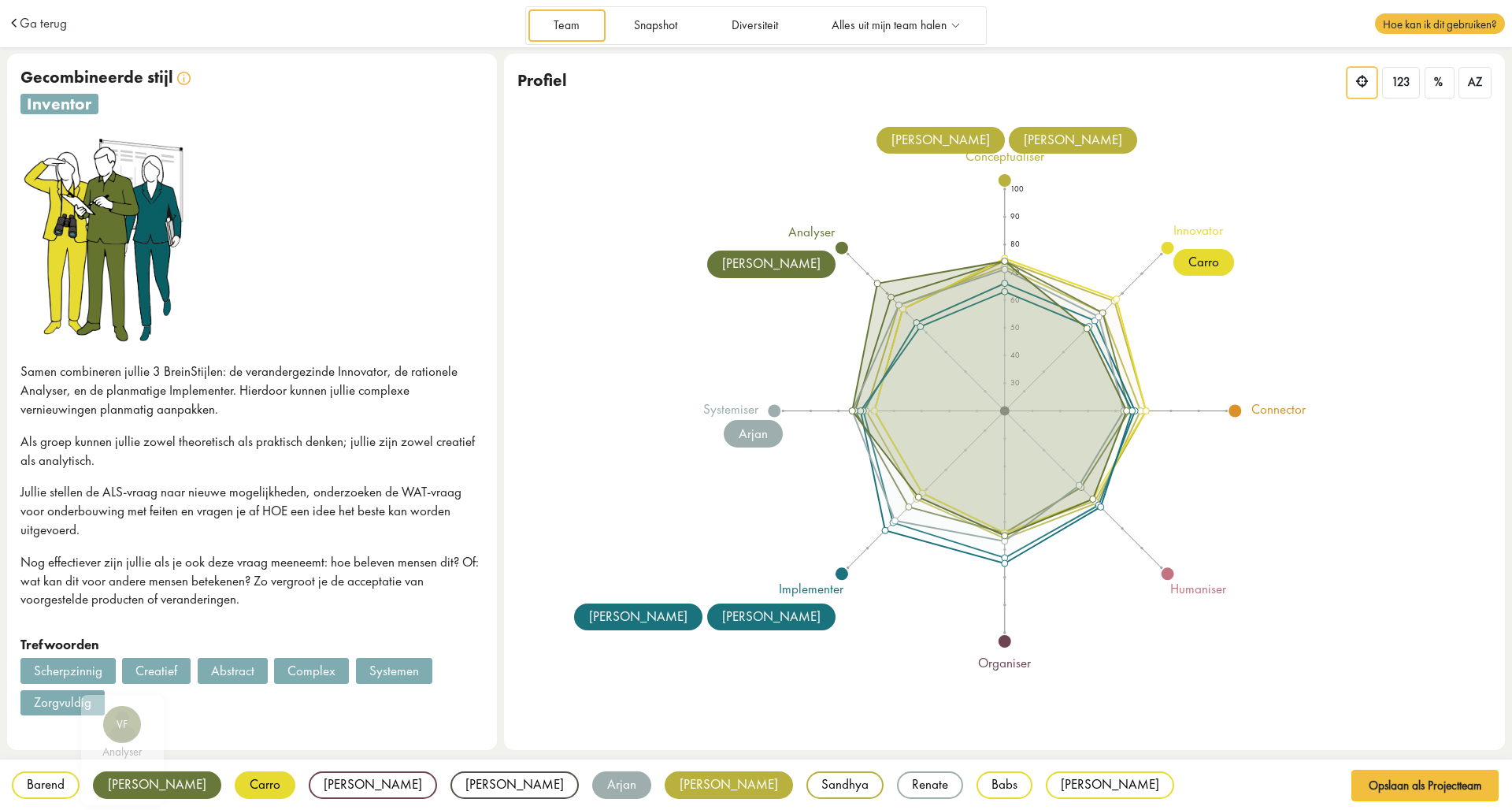
click at [131, 781] on div "Barend BB innovator [PERSON_NAME] VF analyser Carro CK innovator [PERSON_NAME] …" at bounding box center [756, 805] width 1512 height 93
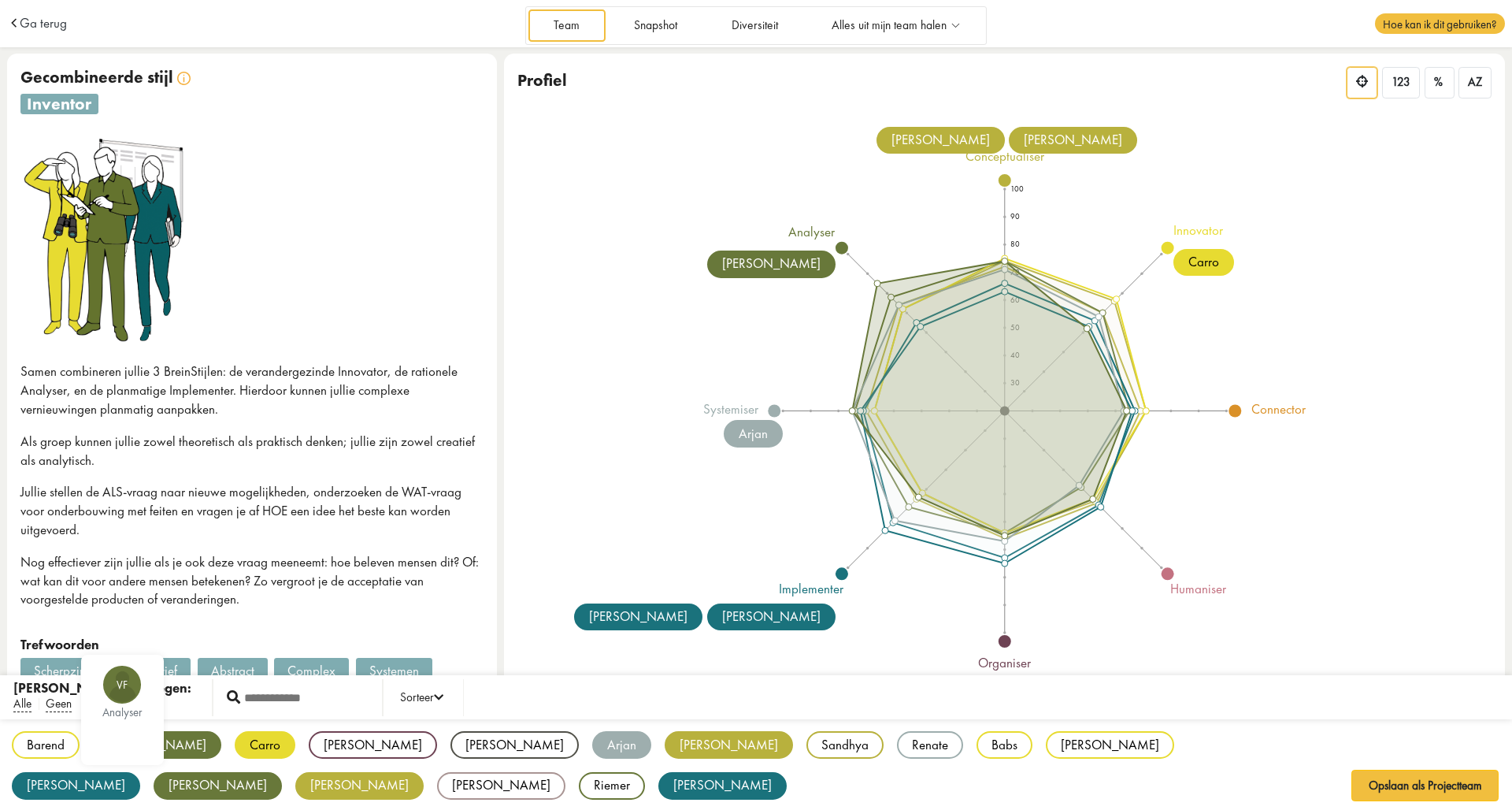
click at [129, 783] on div "Barend BB innovator [PERSON_NAME] VF analyser Carro CK innovator [PERSON_NAME] …" at bounding box center [756, 766] width 1512 height 93
click at [127, 751] on div "[PERSON_NAME]" at bounding box center [157, 745] width 129 height 28
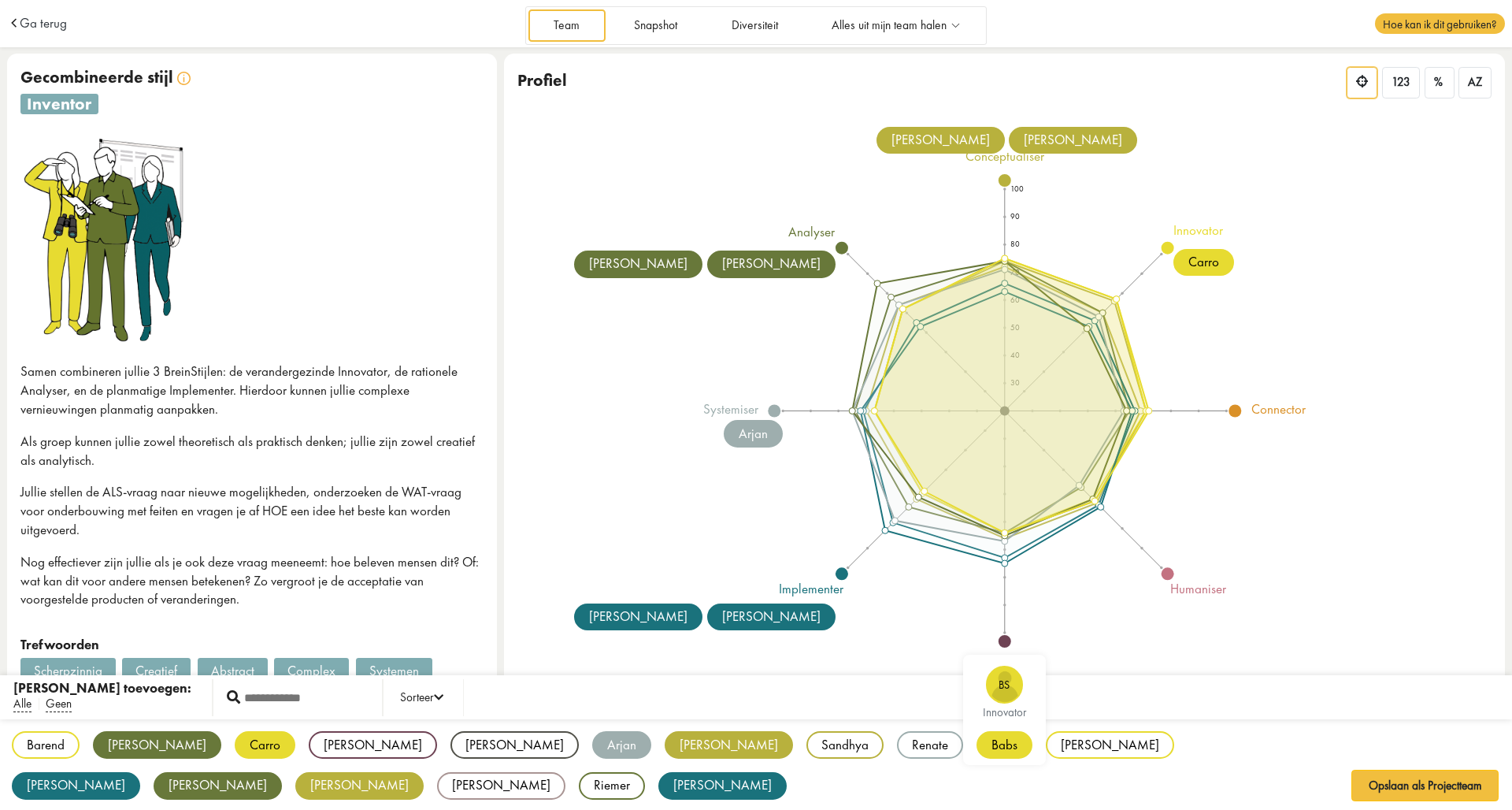
click at [731, 777] on div "Barend BB innovator [PERSON_NAME] VF analyser Carro CK innovator [PERSON_NAME] …" at bounding box center [756, 766] width 1512 height 93
click at [976, 749] on div "Babs" at bounding box center [1004, 745] width 56 height 28
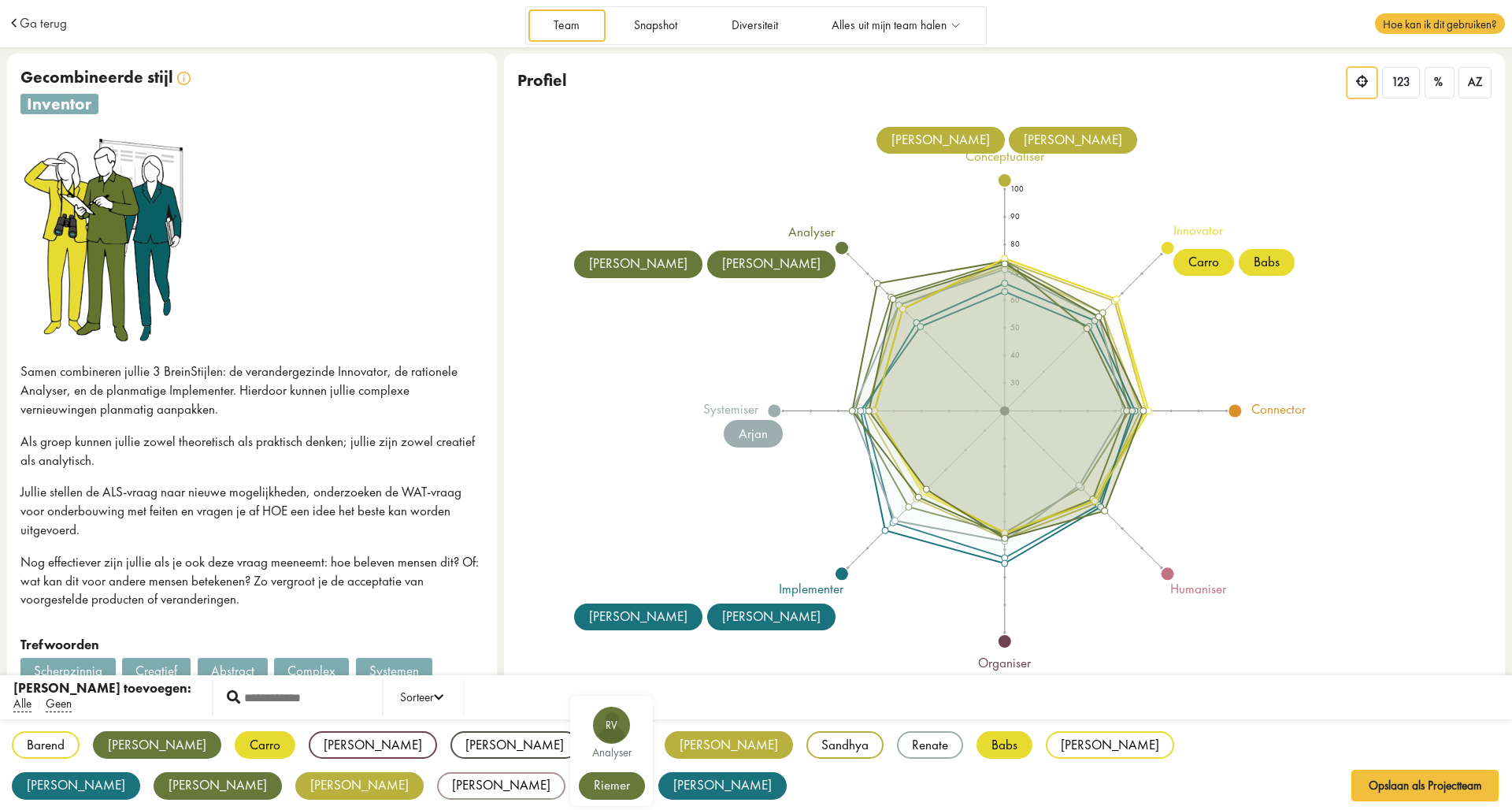
click at [644, 772] on div "Riemer" at bounding box center [611, 785] width 66 height 28
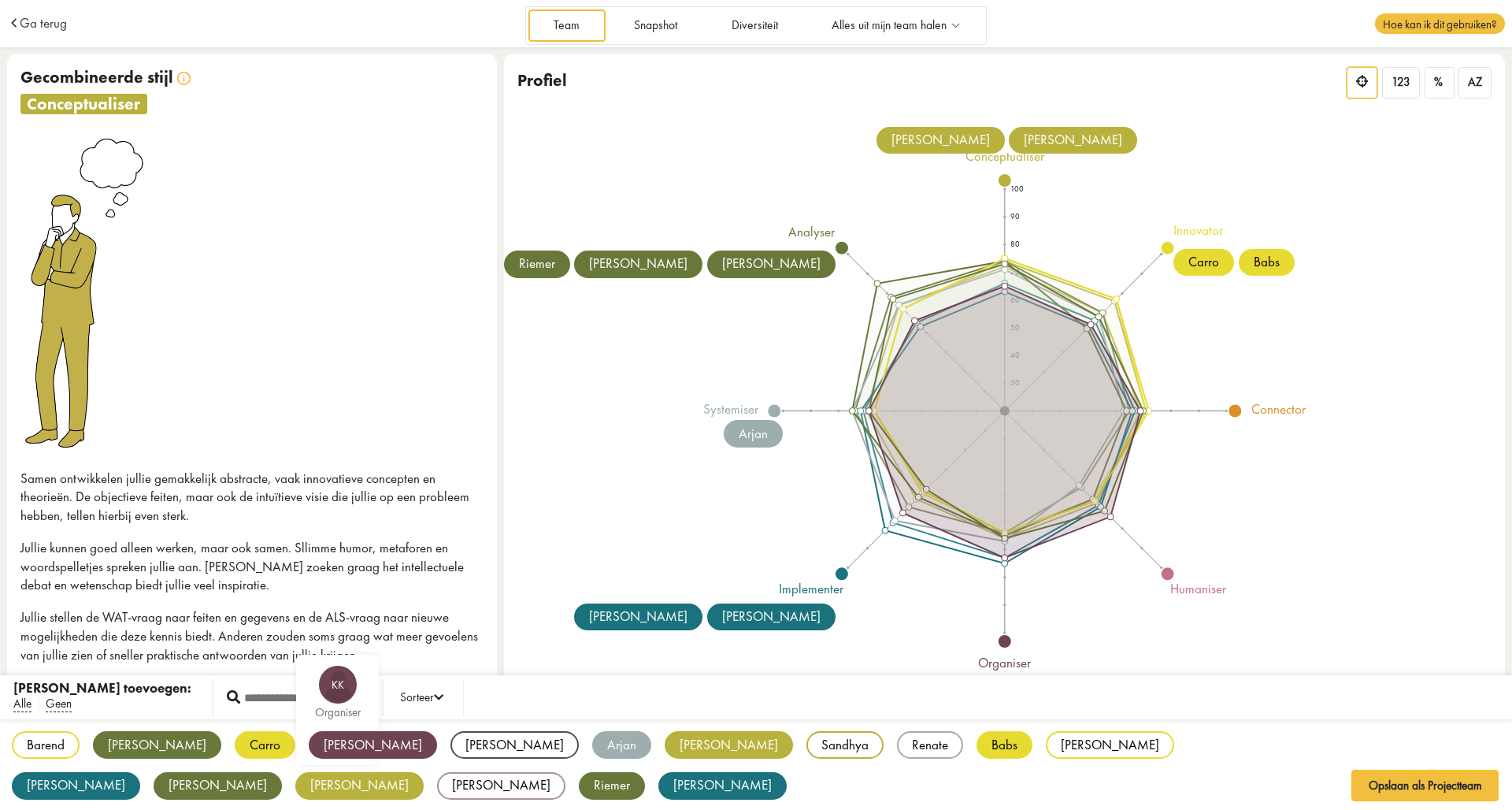
click at [309, 744] on div "[PERSON_NAME]" at bounding box center [373, 745] width 129 height 28
